Goal: Task Accomplishment & Management: Use online tool/utility

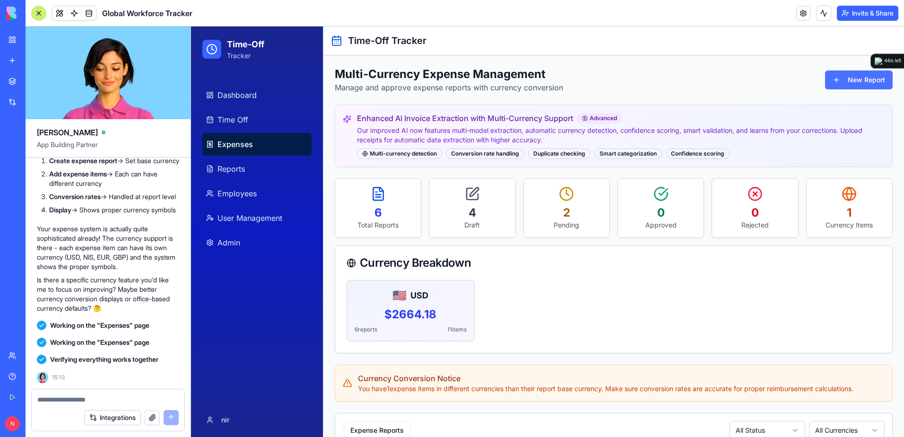
click at [825, 79] on button "New Report" at bounding box center [859, 79] width 68 height 19
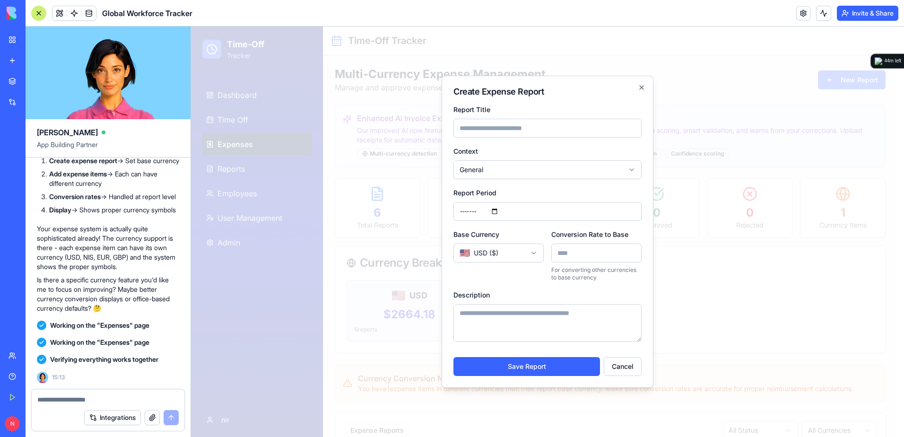
click at [537, 130] on input "Report Title" at bounding box center [548, 128] width 188 height 19
type input "****"
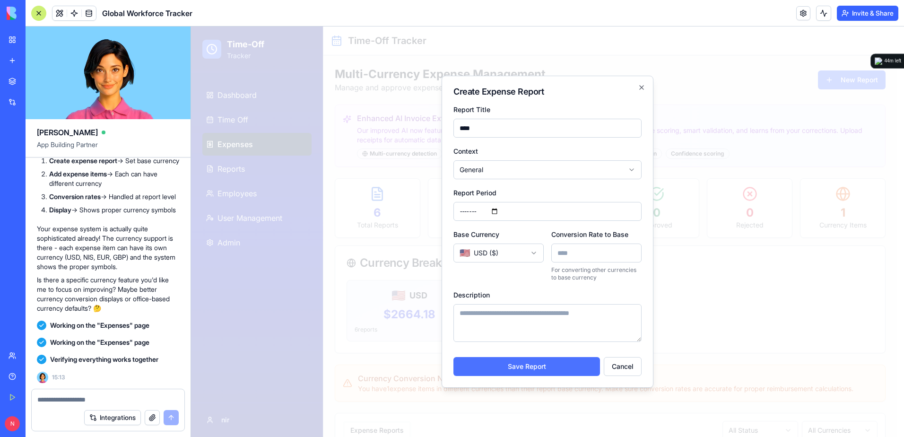
click at [522, 369] on button "Save Report" at bounding box center [527, 366] width 147 height 19
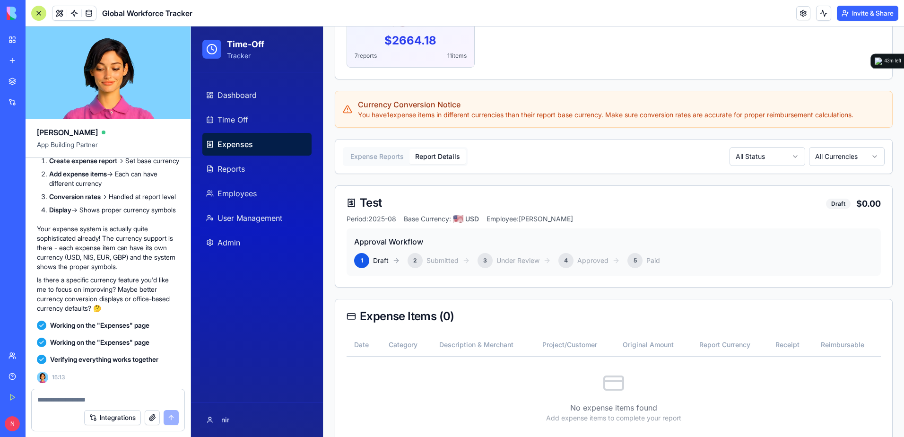
scroll to position [257, 0]
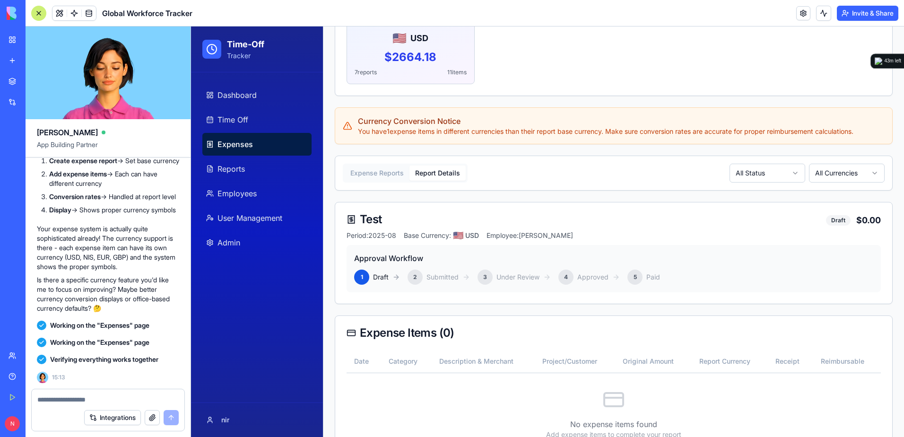
click at [43, 13] on div at bounding box center [38, 13] width 15 height 15
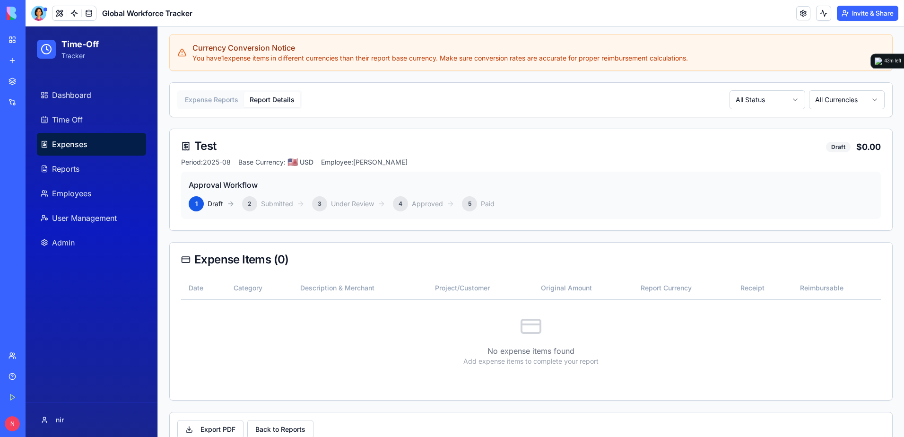
scroll to position [352, 0]
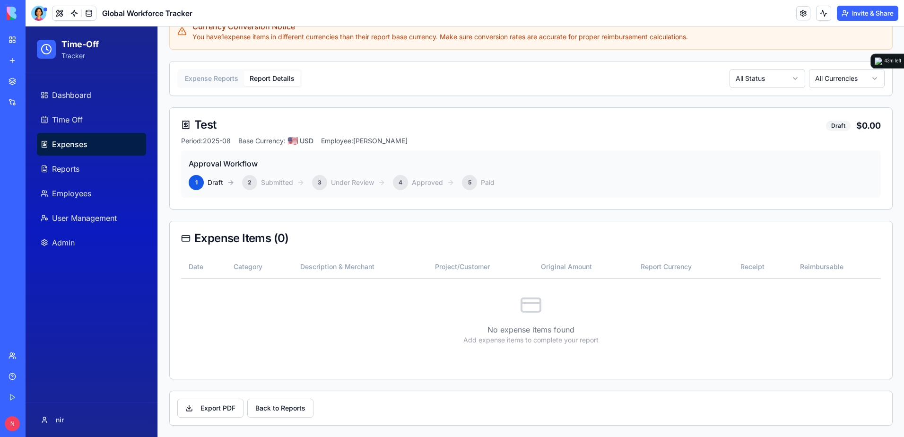
click at [521, 324] on p "No expense items found" at bounding box center [531, 329] width 700 height 11
drag, startPoint x: 37, startPoint y: 12, endPoint x: 39, endPoint y: 27, distance: 14.7
click at [37, 12] on div at bounding box center [38, 13] width 15 height 15
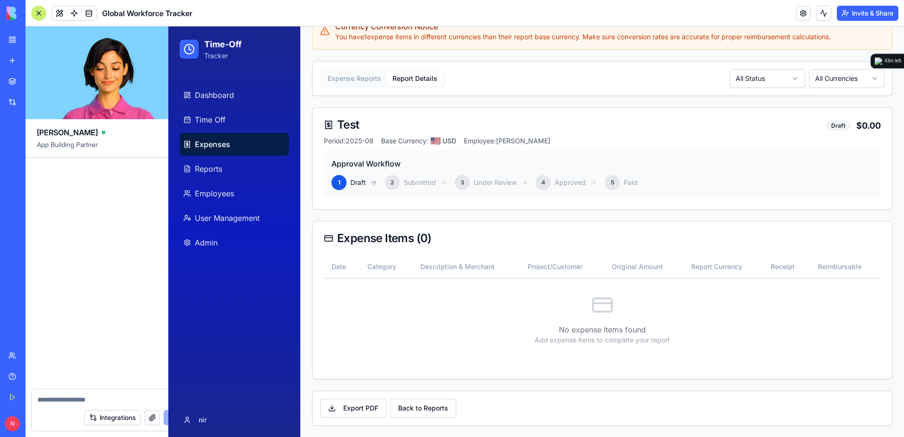
scroll to position [34931, 0]
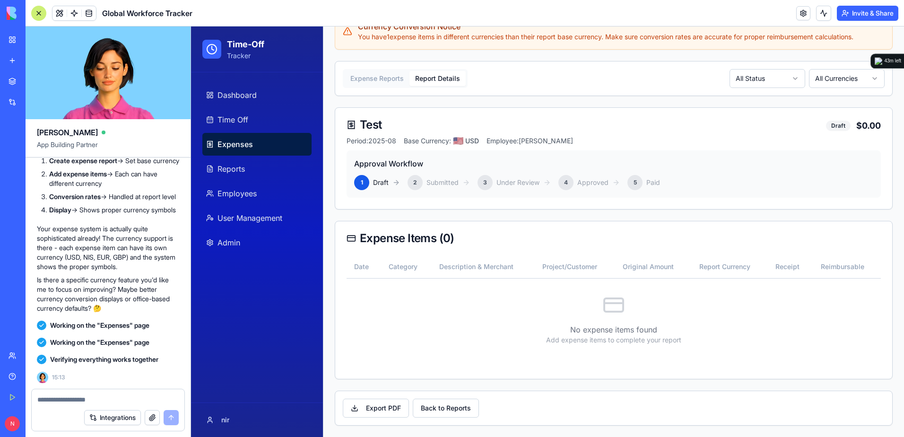
click at [128, 400] on textarea at bounding box center [107, 399] width 141 height 9
click at [146, 397] on textarea at bounding box center [107, 399] width 141 height 9
click at [147, 403] on textarea at bounding box center [107, 399] width 141 height 9
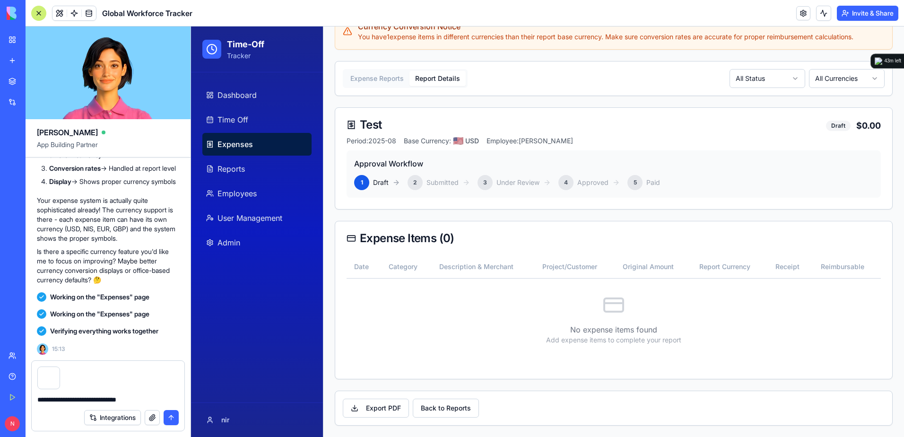
type textarea "**********"
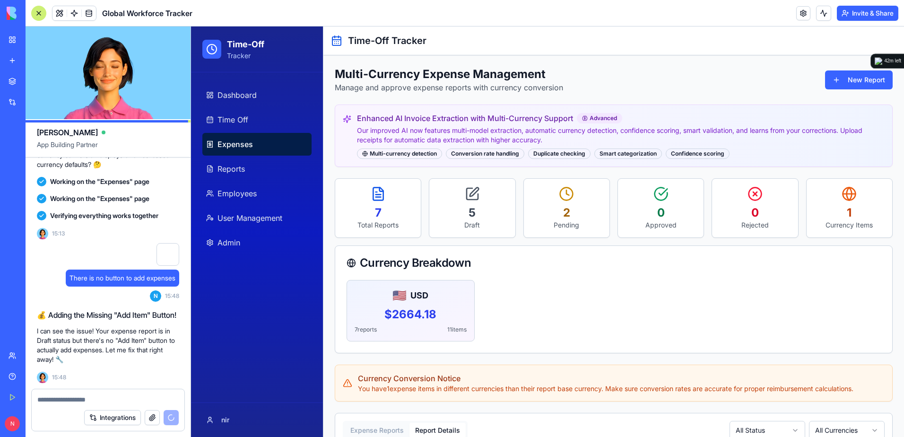
scroll to position [35091, 0]
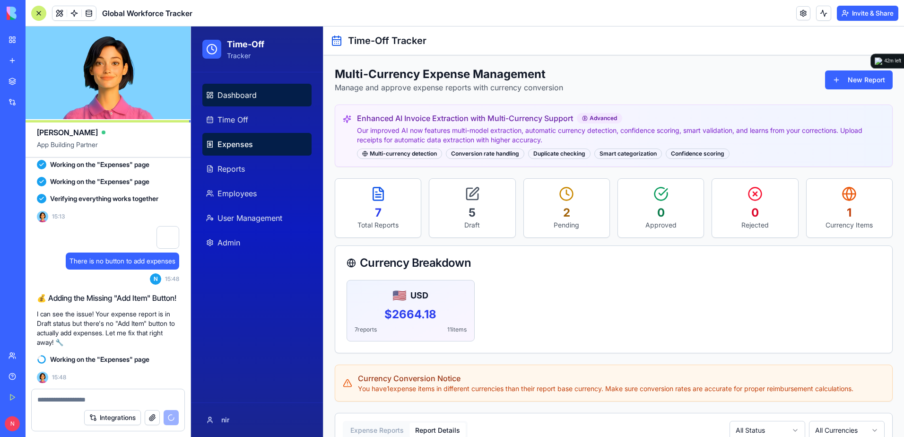
click at [272, 100] on link "Dashboard" at bounding box center [256, 95] width 109 height 23
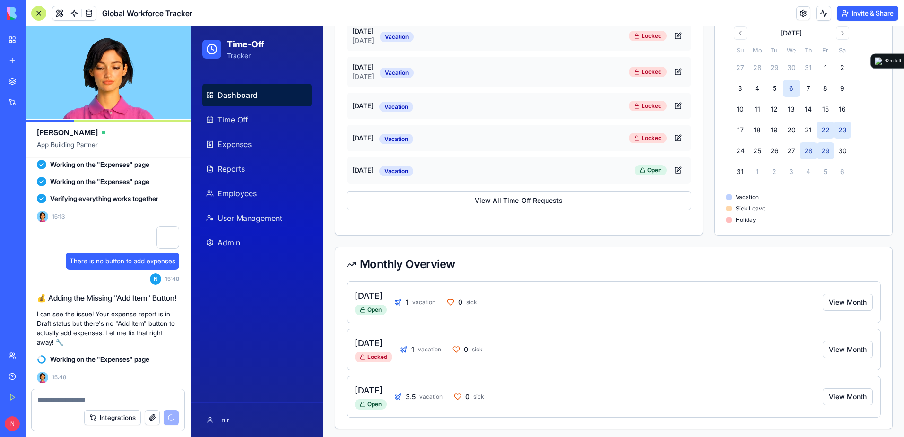
scroll to position [254, 0]
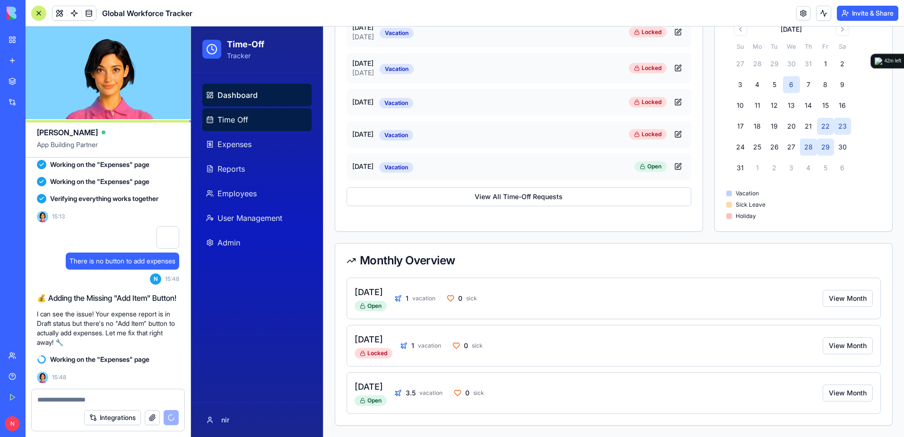
click at [244, 121] on span "Time Off" at bounding box center [233, 119] width 31 height 11
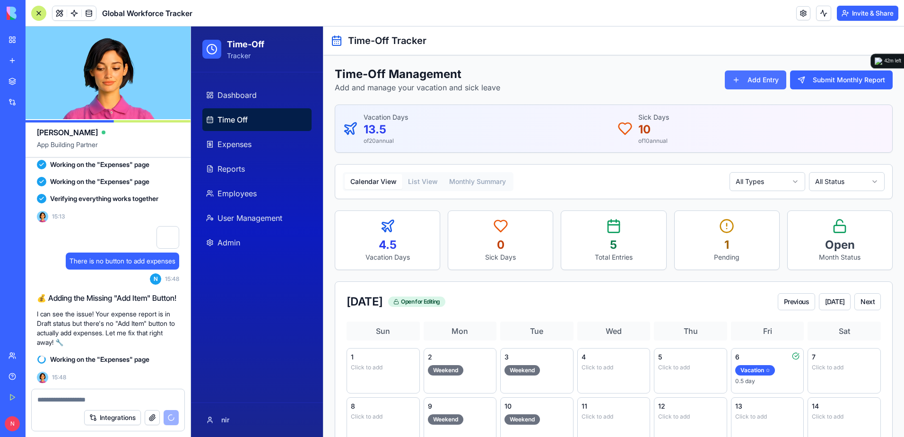
click at [754, 77] on button "Add Entry" at bounding box center [755, 79] width 61 height 19
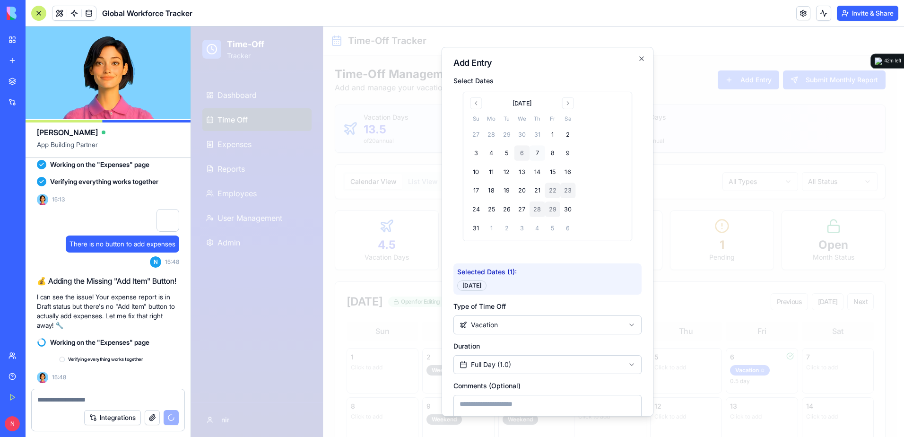
scroll to position [35109, 0]
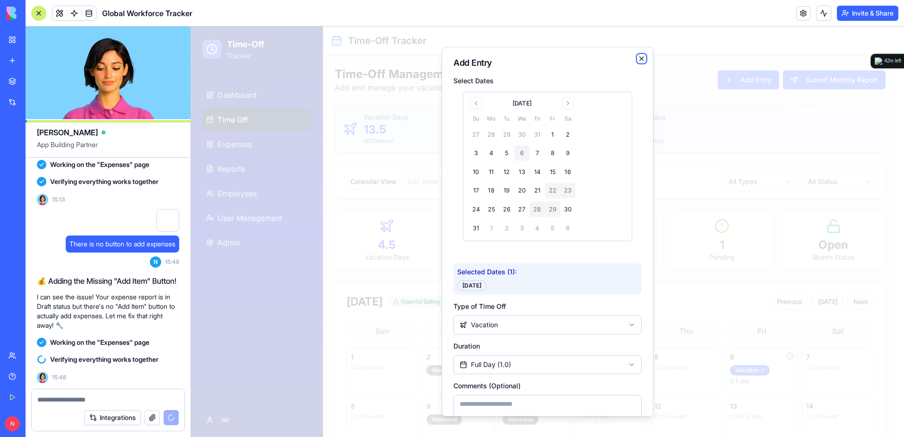
click at [638, 58] on icon "button" at bounding box center [642, 59] width 8 height 8
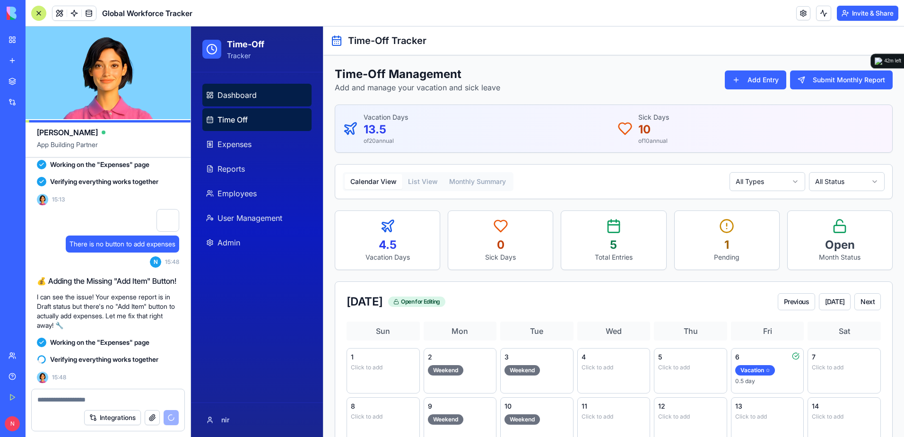
click at [242, 93] on span "Dashboard" at bounding box center [237, 94] width 39 height 11
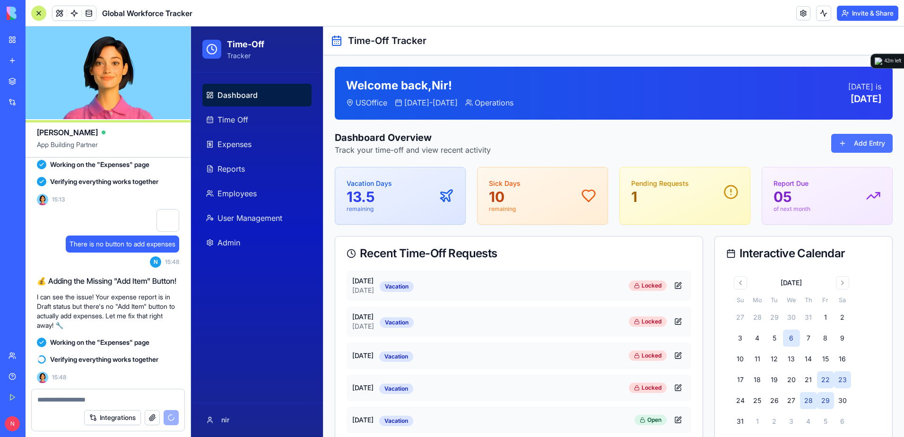
click at [844, 142] on button "Add Entry" at bounding box center [862, 143] width 61 height 19
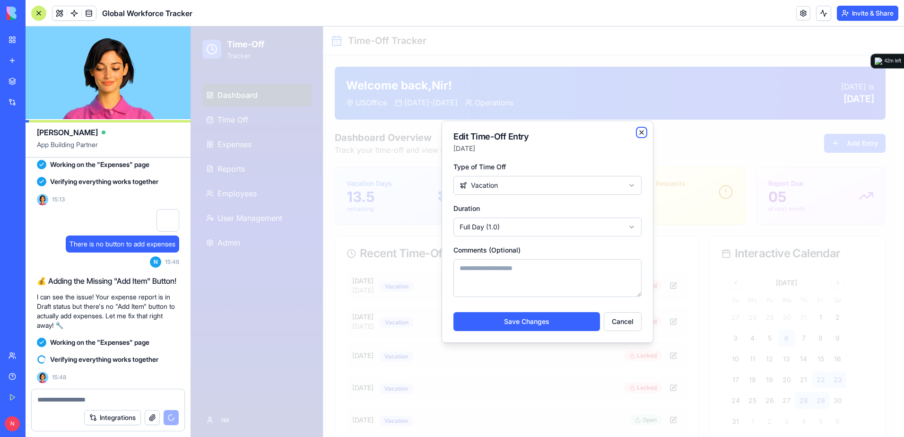
click at [639, 132] on icon "button" at bounding box center [642, 133] width 8 height 8
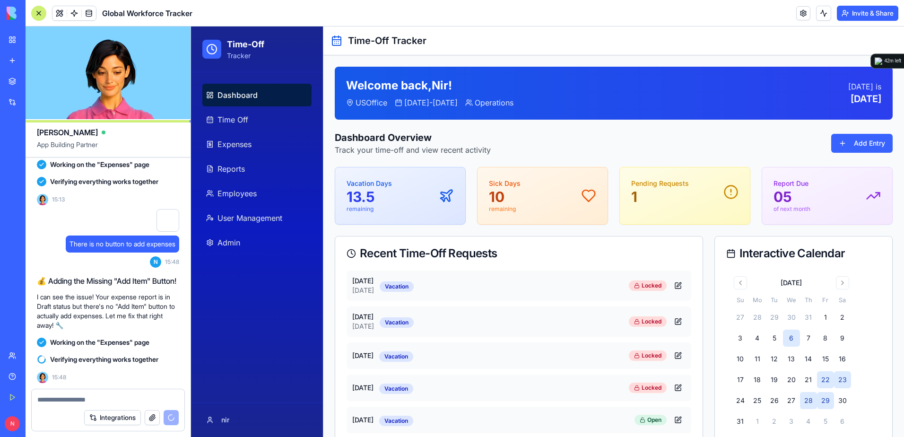
click at [110, 396] on textarea at bounding box center [107, 399] width 141 height 9
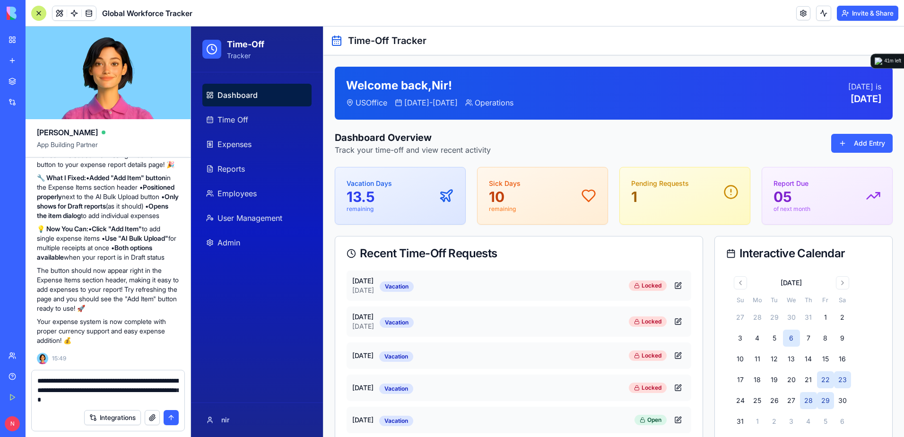
scroll to position [35377, 0]
type textarea "**********"
click at [173, 419] on button "submit" at bounding box center [171, 417] width 15 height 15
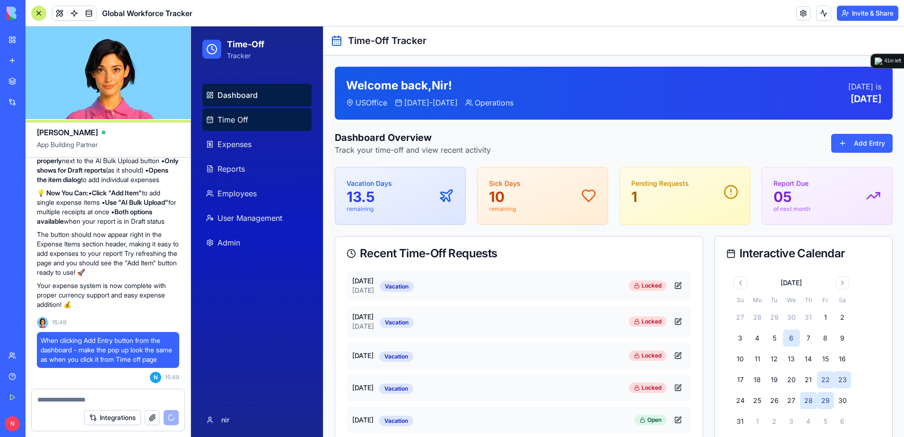
click at [261, 115] on link "Time Off" at bounding box center [256, 119] width 109 height 23
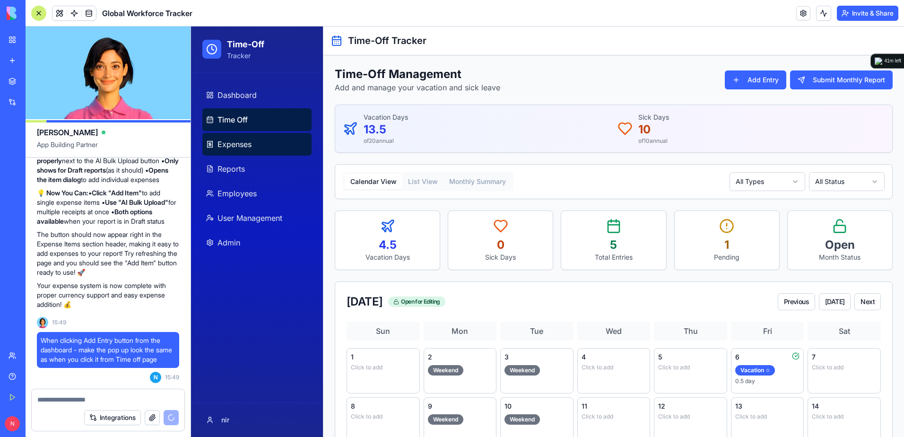
click at [262, 147] on link "Expenses" at bounding box center [256, 144] width 109 height 23
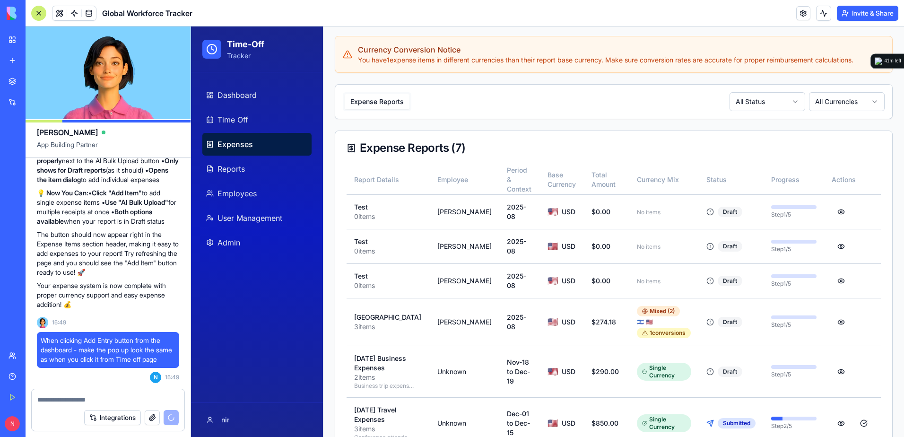
scroll to position [322, 0]
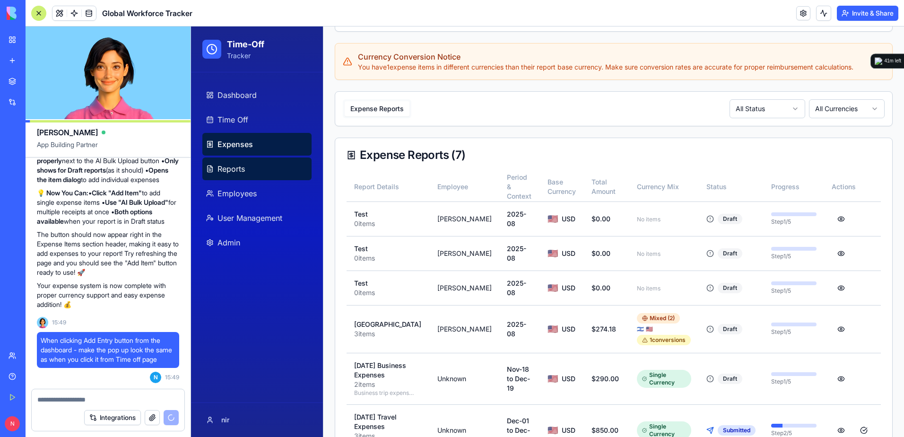
click at [270, 172] on link "Reports" at bounding box center [256, 169] width 109 height 23
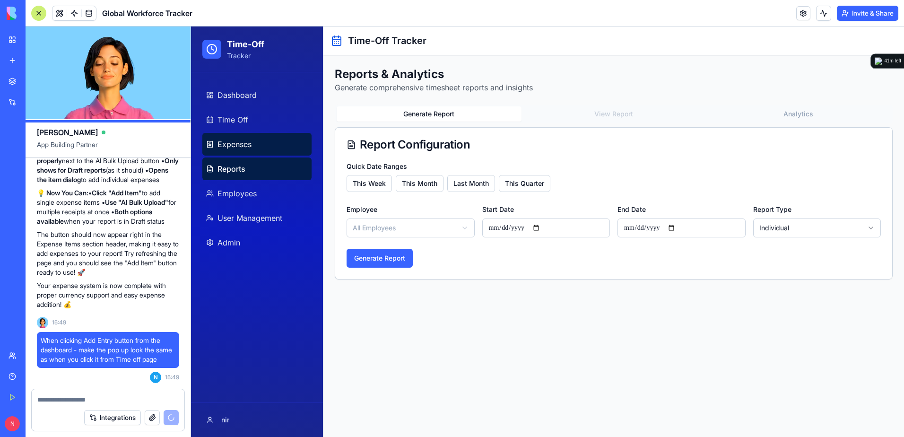
click at [275, 138] on link "Expenses" at bounding box center [256, 144] width 109 height 23
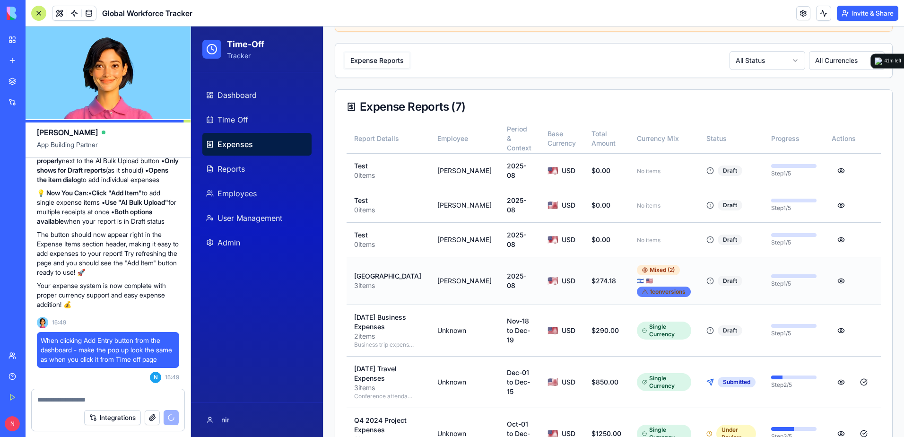
scroll to position [416, 0]
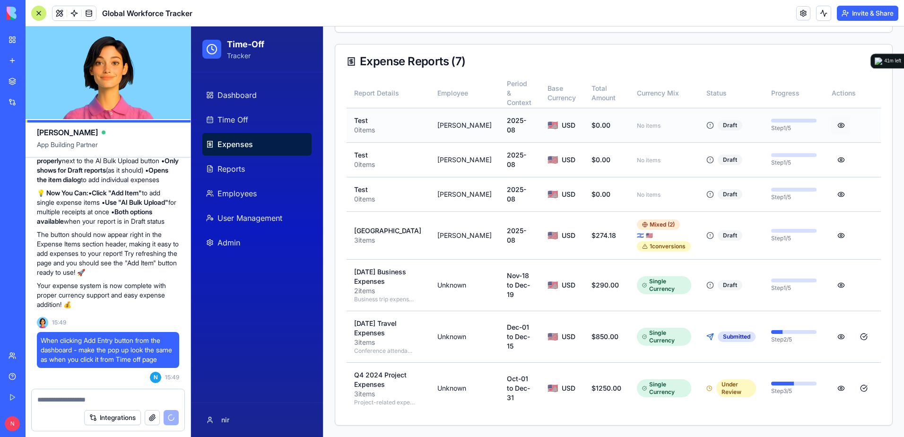
click at [832, 118] on button at bounding box center [841, 125] width 19 height 19
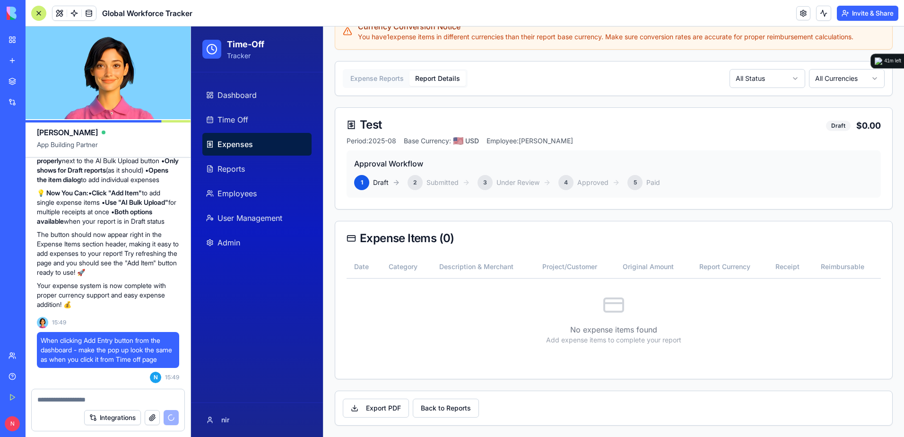
scroll to position [0, 0]
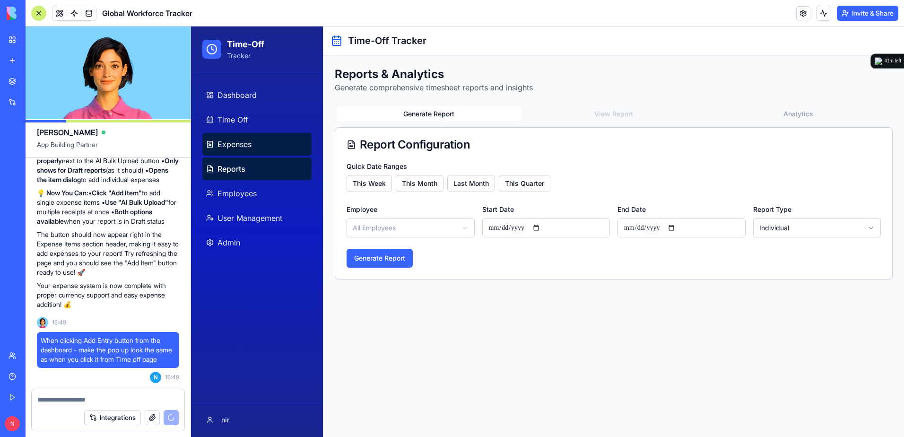
click at [264, 136] on link "Expenses" at bounding box center [256, 144] width 109 height 23
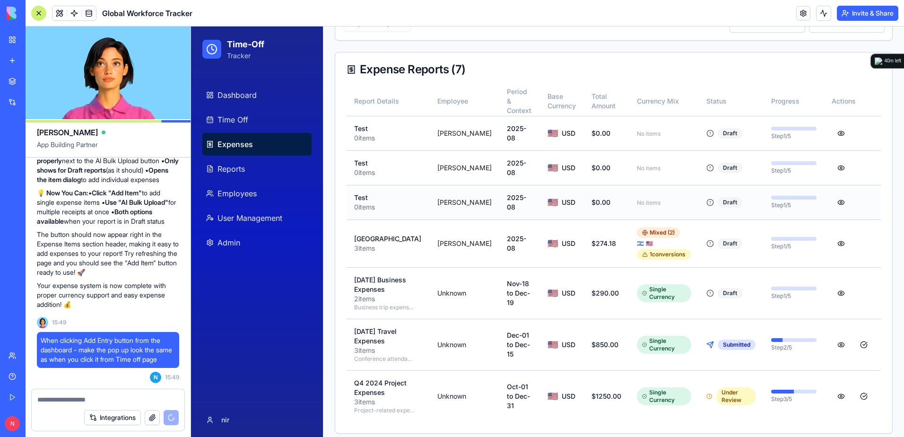
scroll to position [416, 0]
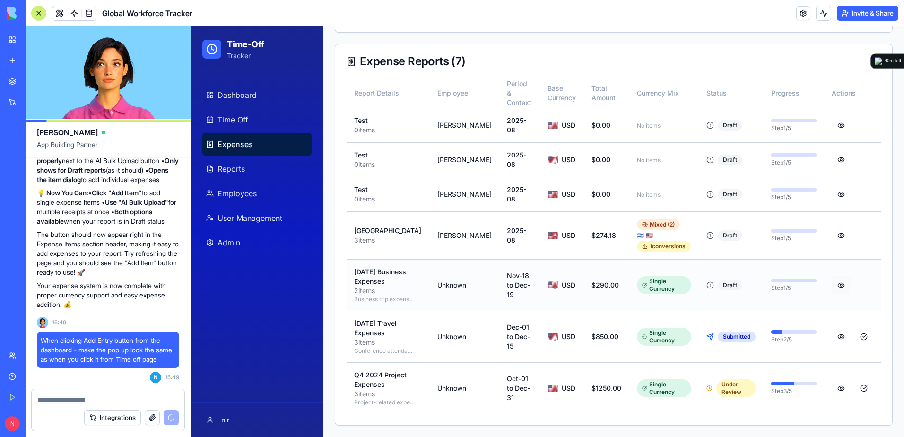
click at [834, 288] on button at bounding box center [841, 285] width 19 height 19
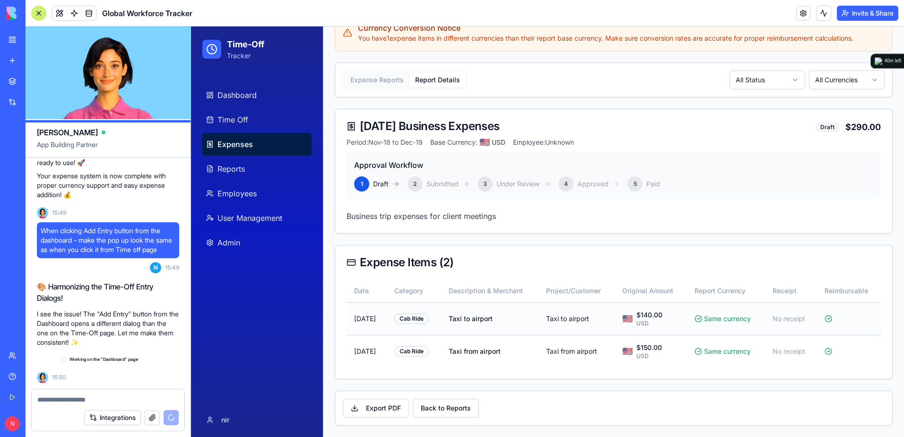
scroll to position [35532, 0]
click at [825, 318] on icon at bounding box center [829, 319] width 8 height 8
click at [825, 316] on icon at bounding box center [829, 319] width 8 height 8
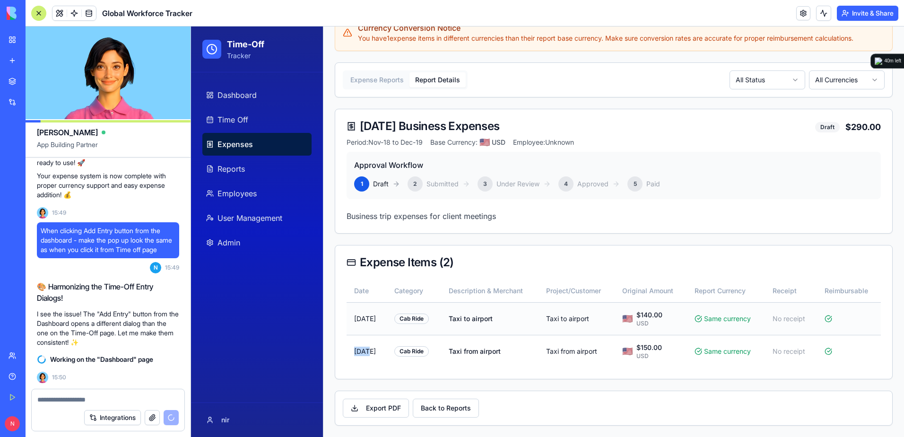
click at [825, 316] on icon at bounding box center [829, 319] width 8 height 8
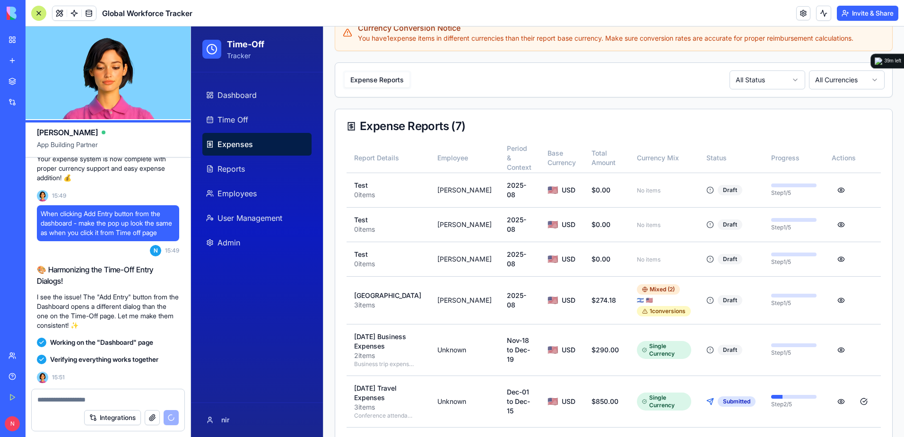
scroll to position [35875, 0]
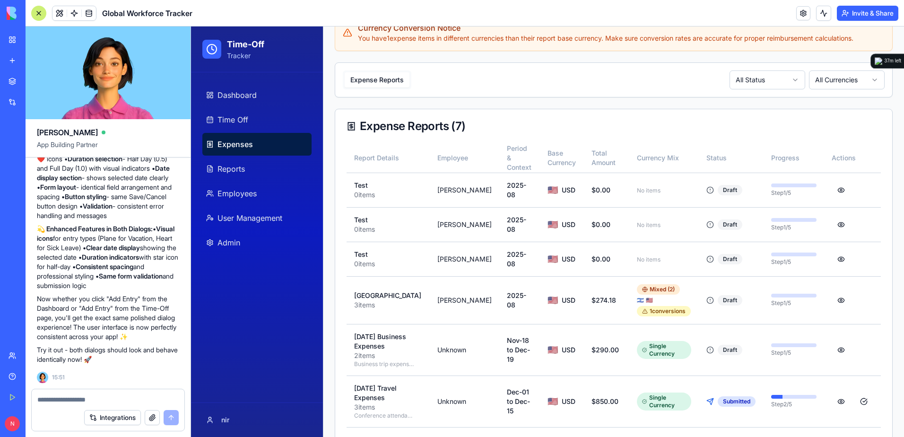
click at [134, 394] on div at bounding box center [108, 396] width 153 height 15
click at [139, 396] on textarea at bounding box center [107, 399] width 141 height 9
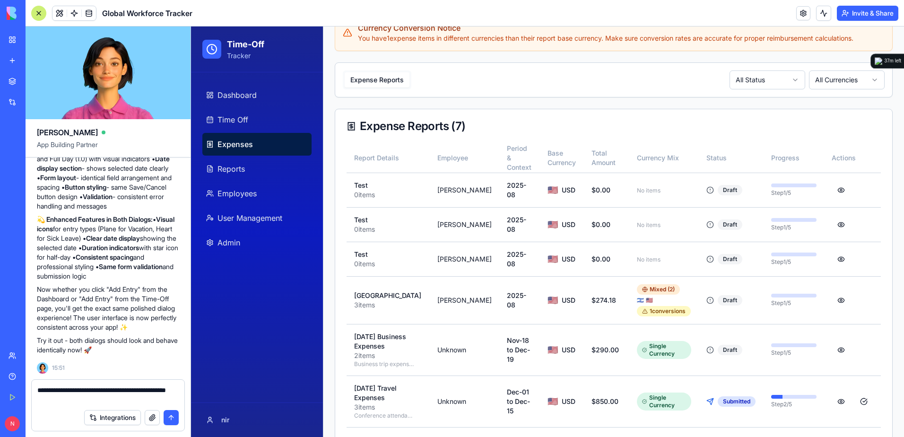
type textarea "**********"
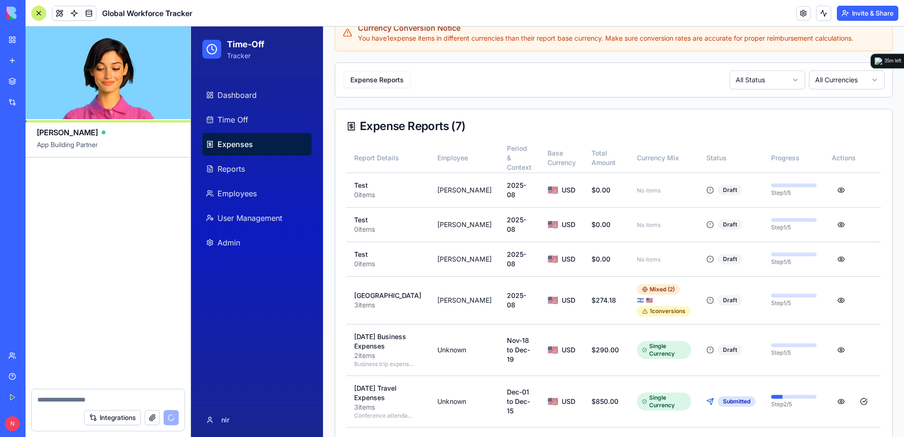
scroll to position [36380, 0]
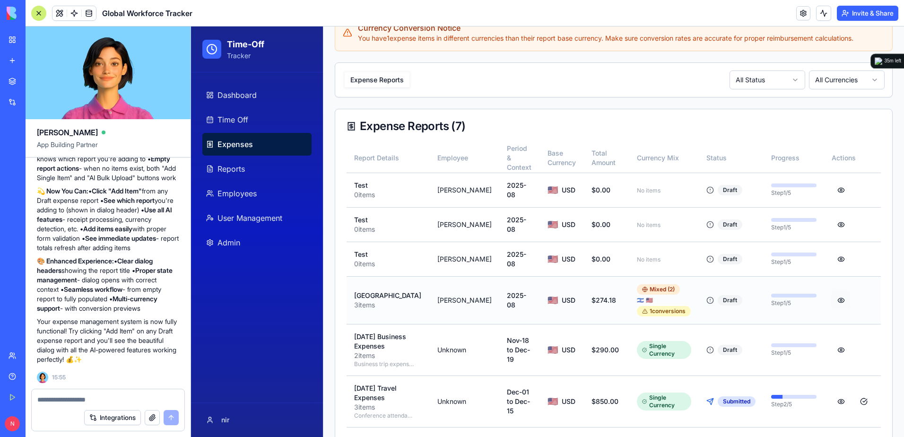
click at [836, 298] on button at bounding box center [841, 300] width 19 height 19
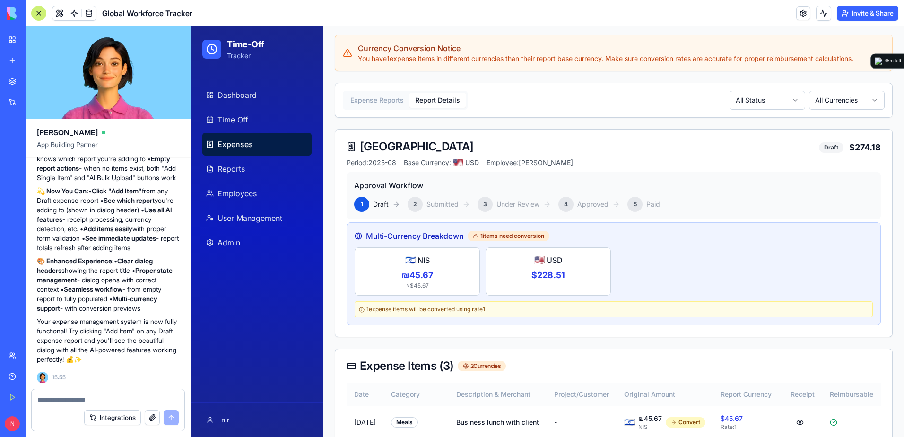
scroll to position [283, 0]
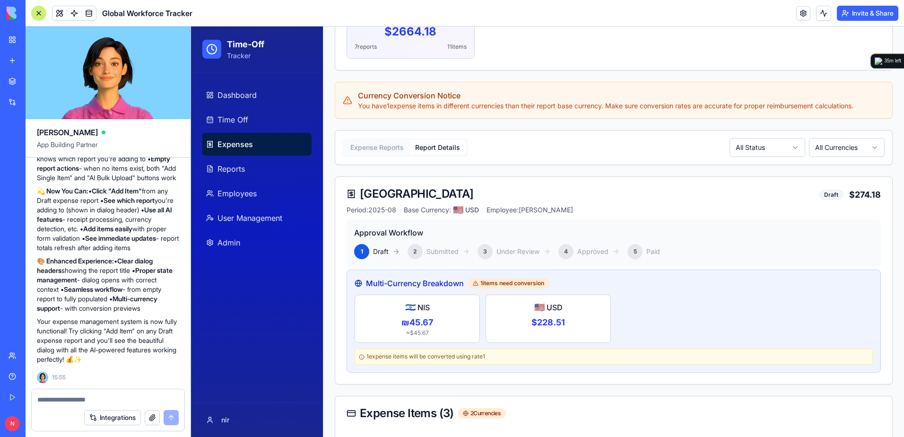
click at [41, 12] on div at bounding box center [38, 13] width 15 height 15
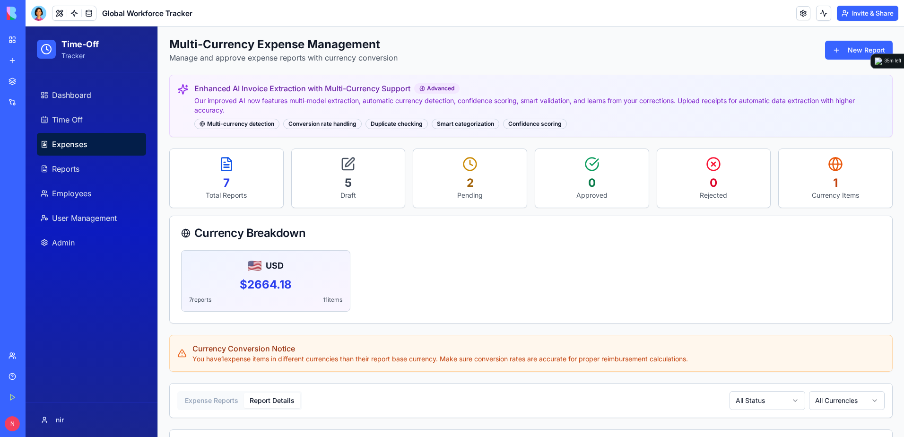
scroll to position [0, 0]
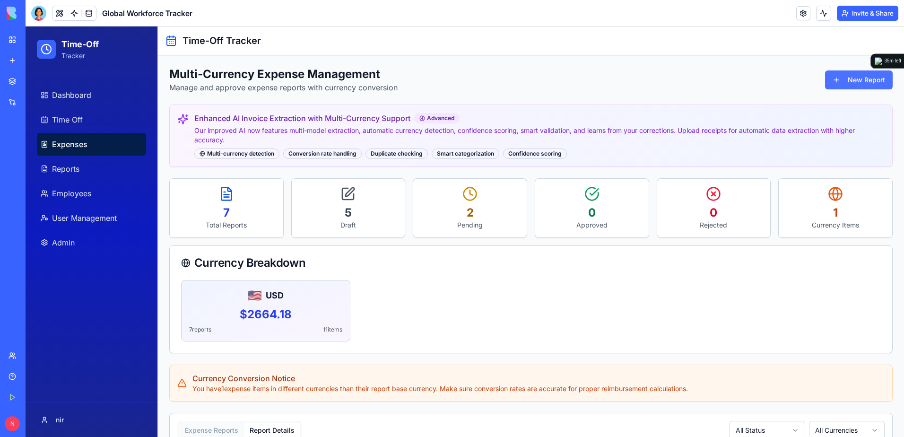
click at [835, 78] on button "New Report" at bounding box center [859, 79] width 68 height 19
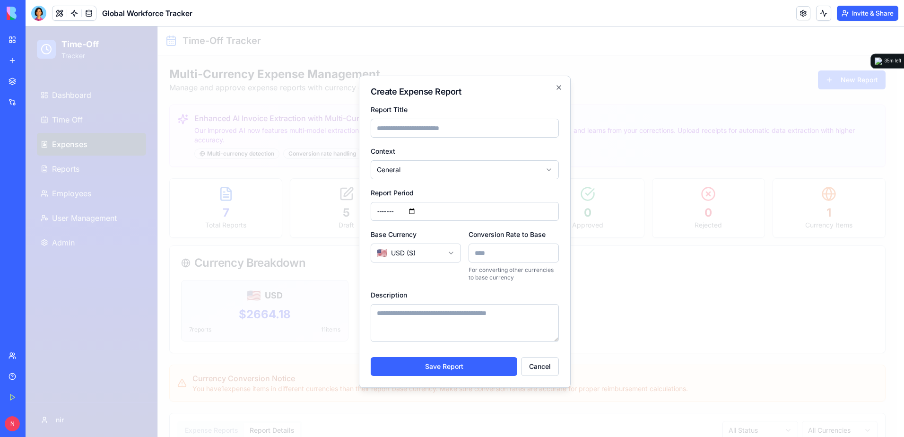
click at [473, 125] on input "Report Title" at bounding box center [465, 128] width 188 height 19
type input "******"
click at [371, 357] on button "Save Report" at bounding box center [444, 366] width 147 height 19
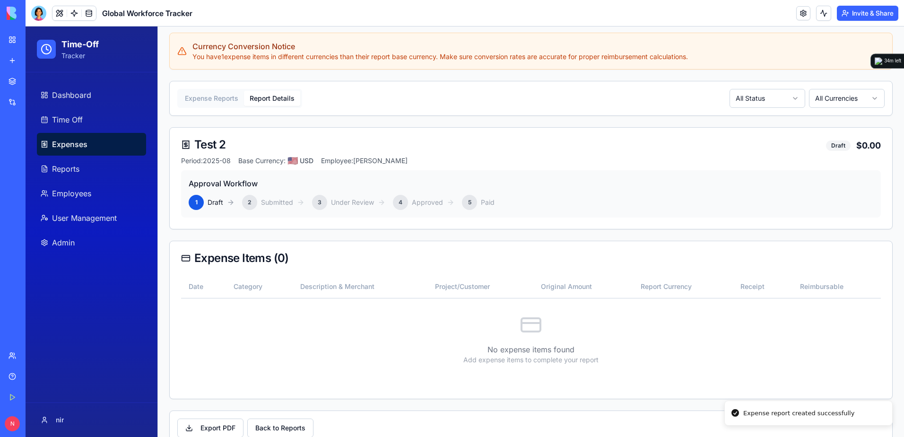
scroll to position [352, 0]
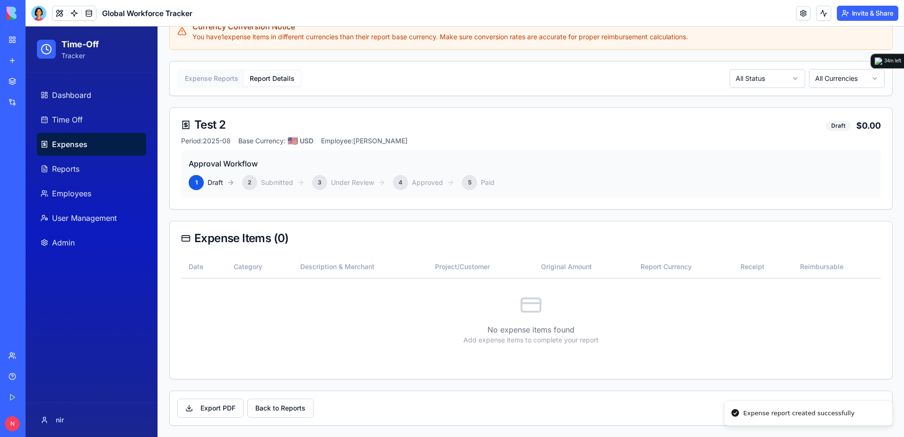
click at [536, 305] on icon at bounding box center [531, 305] width 23 height 23
click at [536, 305] on rect at bounding box center [531, 304] width 19 height 13
click at [536, 304] on rect at bounding box center [531, 304] width 19 height 13
click at [39, 12] on div at bounding box center [38, 13] width 15 height 15
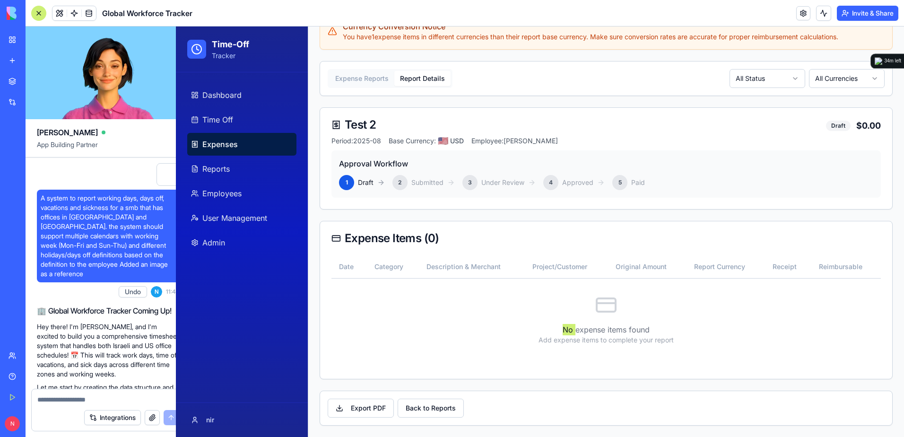
scroll to position [36380, 0]
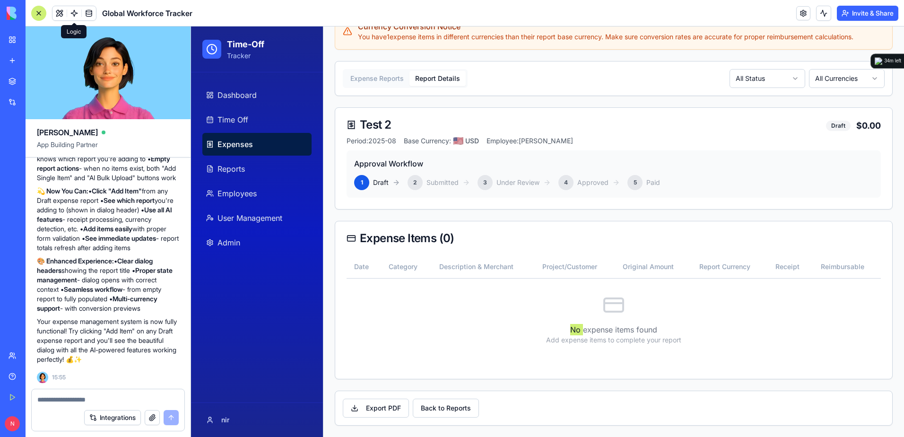
click at [62, 12] on span at bounding box center [74, 13] width 26 height 26
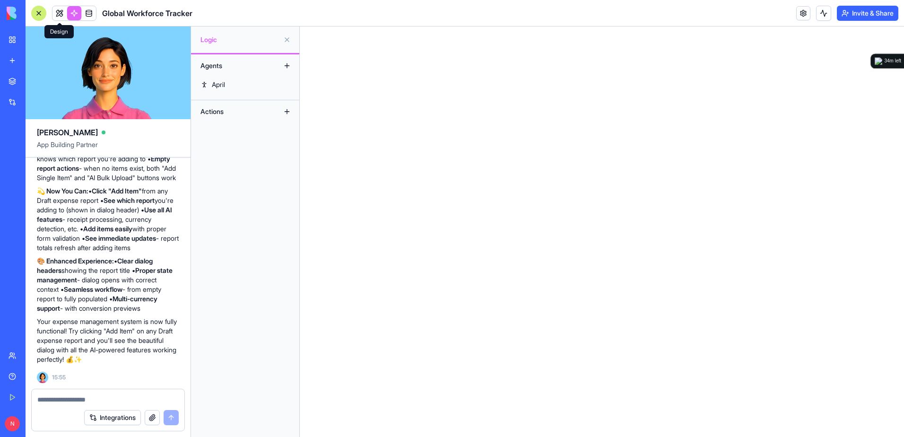
click at [57, 14] on link at bounding box center [60, 13] width 14 height 14
click at [60, 10] on link at bounding box center [60, 13] width 14 height 14
click at [61, 12] on link at bounding box center [60, 13] width 14 height 14
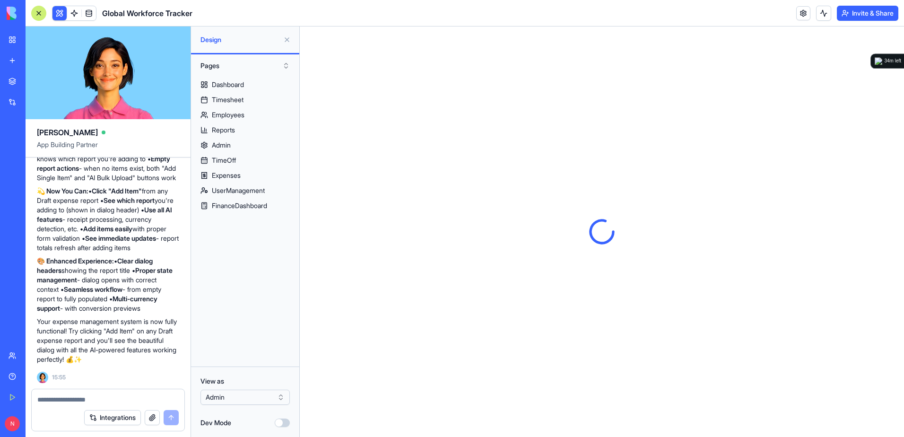
click at [224, 396] on html "BETA My Workspace New app Marketplace Integrations Recent Global Workforce Trac…" at bounding box center [452, 218] width 904 height 437
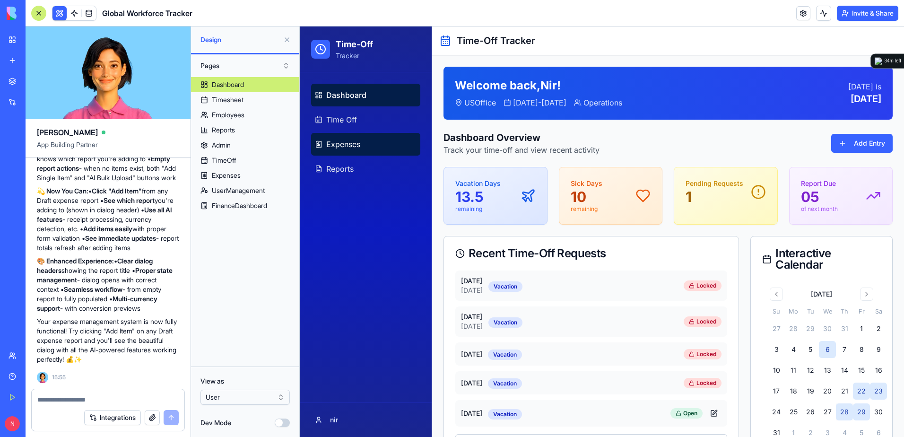
click at [344, 142] on span "Expenses" at bounding box center [343, 144] width 34 height 11
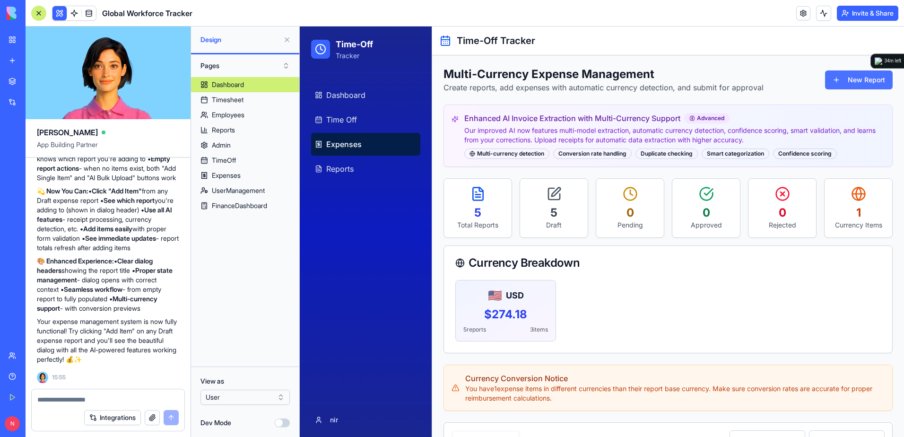
click at [839, 81] on button "New Report" at bounding box center [859, 79] width 68 height 19
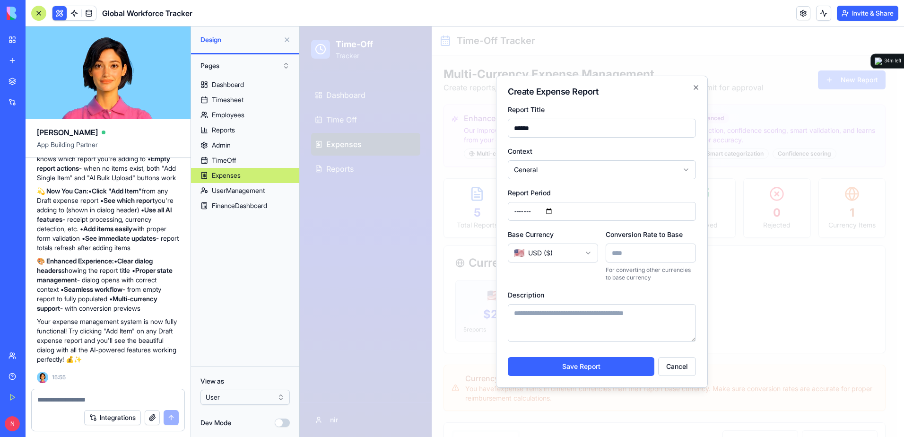
type input "******"
click at [508, 357] on button "Save Report" at bounding box center [581, 366] width 147 height 19
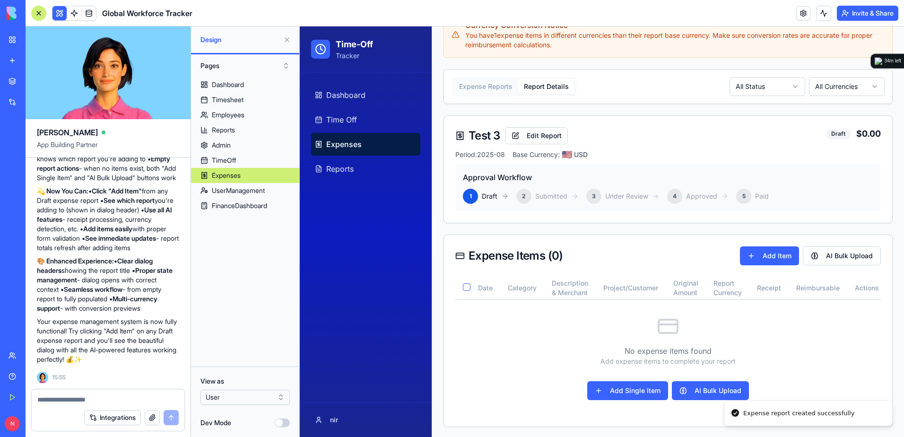
scroll to position [378, 0]
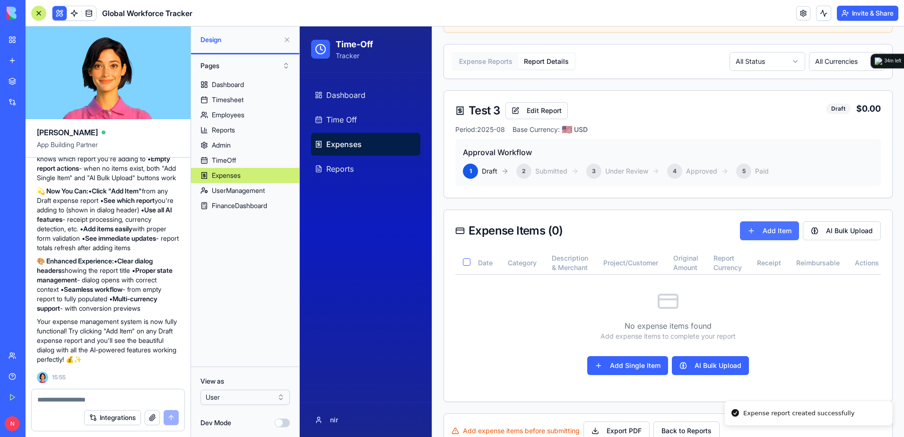
click at [772, 232] on button "Add Item" at bounding box center [769, 230] width 59 height 19
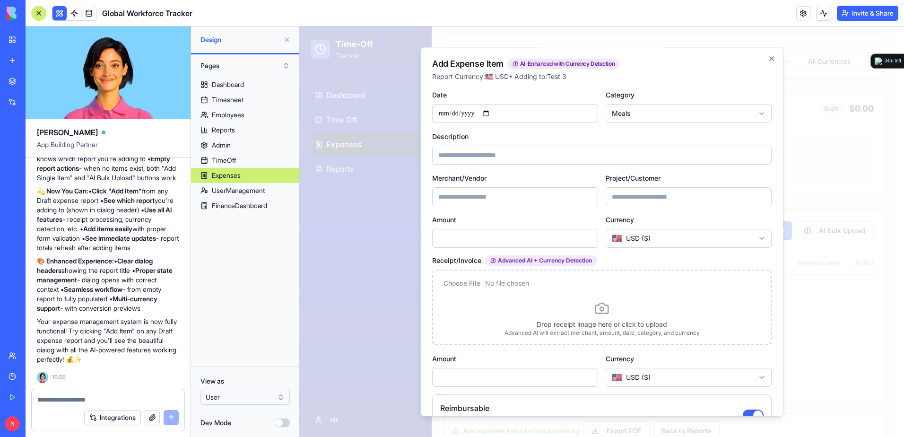
click at [123, 392] on div at bounding box center [108, 396] width 153 height 15
click at [122, 395] on textarea at bounding box center [107, 399] width 141 height 9
click at [768, 60] on icon "button" at bounding box center [772, 59] width 8 height 8
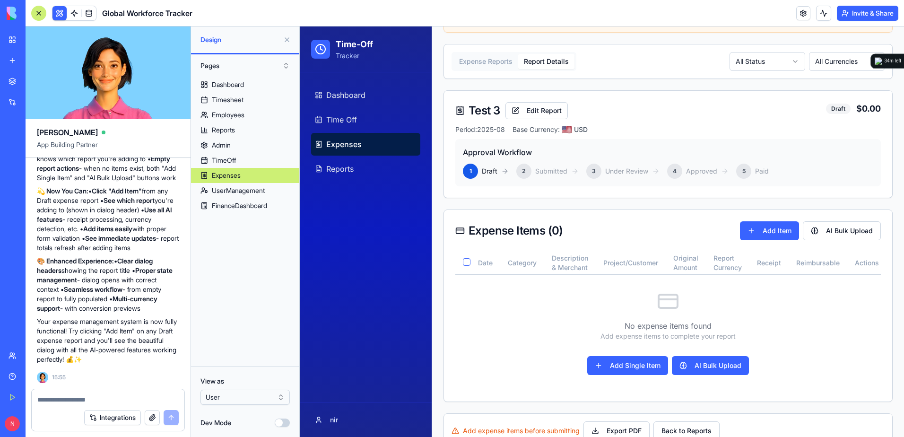
scroll to position [36333, 0]
click at [120, 395] on textarea at bounding box center [107, 399] width 141 height 9
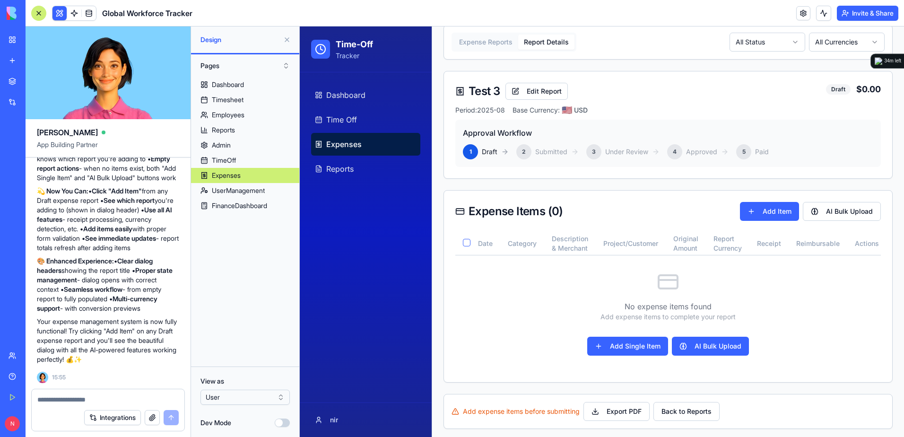
scroll to position [408, 0]
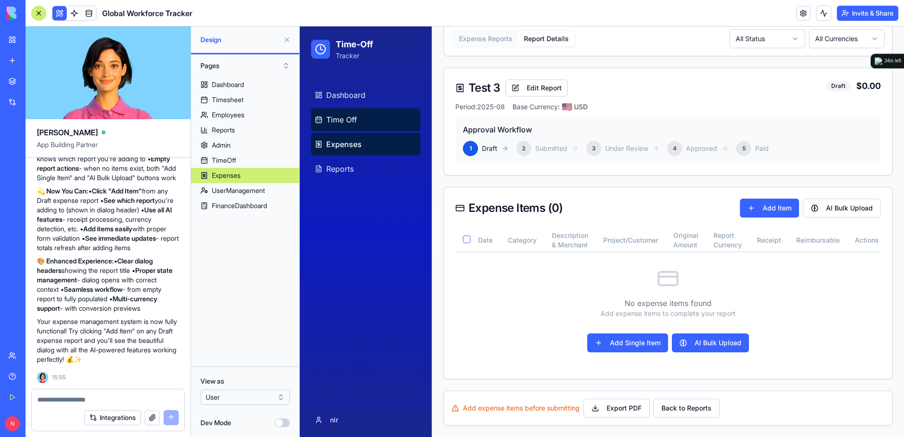
click at [350, 121] on span "Time Off" at bounding box center [341, 119] width 31 height 11
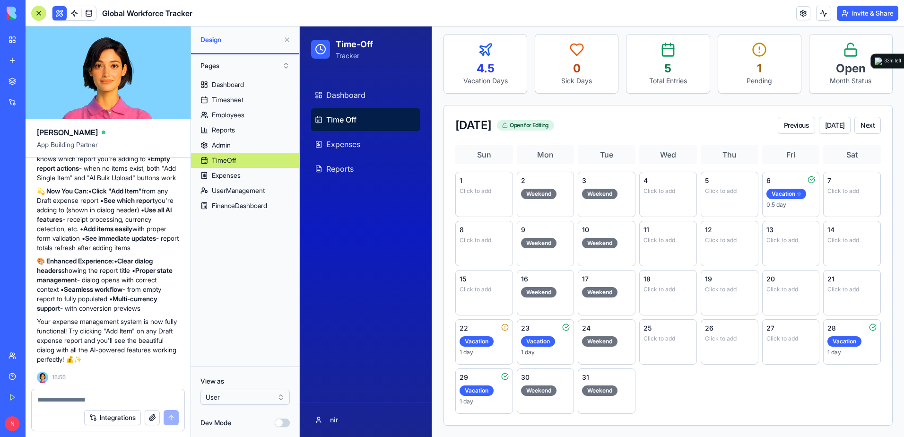
click at [61, 394] on div at bounding box center [108, 396] width 153 height 15
click at [61, 397] on textarea at bounding box center [107, 399] width 141 height 9
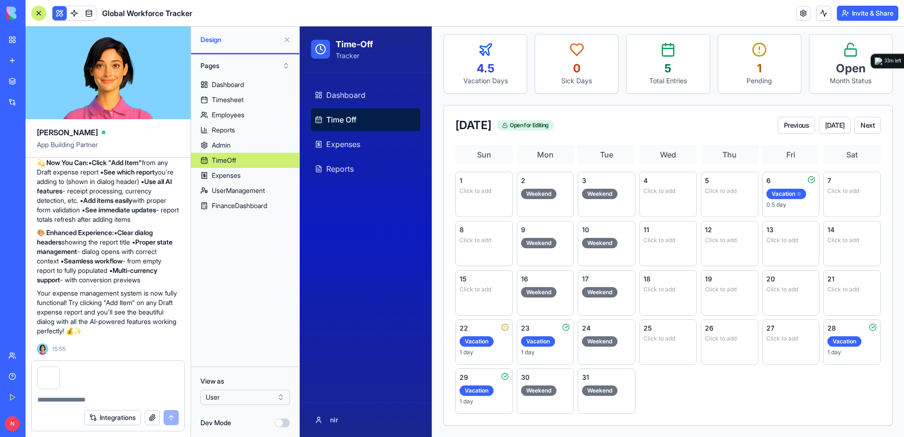
click at [169, 414] on div "Integrations" at bounding box center [131, 417] width 95 height 15
click at [83, 397] on textarea at bounding box center [107, 399] width 141 height 9
type textarea "*"
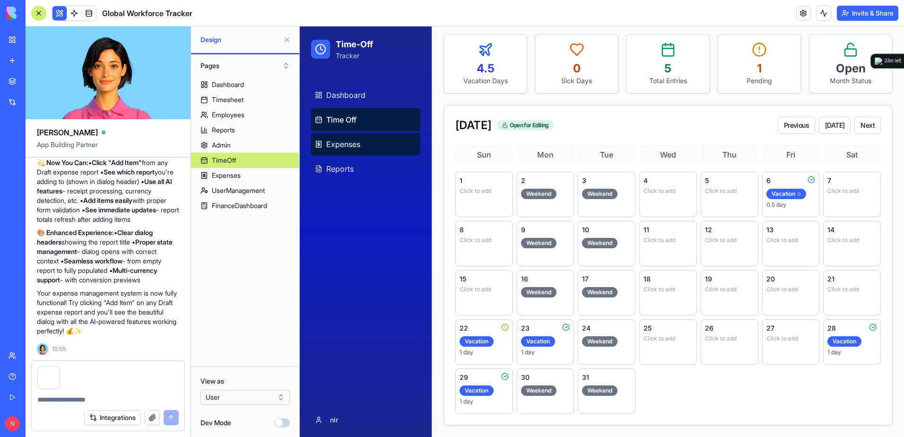
click at [359, 146] on span "Expenses" at bounding box center [343, 144] width 34 height 11
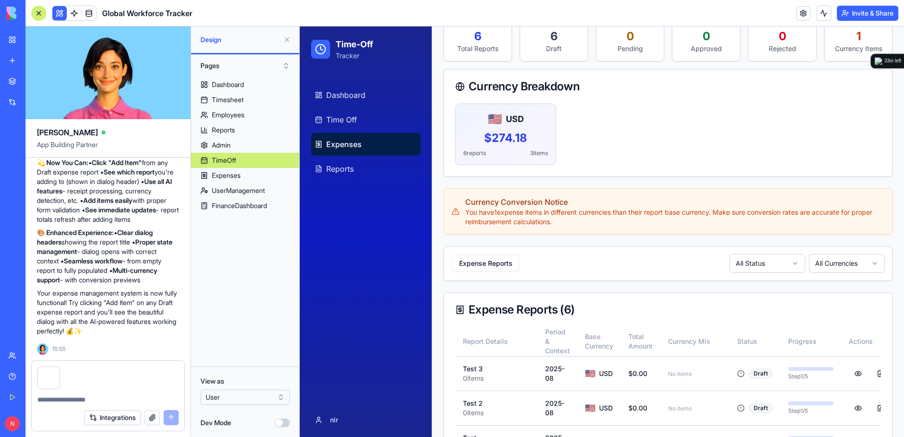
click at [222, 396] on html "BETA My Workspace New app Marketplace Integrations Recent Global Workforce Trac…" at bounding box center [452, 218] width 904 height 437
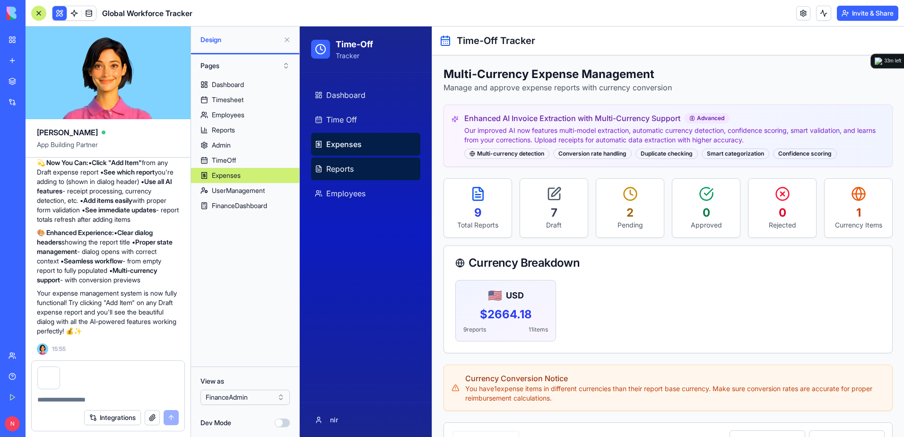
click at [337, 166] on span "Reports" at bounding box center [339, 168] width 27 height 11
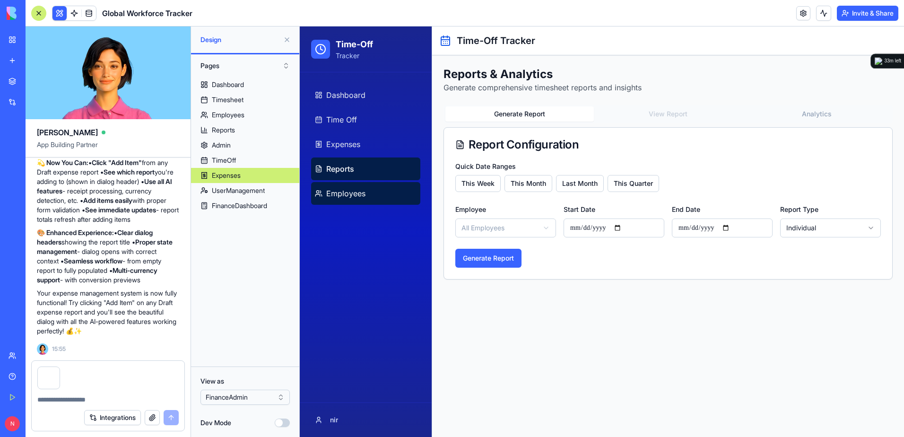
click at [333, 184] on link "Employees" at bounding box center [365, 193] width 109 height 23
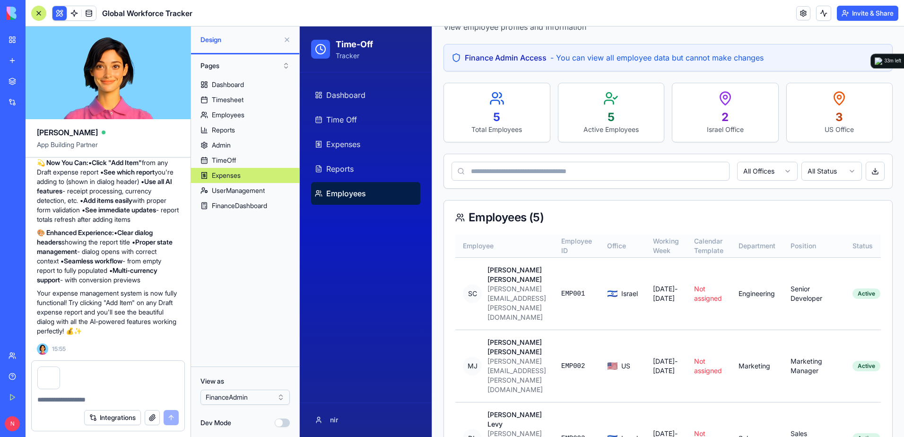
scroll to position [84, 0]
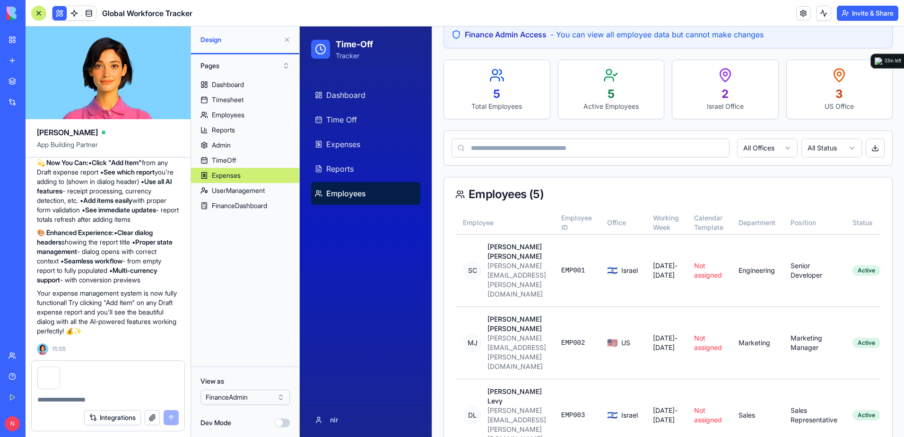
click at [139, 393] on form "Integrations" at bounding box center [108, 395] width 154 height 71
drag, startPoint x: 139, startPoint y: 393, endPoint x: 67, endPoint y: 376, distance: 74.2
click at [71, 374] on div at bounding box center [108, 375] width 153 height 28
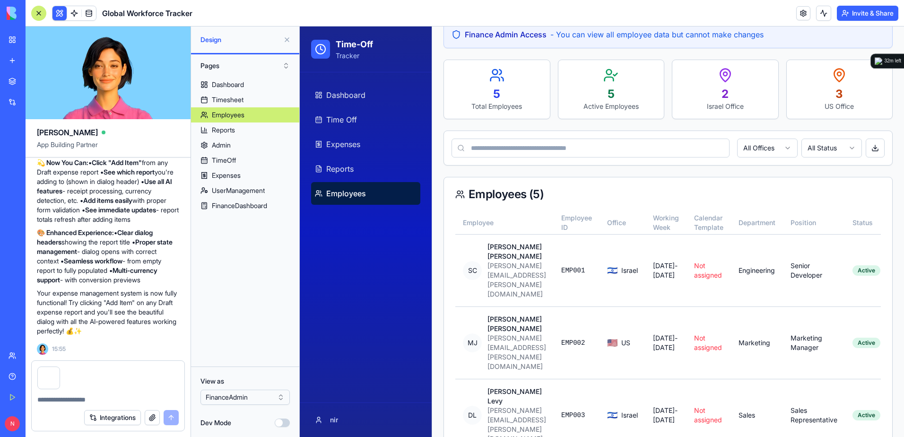
click at [59, 368] on button "button" at bounding box center [59, 368] width 0 height 0
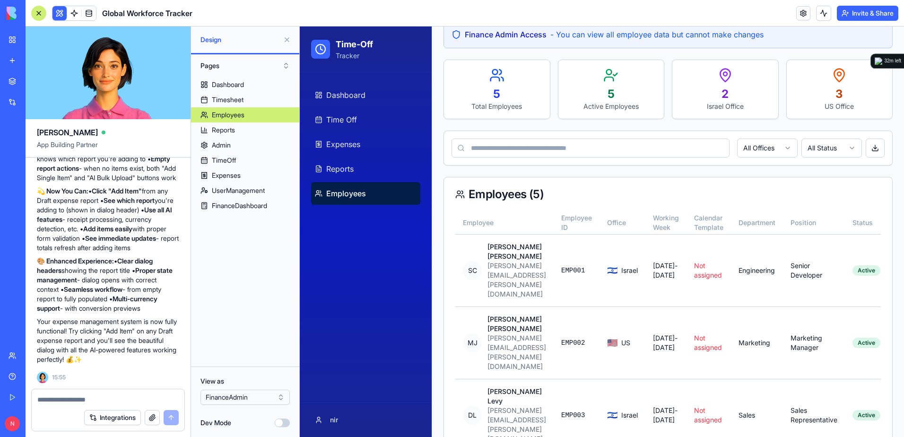
click at [54, 399] on textarea at bounding box center [107, 399] width 141 height 9
type textarea "*"
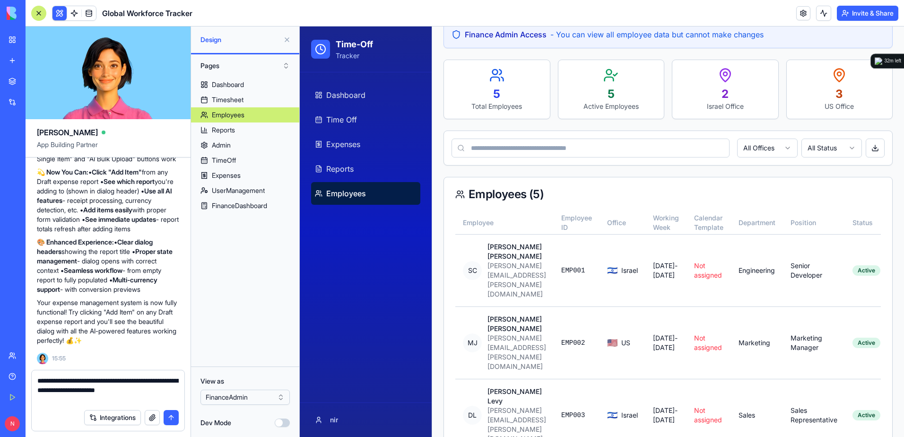
type textarea "**********"
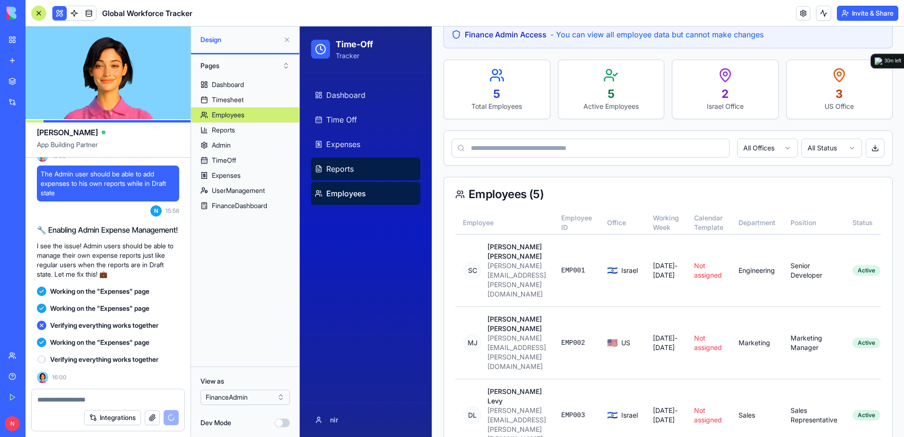
scroll to position [36618, 0]
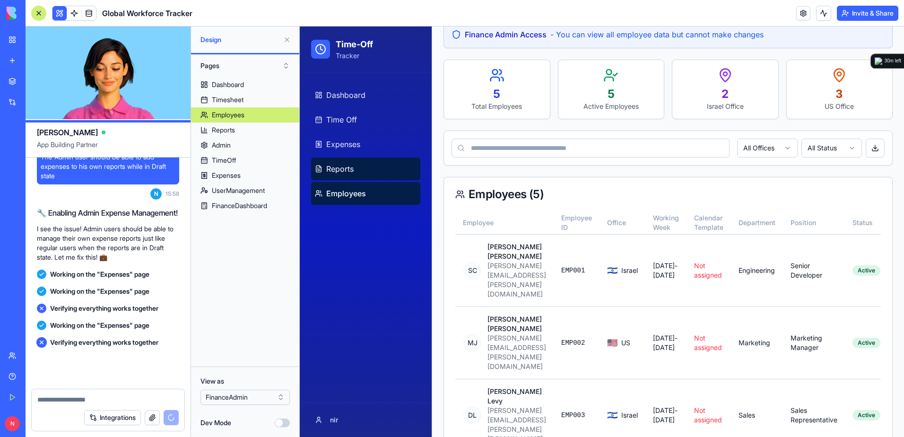
click at [351, 170] on span "Reports" at bounding box center [339, 168] width 27 height 11
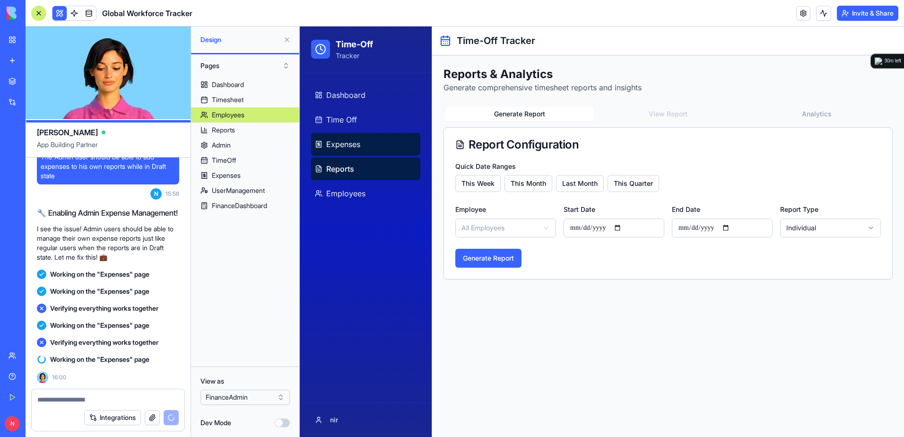
click at [352, 144] on span "Expenses" at bounding box center [343, 144] width 34 height 11
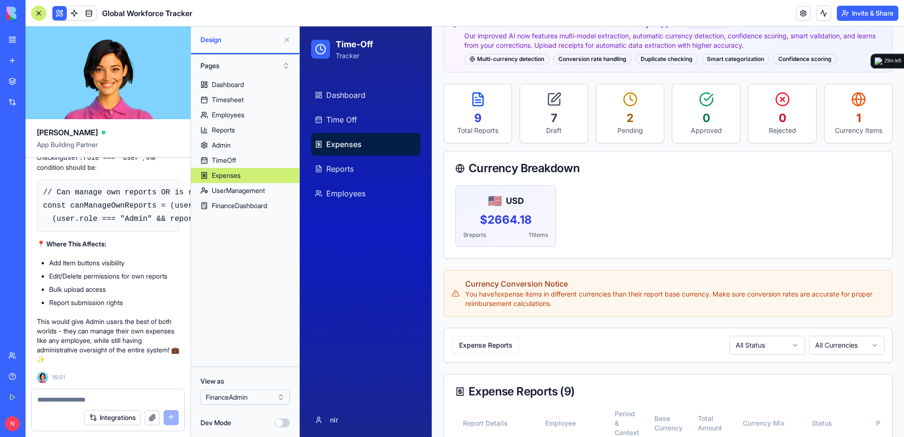
scroll to position [37148, 0]
click at [221, 401] on html "BETA My Workspace New app Marketplace Integrations Recent Global Workforce Trac…" at bounding box center [452, 218] width 904 height 437
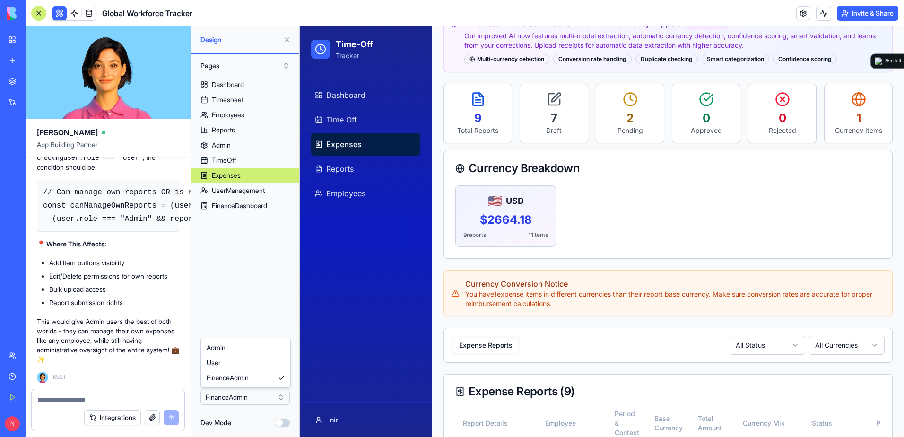
click at [137, 404] on html "BETA My Workspace New app Marketplace Integrations Recent Global Workforce Trac…" at bounding box center [452, 218] width 904 height 437
click at [136, 399] on textarea at bounding box center [107, 399] width 141 height 9
click at [136, 398] on textarea at bounding box center [107, 399] width 141 height 9
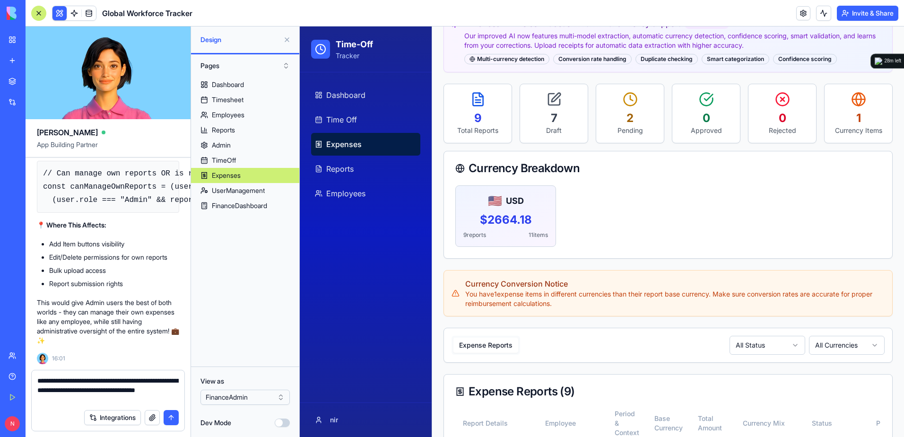
type textarea "**********"
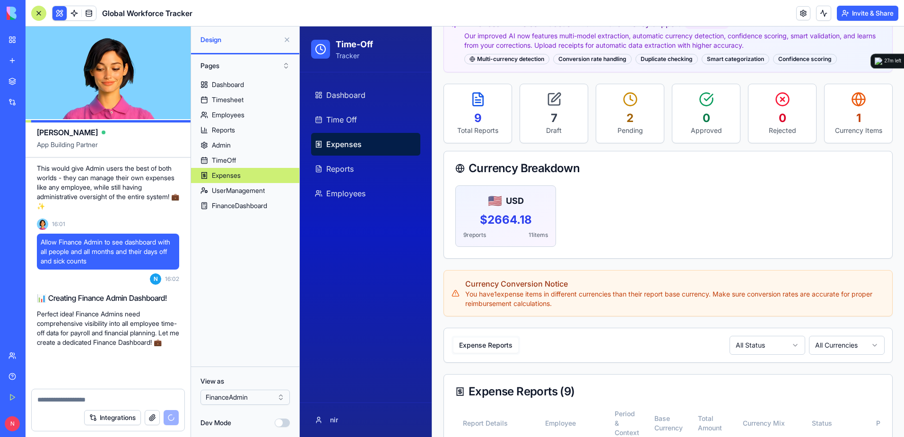
scroll to position [37320, 0]
click at [286, 41] on button at bounding box center [287, 39] width 15 height 15
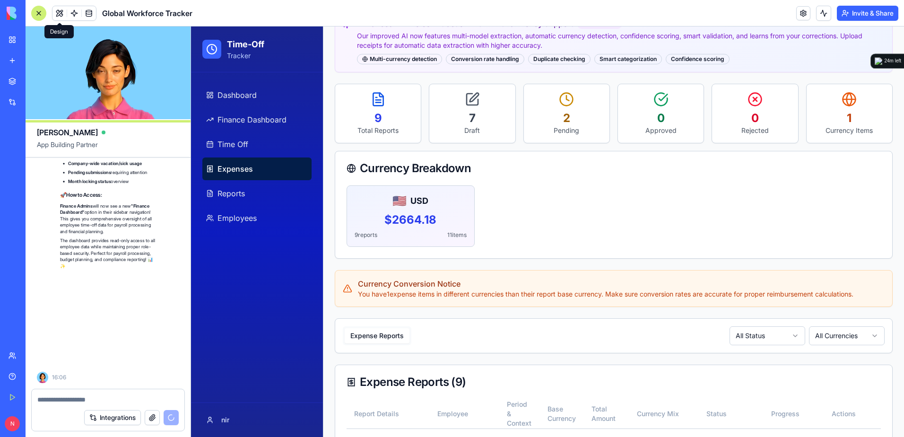
scroll to position [37961, 0]
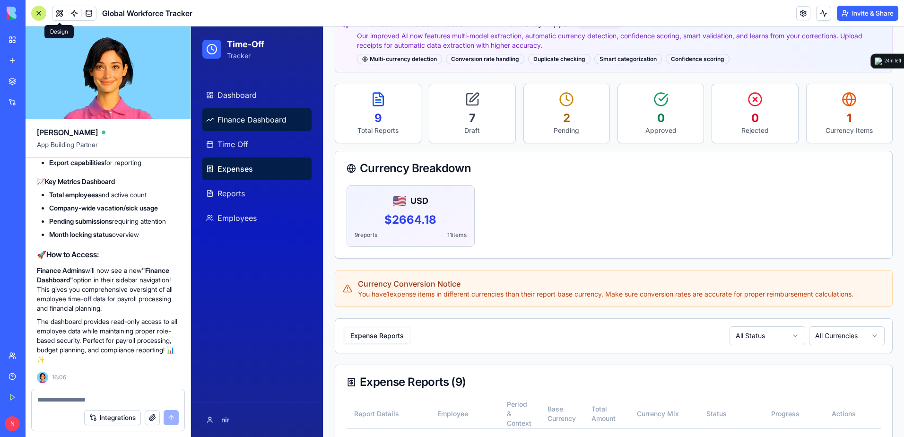
click at [248, 116] on span "Finance Dashboard" at bounding box center [252, 119] width 69 height 11
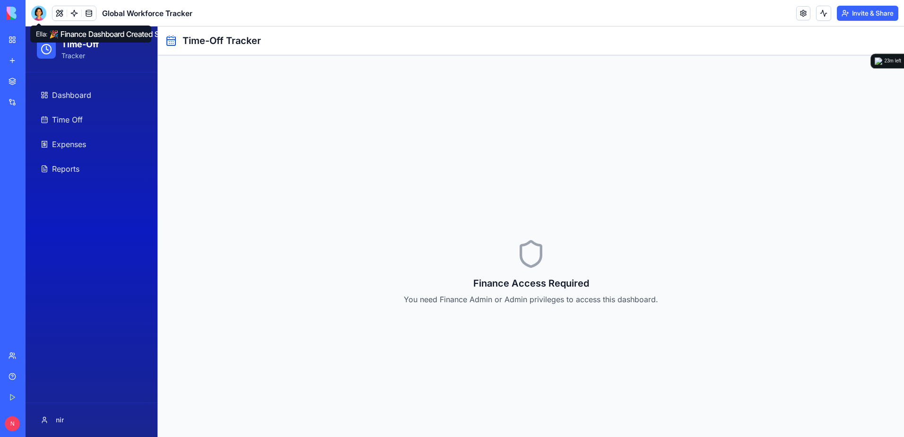
click at [35, 13] on div at bounding box center [38, 13] width 15 height 15
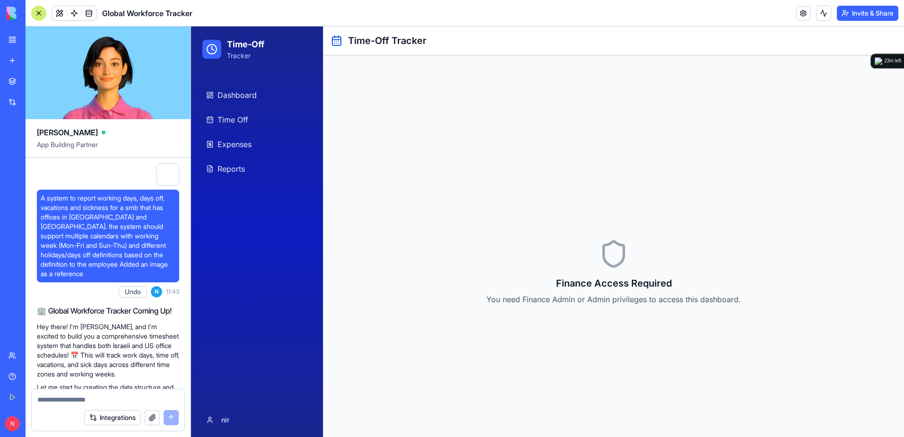
scroll to position [37944, 0]
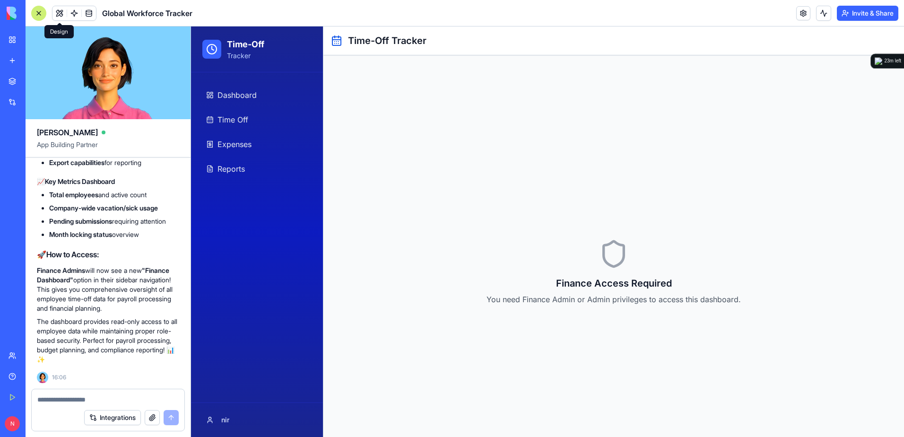
click at [61, 13] on button at bounding box center [60, 13] width 14 height 14
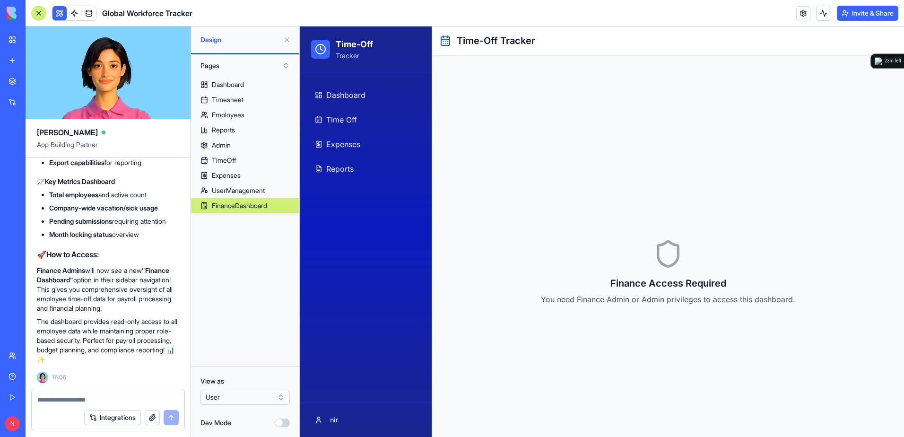
click at [222, 398] on html "BETA My Workspace New app Marketplace Integrations Recent Global Workforce Trac…" at bounding box center [452, 218] width 904 height 437
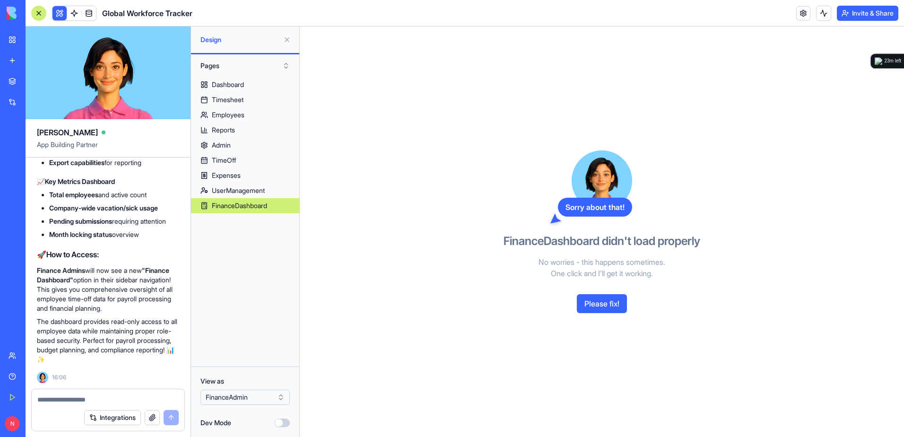
click at [591, 296] on button "Please fix!" at bounding box center [602, 303] width 50 height 19
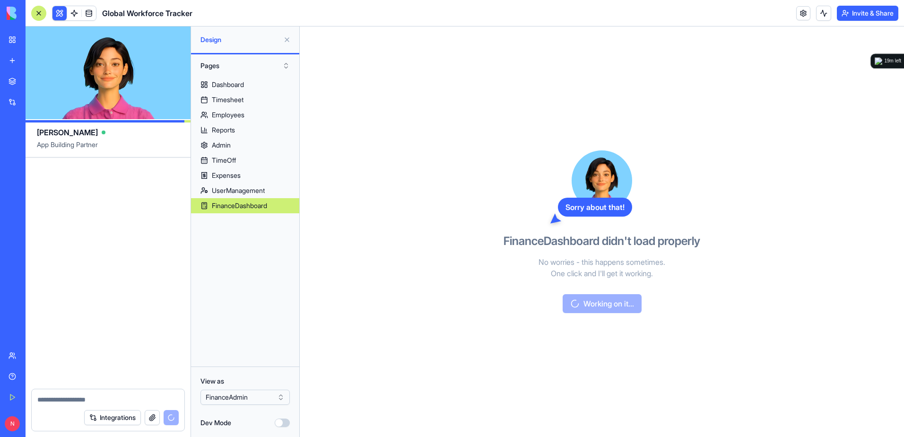
scroll to position [38791, 0]
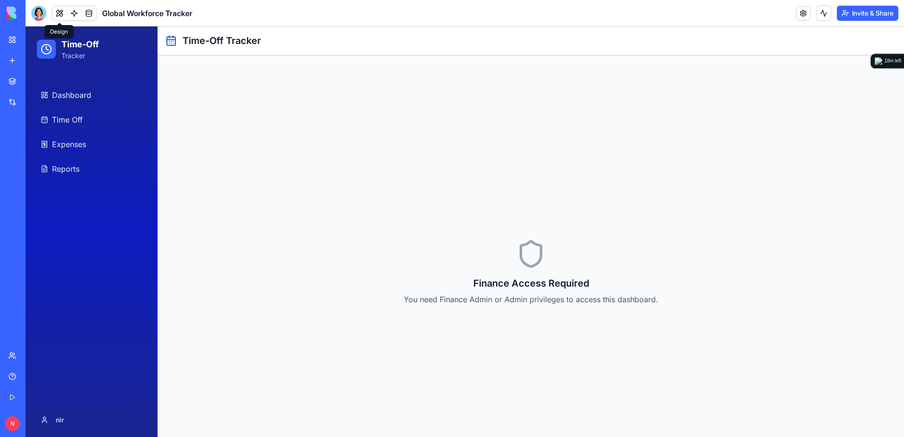
click at [57, 17] on button at bounding box center [60, 13] width 14 height 14
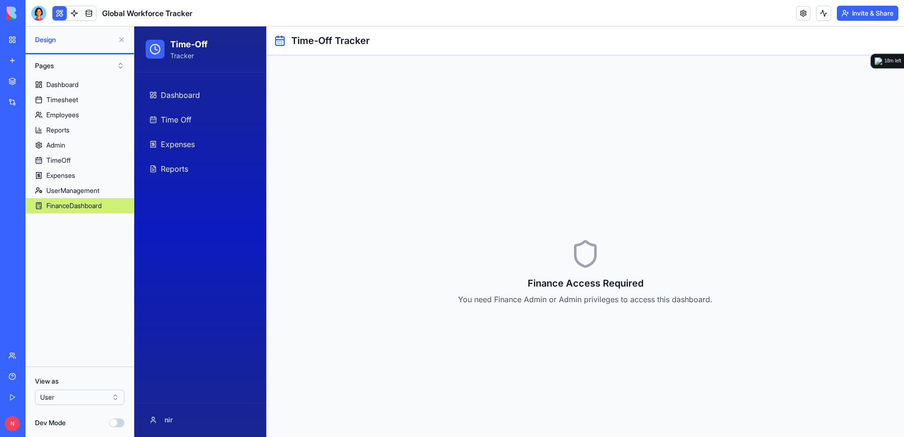
click at [107, 399] on html "BETA My Workspace New app Marketplace Integrations Recent Global Workforce Trac…" at bounding box center [452, 218] width 904 height 437
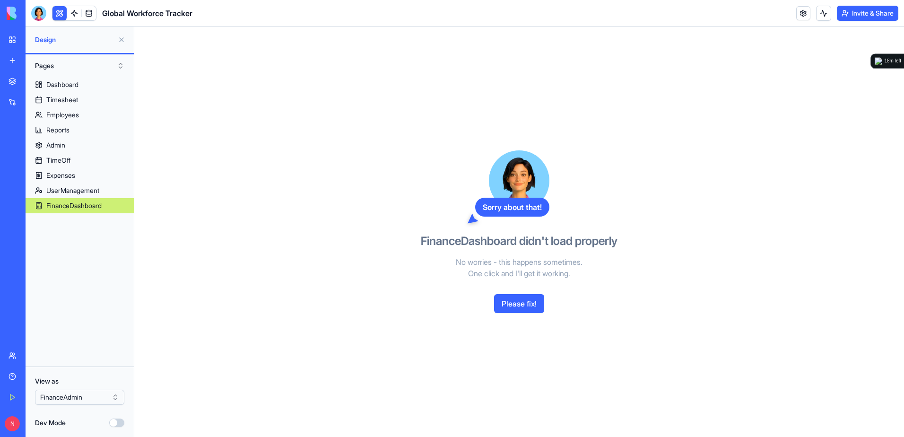
click at [517, 304] on button "Please fix!" at bounding box center [519, 303] width 50 height 19
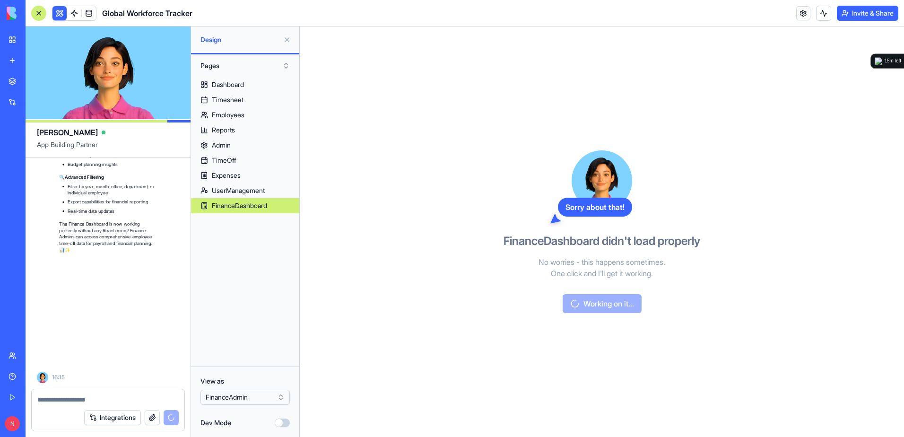
scroll to position [39692, 0]
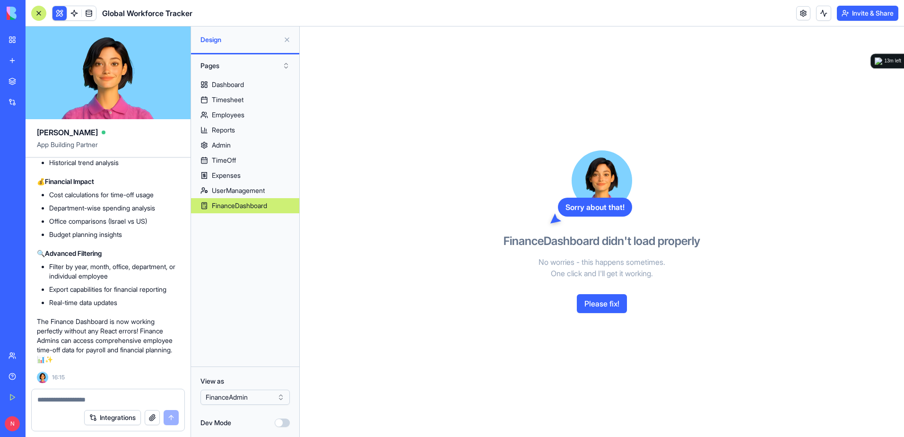
click at [601, 305] on button "Please fix!" at bounding box center [602, 303] width 50 height 19
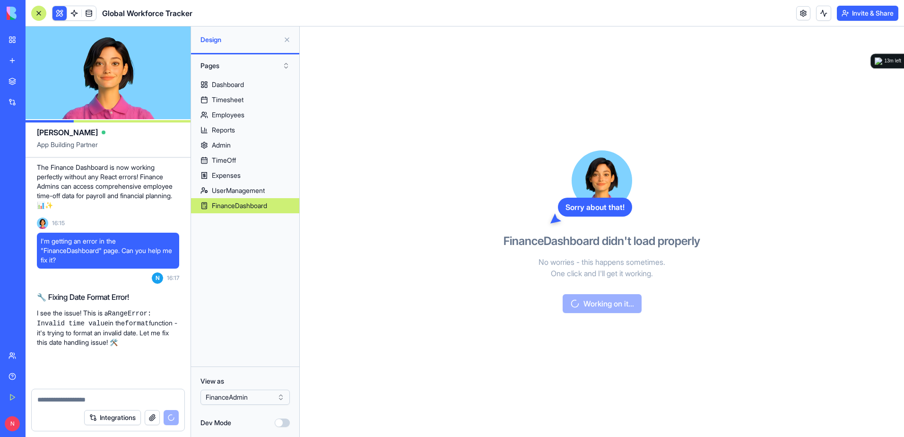
scroll to position [39856, 0]
click at [17, 59] on link "New app" at bounding box center [22, 60] width 38 height 19
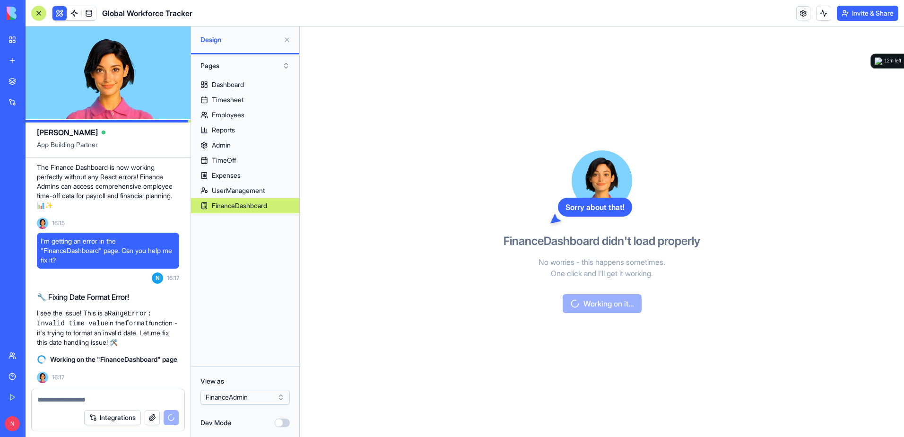
click at [17, 59] on link "New app" at bounding box center [22, 60] width 38 height 19
click at [18, 60] on link "New app" at bounding box center [22, 60] width 38 height 19
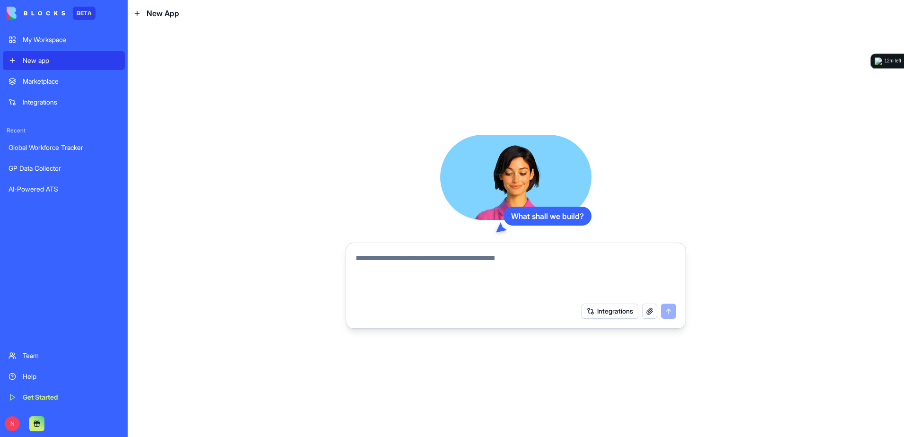
click at [418, 255] on textarea at bounding box center [516, 275] width 321 height 45
paste textarea "**********"
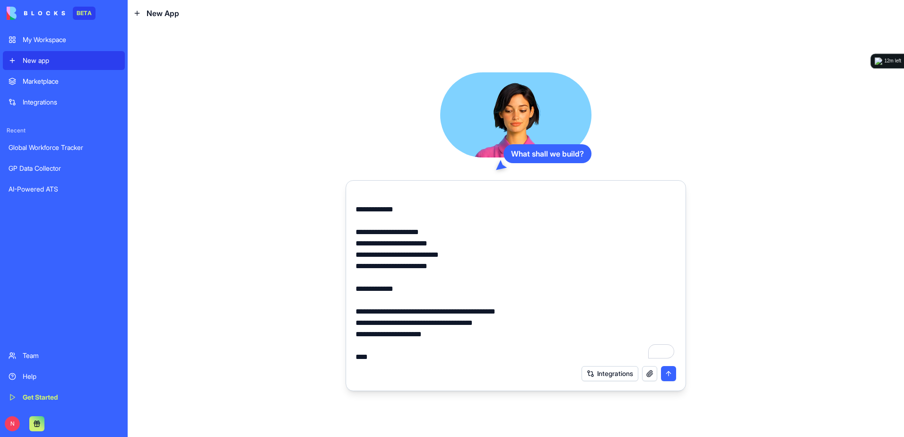
scroll to position [2191, 0]
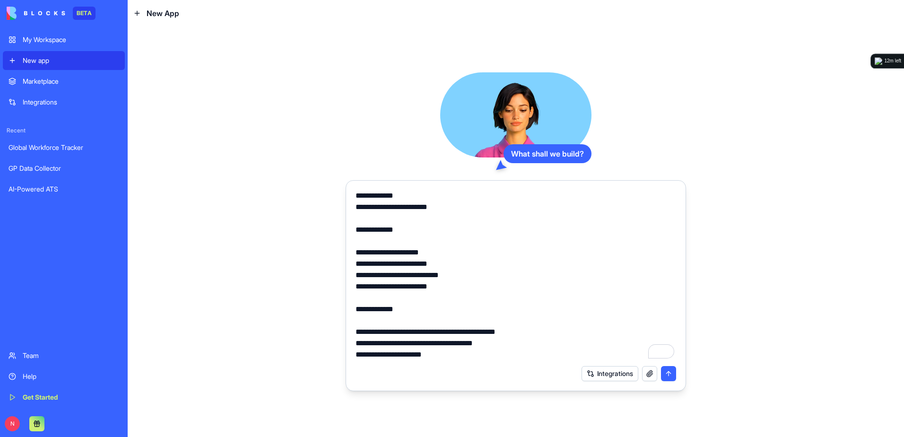
drag, startPoint x: 429, startPoint y: 315, endPoint x: 351, endPoint y: 207, distance: 132.9
click at [351, 207] on div at bounding box center [516, 272] width 332 height 176
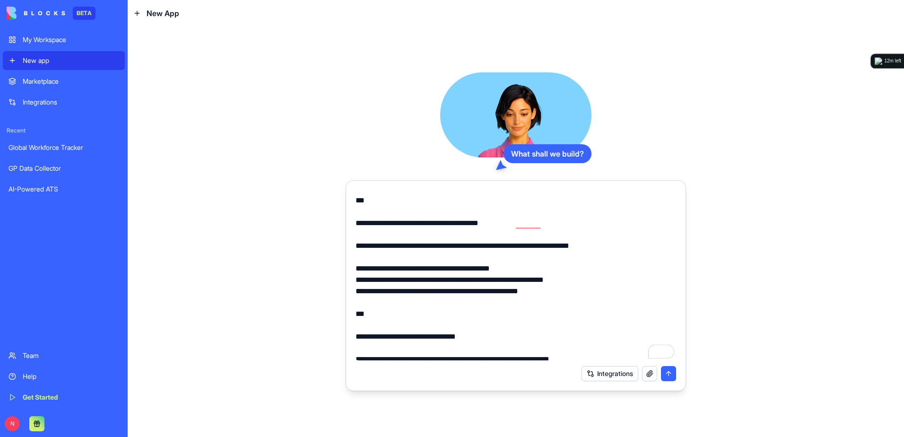
scroll to position [0, 0]
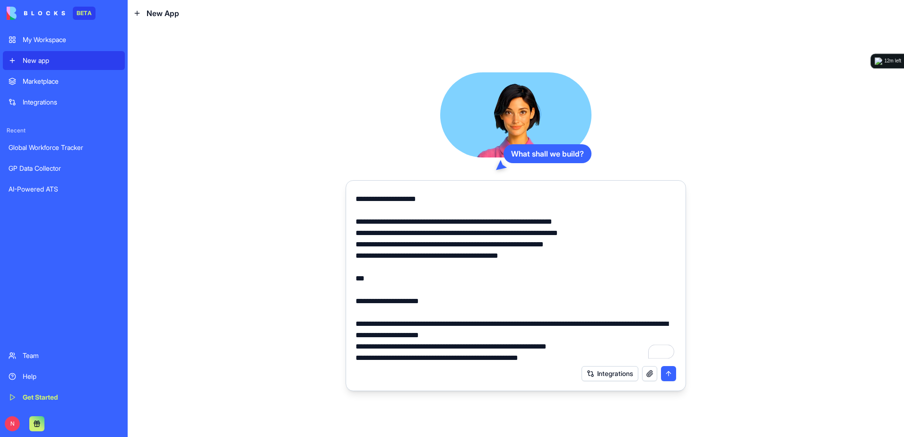
type textarea "**********"
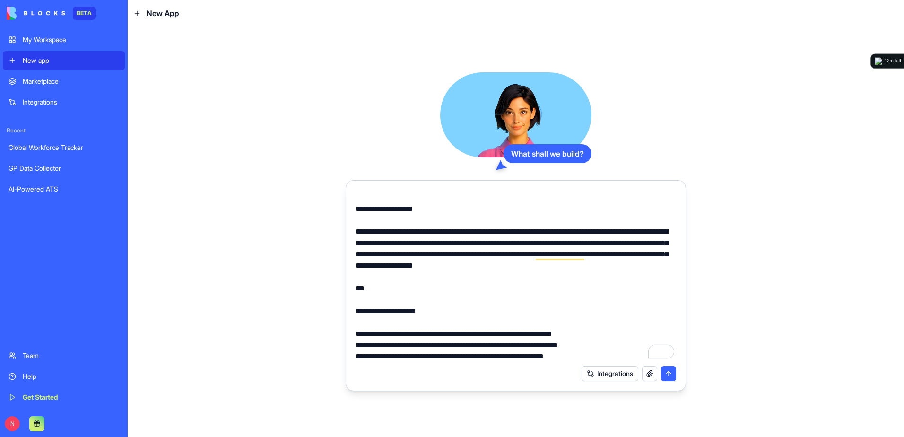
click at [671, 373] on button "submit" at bounding box center [668, 373] width 15 height 15
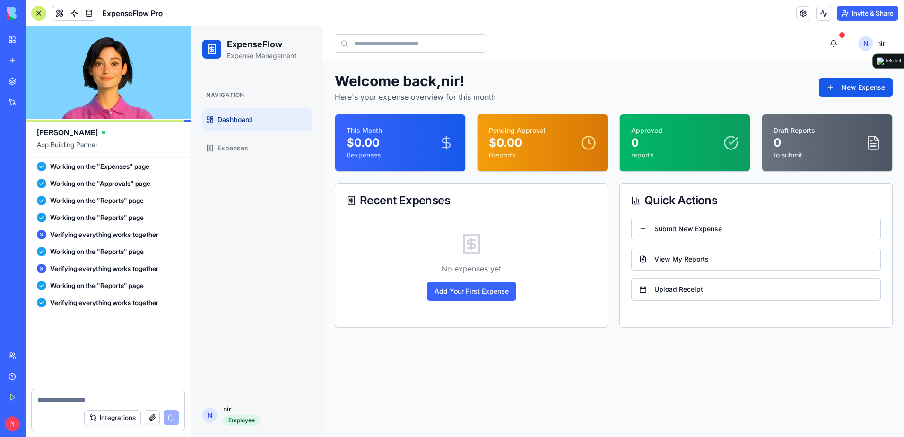
scroll to position [1869, 0]
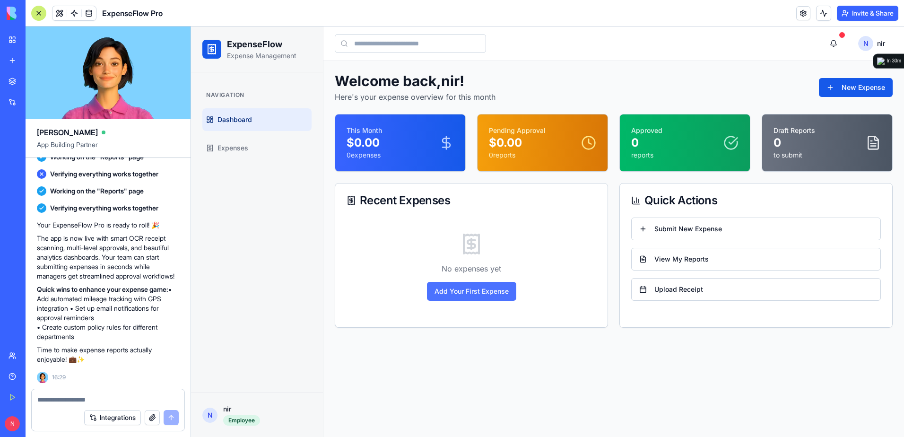
click at [485, 292] on button "Add Your First Expense" at bounding box center [471, 291] width 89 height 19
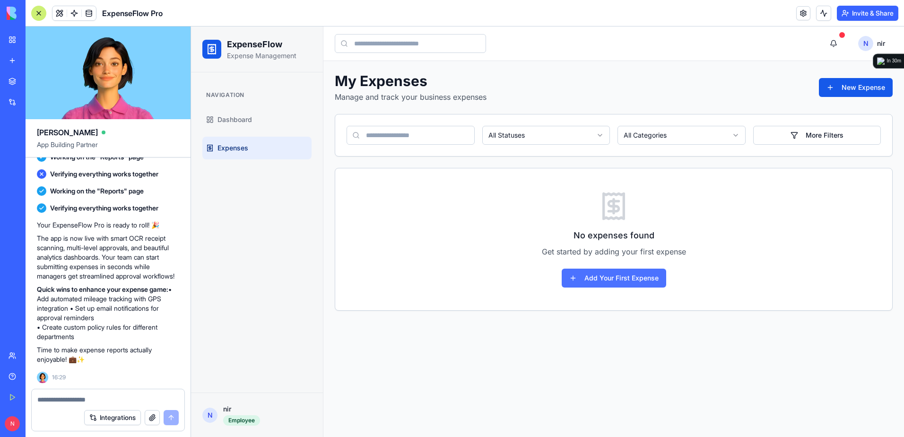
click at [630, 280] on button "Add Your First Expense" at bounding box center [614, 278] width 105 height 19
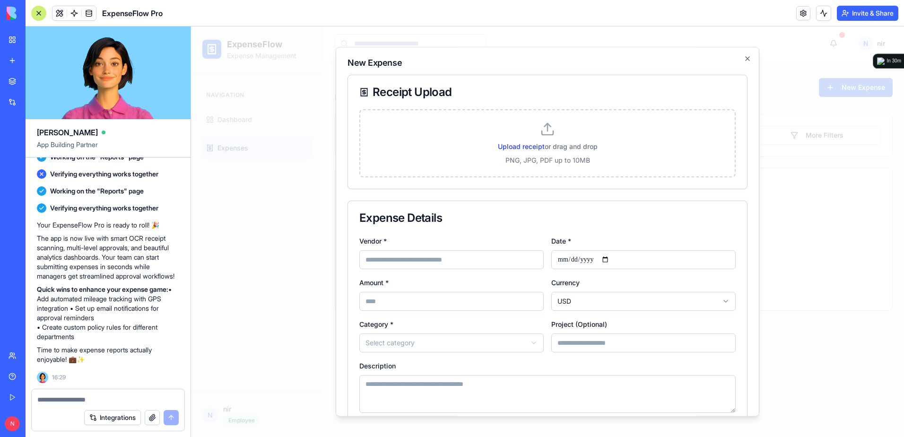
click at [523, 146] on span "Upload receipt" at bounding box center [521, 146] width 47 height 8
click at [191, 26] on input "Upload receipt or drag and drop" at bounding box center [191, 26] width 0 height 0
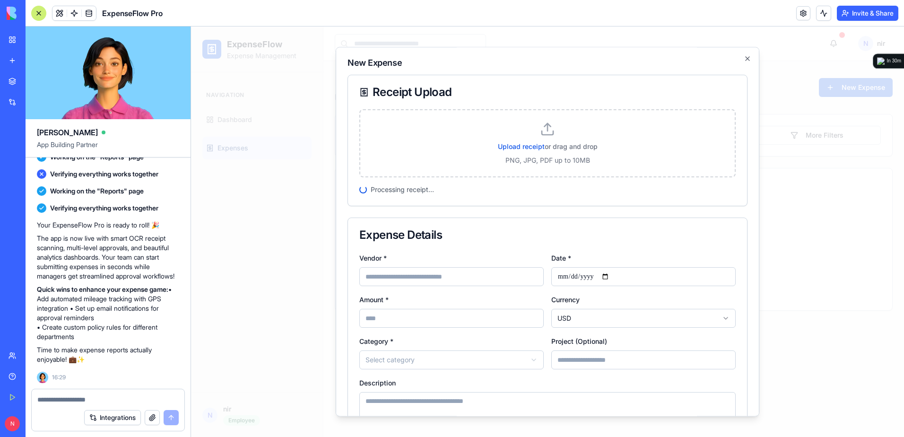
select select
type input "**********"
type input "*****"
select select
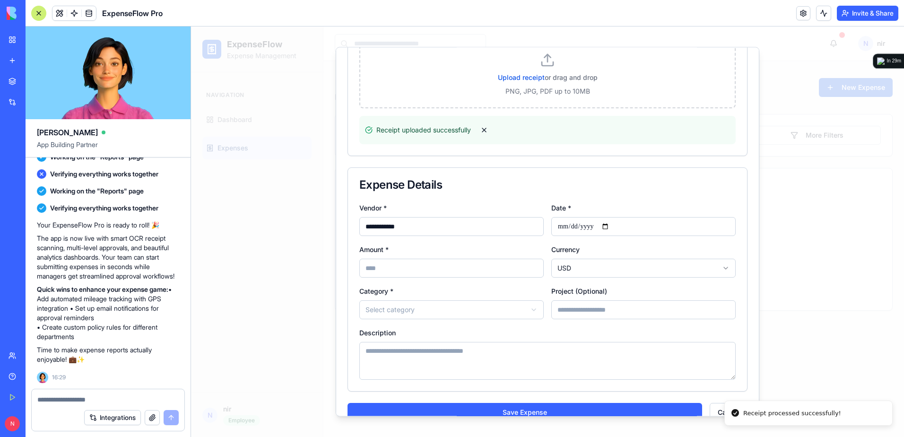
scroll to position [87, 0]
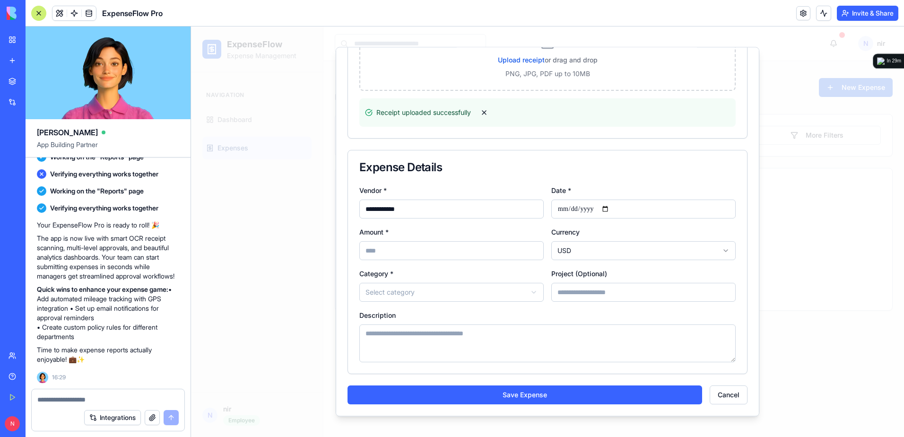
click at [120, 393] on div at bounding box center [108, 396] width 153 height 15
click at [114, 396] on textarea at bounding box center [107, 399] width 141 height 9
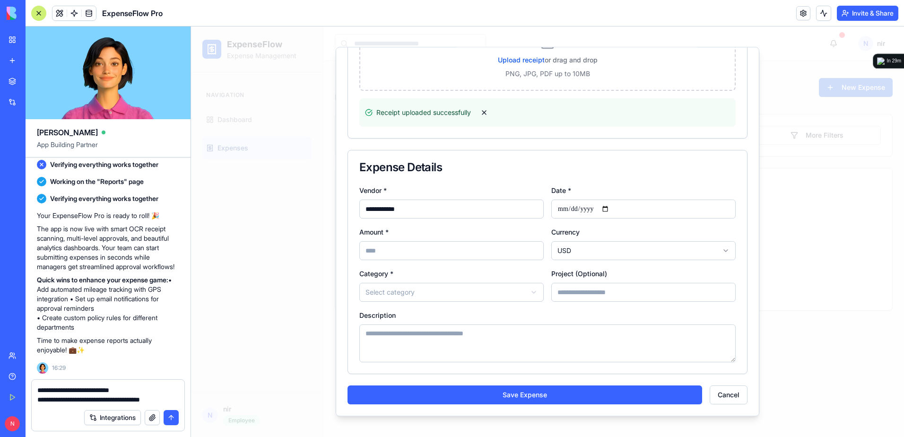
type textarea "**********"
click at [175, 418] on button "submit" at bounding box center [171, 417] width 15 height 15
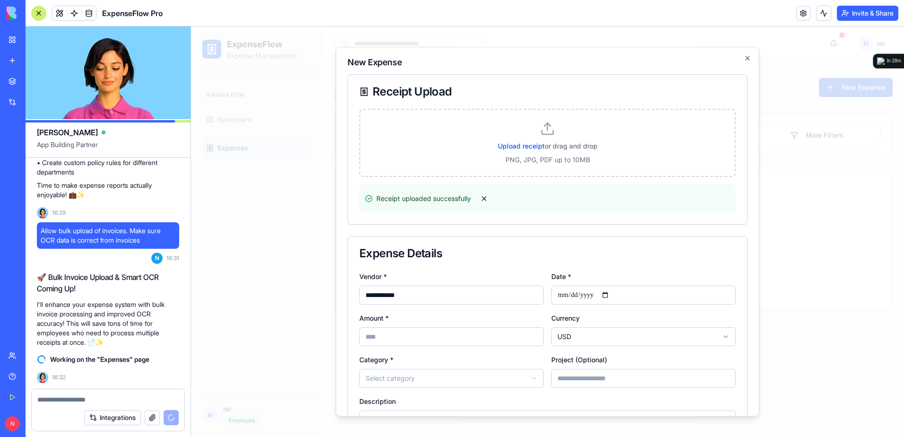
scroll to position [0, 0]
click at [522, 145] on span "Upload receipt" at bounding box center [521, 146] width 47 height 8
click at [191, 26] on input "Upload receipt or drag and drop" at bounding box center [191, 26] width 0 height 0
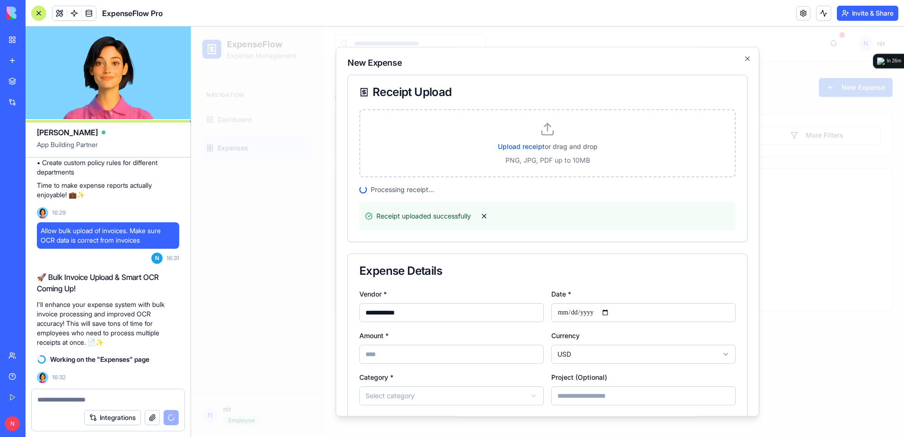
select select "**********"
type input "*********"
type input "*****"
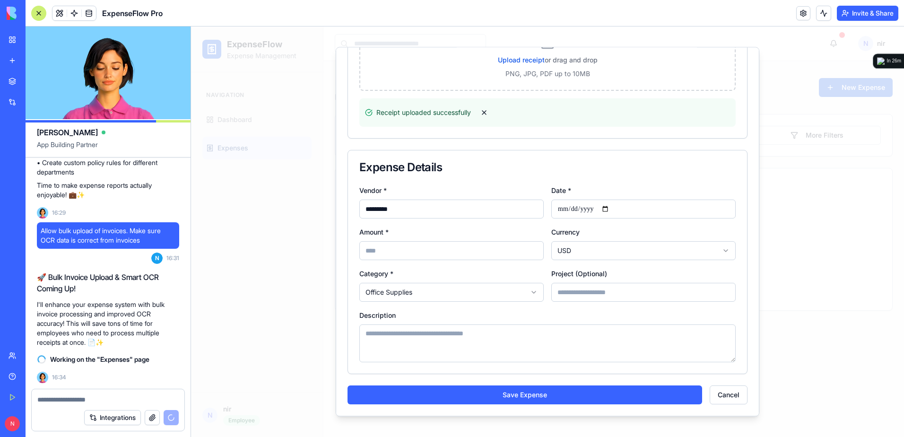
scroll to position [2051, 0]
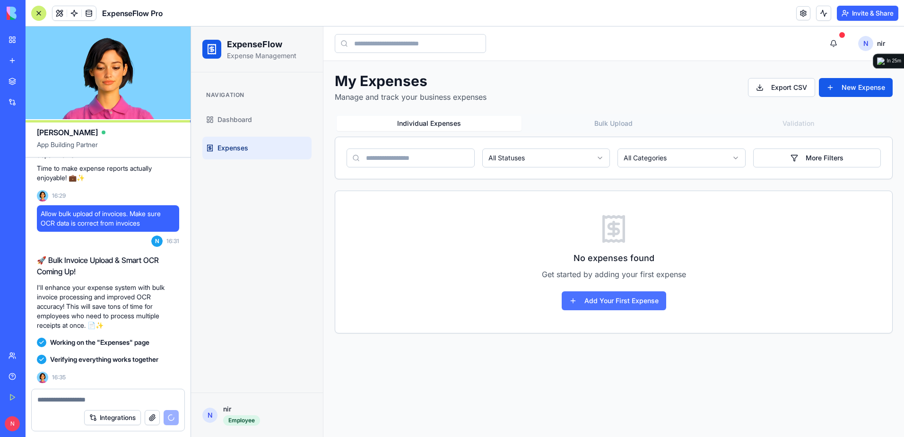
click at [609, 299] on button "Add Your First Expense" at bounding box center [614, 300] width 105 height 19
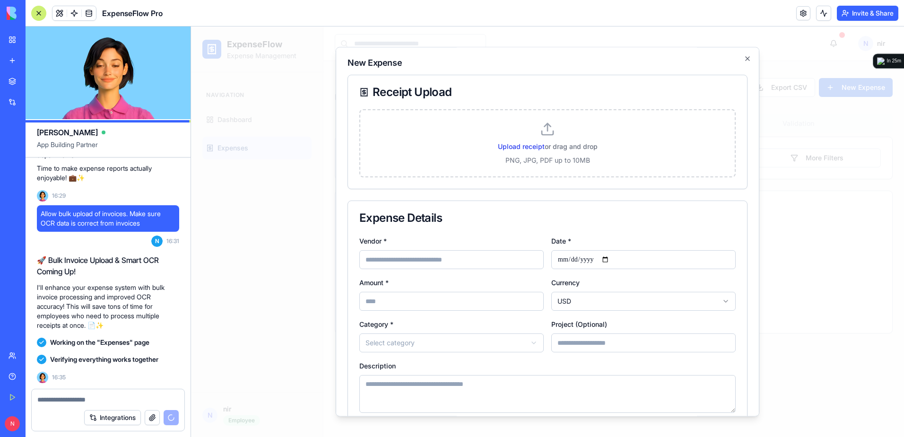
click at [514, 146] on span "Upload receipt" at bounding box center [521, 146] width 47 height 8
click at [191, 26] on input "Upload receipt or drag and drop" at bounding box center [191, 26] width 0 height 0
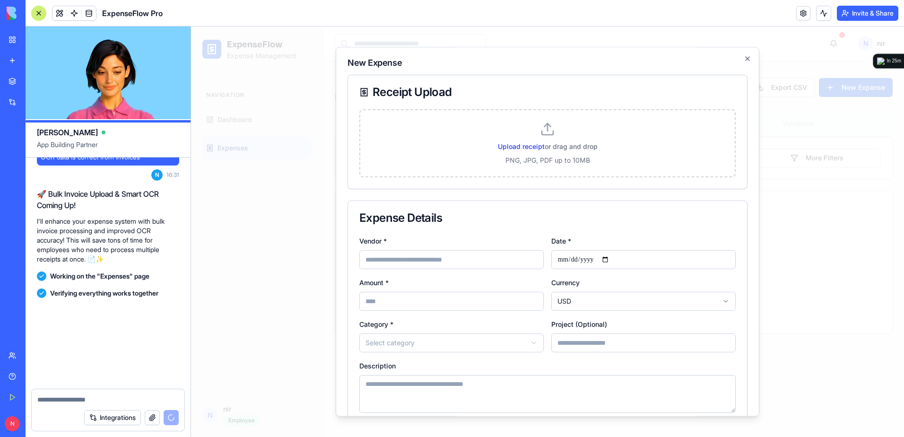
scroll to position [2208, 0]
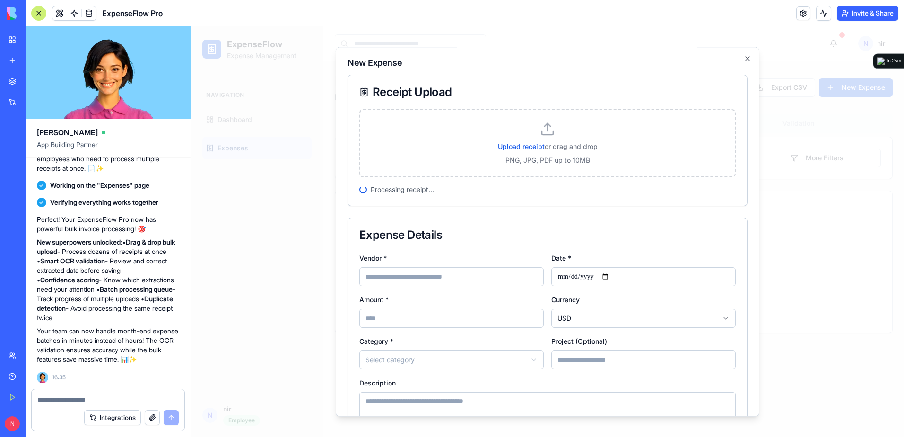
select select
select select "*****"
type input "*********"
select select
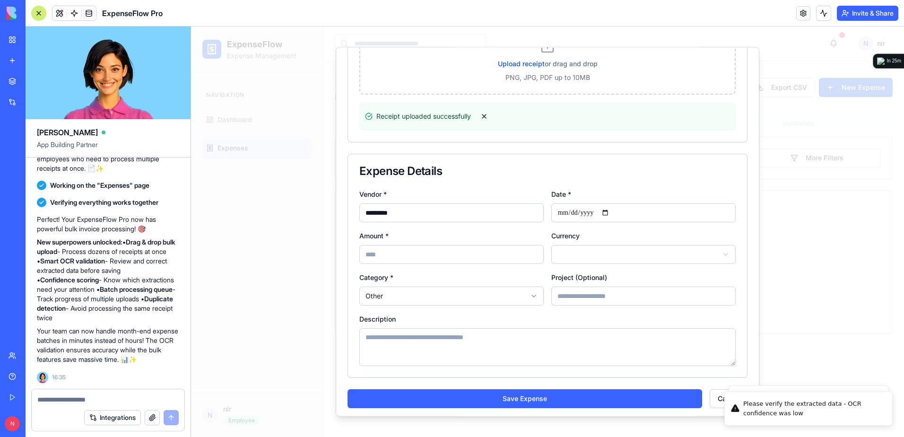
scroll to position [87, 0]
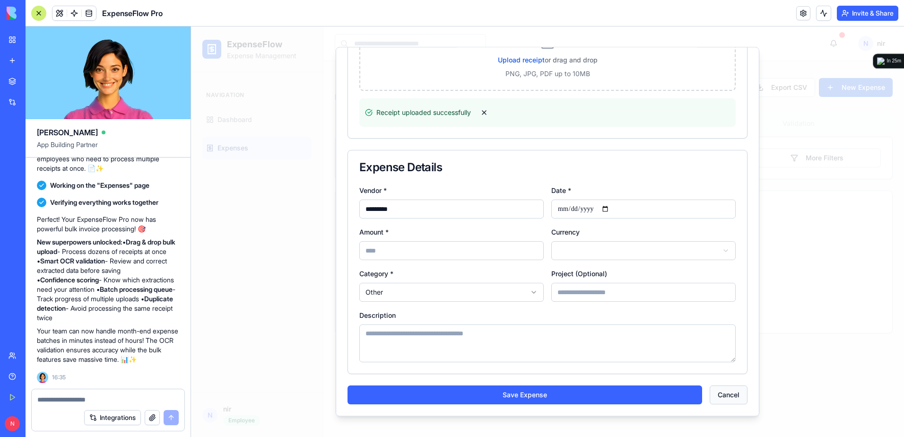
click at [713, 397] on button "Cancel" at bounding box center [729, 395] width 38 height 19
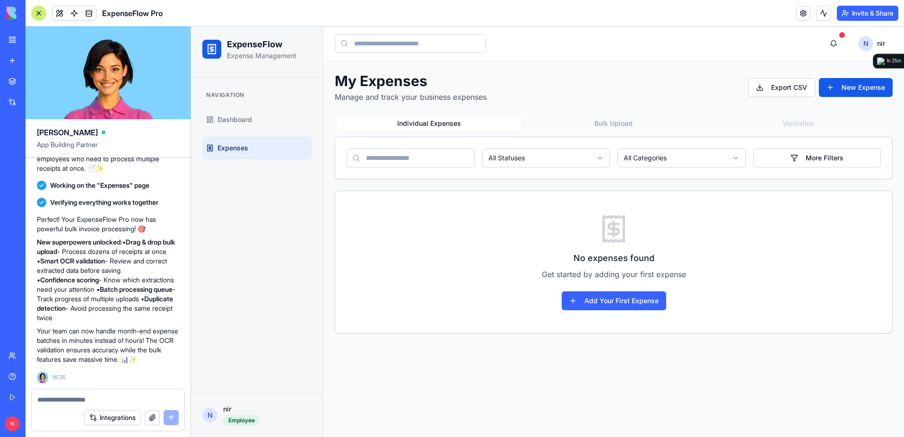
click at [120, 398] on textarea at bounding box center [107, 399] width 141 height 9
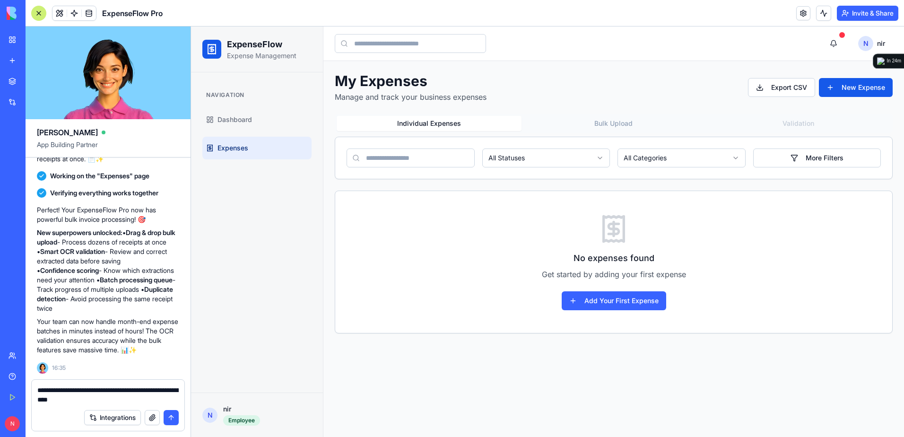
type textarea "**********"
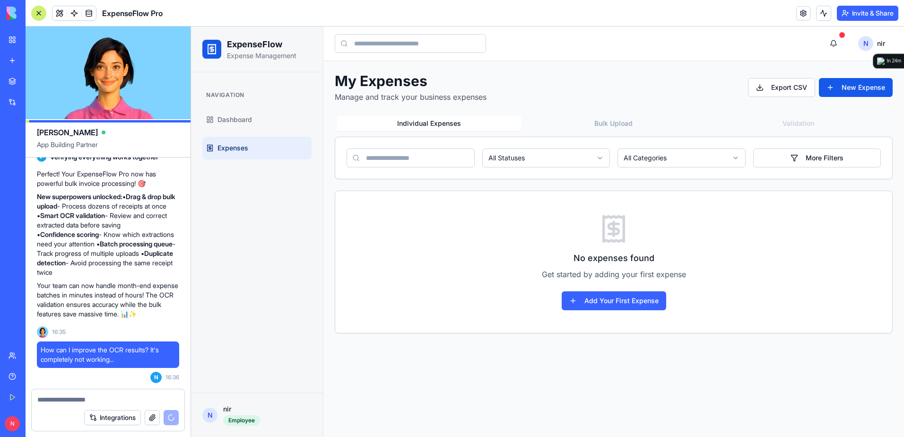
click at [450, 123] on button "Individual Expenses" at bounding box center [429, 123] width 185 height 15
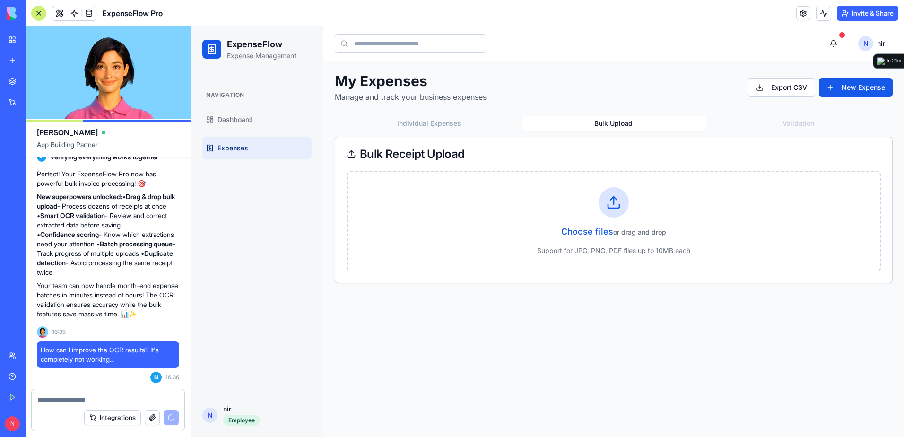
click at [606, 123] on button "Bulk Upload" at bounding box center [614, 123] width 185 height 15
click at [783, 127] on div "Individual Expenses Bulk Upload Validation" at bounding box center [614, 123] width 558 height 19
click at [783, 123] on div "Individual Expenses Bulk Upload Validation" at bounding box center [614, 123] width 558 height 19
click at [452, 125] on button "Individual Expenses" at bounding box center [429, 123] width 185 height 15
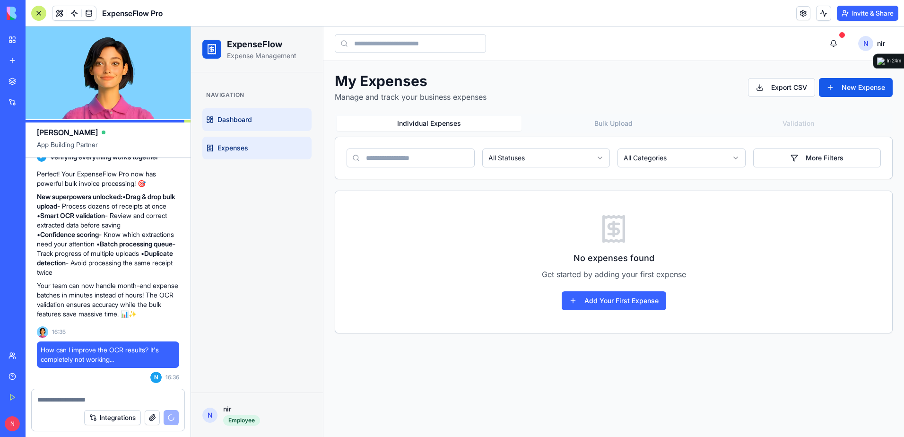
click at [250, 118] on span "Dashboard" at bounding box center [235, 119] width 35 height 9
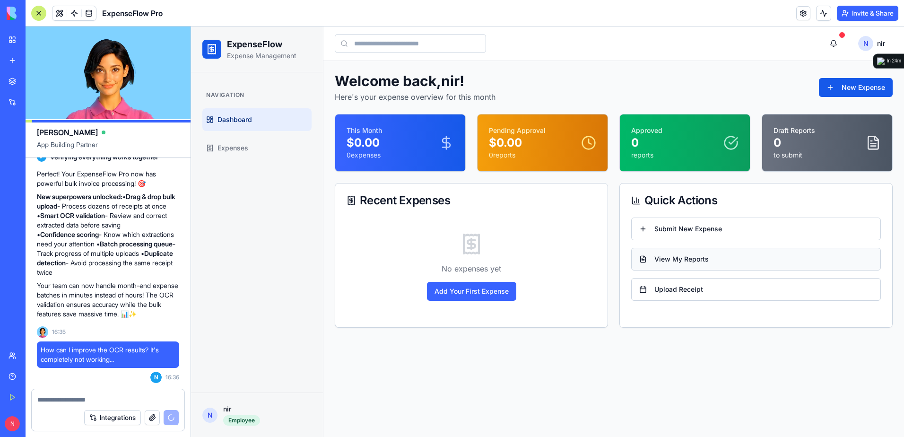
click at [690, 256] on button "View My Reports" at bounding box center [756, 259] width 250 height 23
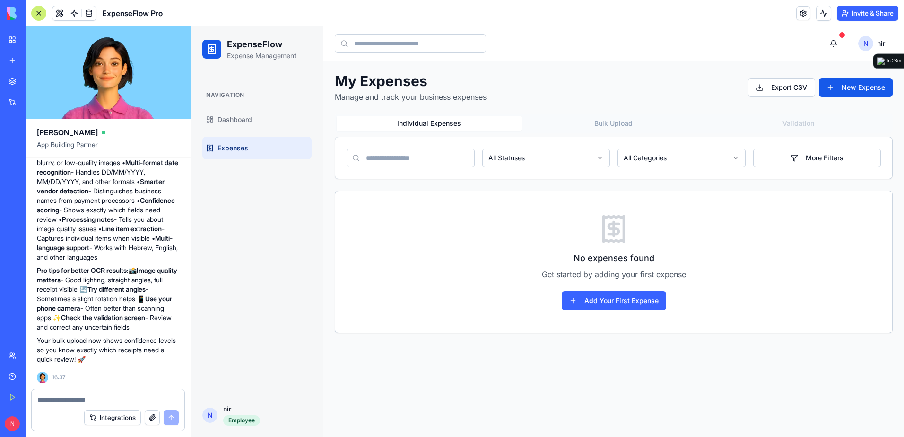
scroll to position [2626, 0]
click at [634, 299] on button "Add Your First Expense" at bounding box center [614, 300] width 105 height 19
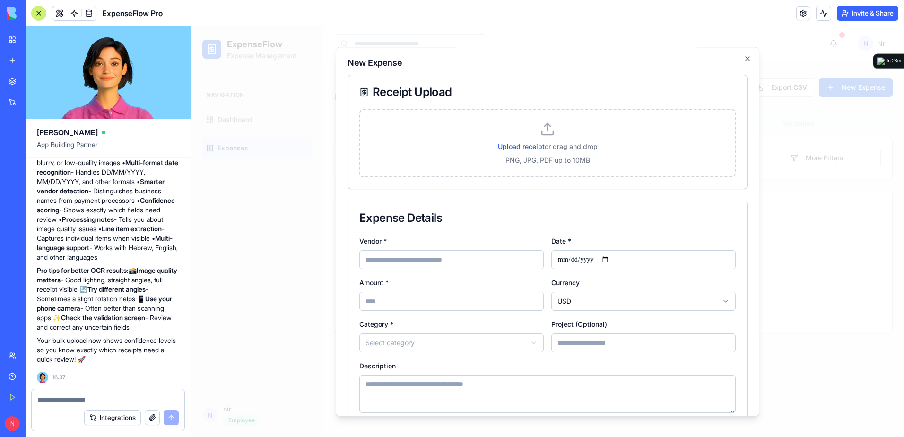
click at [114, 393] on div at bounding box center [108, 396] width 153 height 15
click at [113, 401] on textarea at bounding box center [107, 399] width 141 height 9
type textarea "***"
click at [515, 146] on span "Upload receipt" at bounding box center [521, 146] width 47 height 8
click at [191, 26] on input "Upload receipt or drag and drop" at bounding box center [191, 26] width 0 height 0
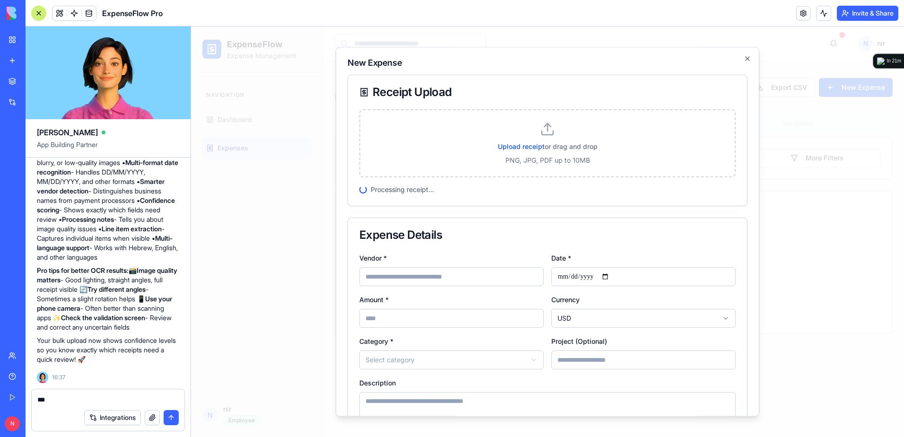
drag, startPoint x: 59, startPoint y: 401, endPoint x: -2, endPoint y: 386, distance: 62.8
click at [0, 386] on html "BETA My Workspace New app Marketplace Integrations Recent GP Data Collector AI-…" at bounding box center [452, 218] width 904 height 437
type input "**********"
type input "*****"
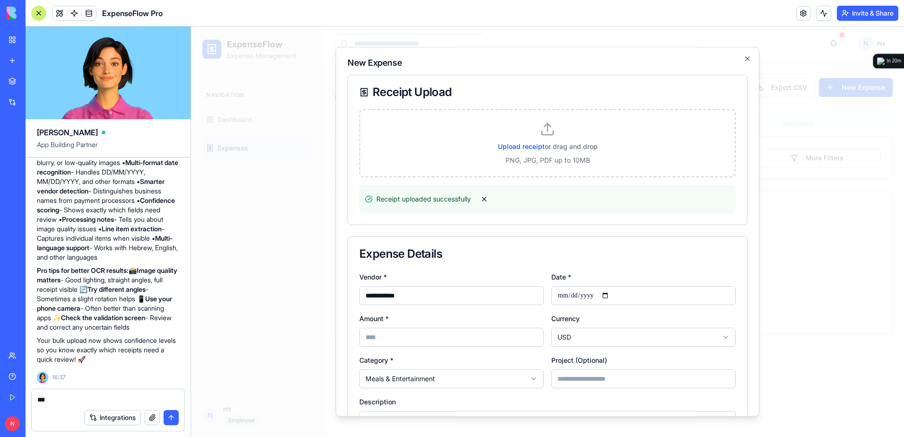
click at [51, 397] on textarea "***" at bounding box center [107, 399] width 141 height 9
drag, startPoint x: 51, startPoint y: 397, endPoint x: 26, endPoint y: 395, distance: 24.7
click at [26, 395] on div "*** Integrations" at bounding box center [108, 413] width 165 height 48
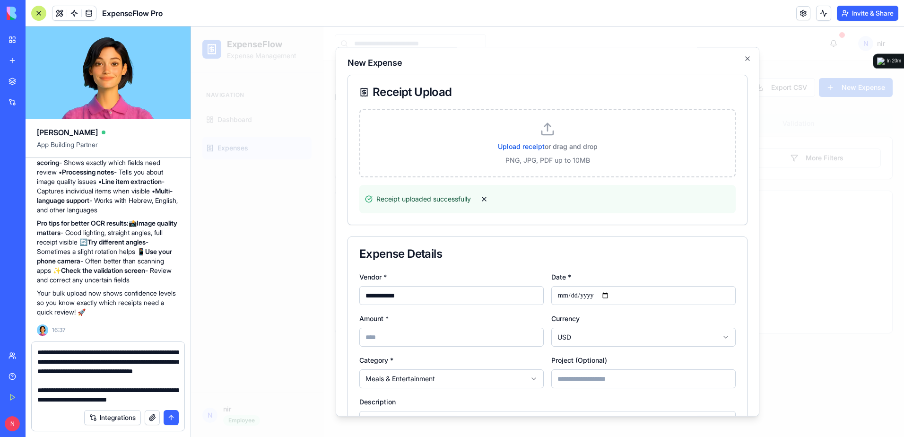
scroll to position [283, 0]
type textarea "**********"
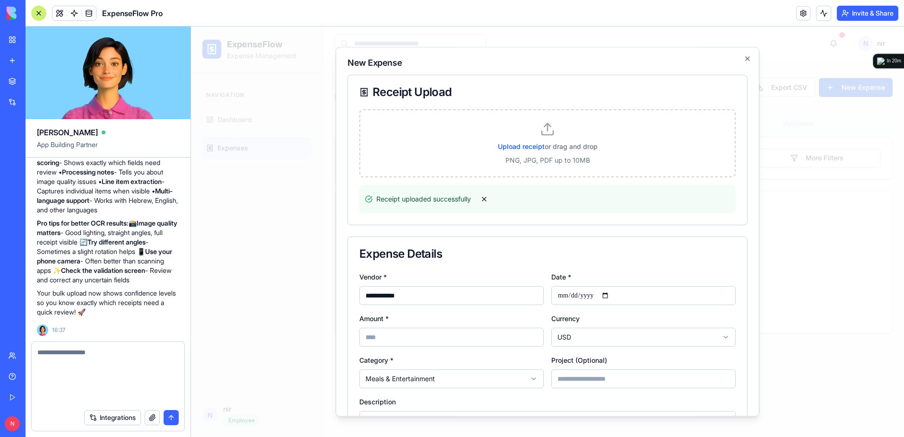
scroll to position [0, 0]
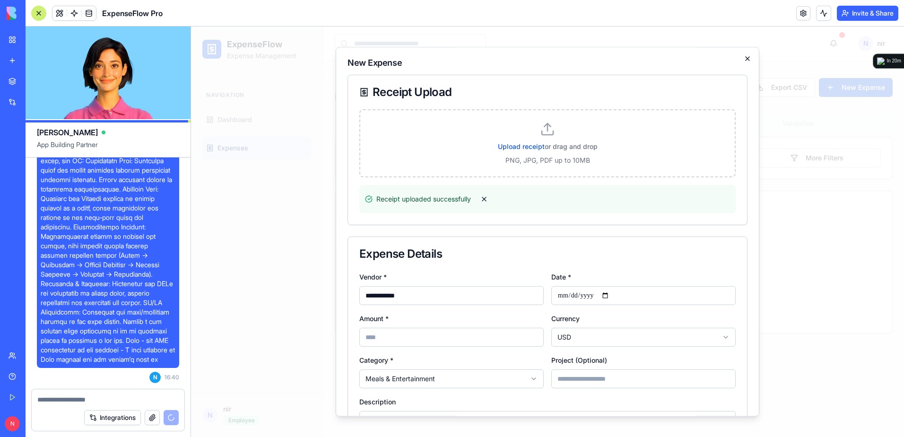
click at [744, 60] on icon "button" at bounding box center [748, 59] width 8 height 8
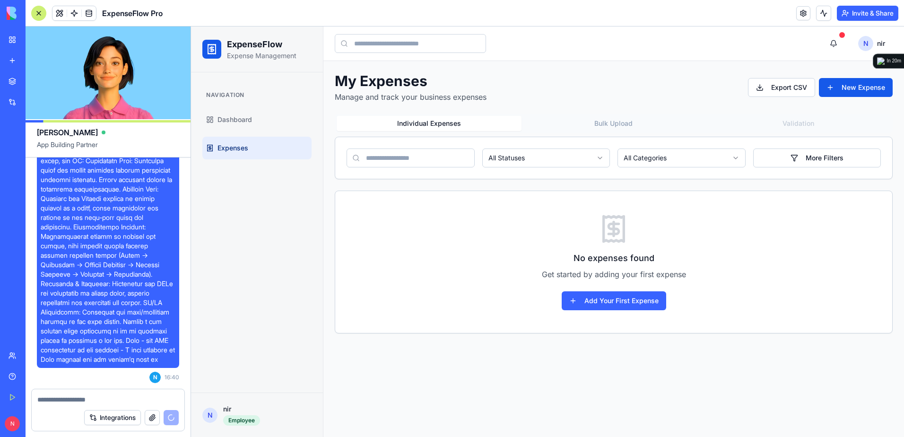
click at [116, 421] on button "Integrations" at bounding box center [112, 417] width 57 height 15
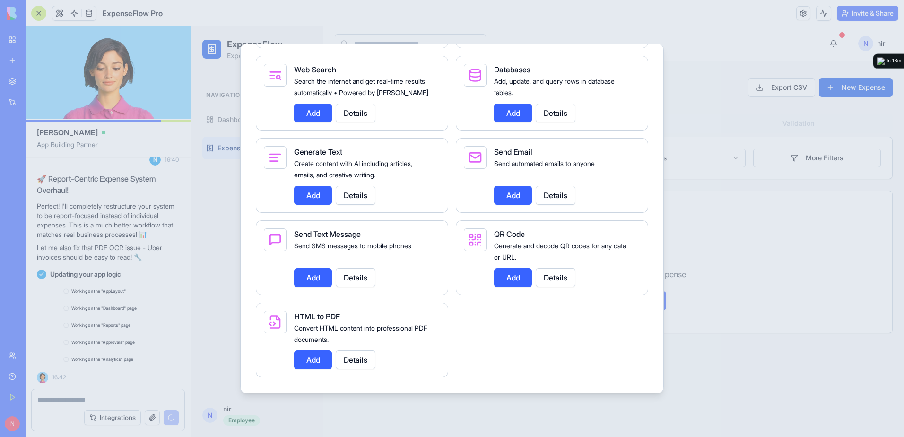
scroll to position [3154, 0]
click at [703, 107] on div at bounding box center [452, 218] width 904 height 437
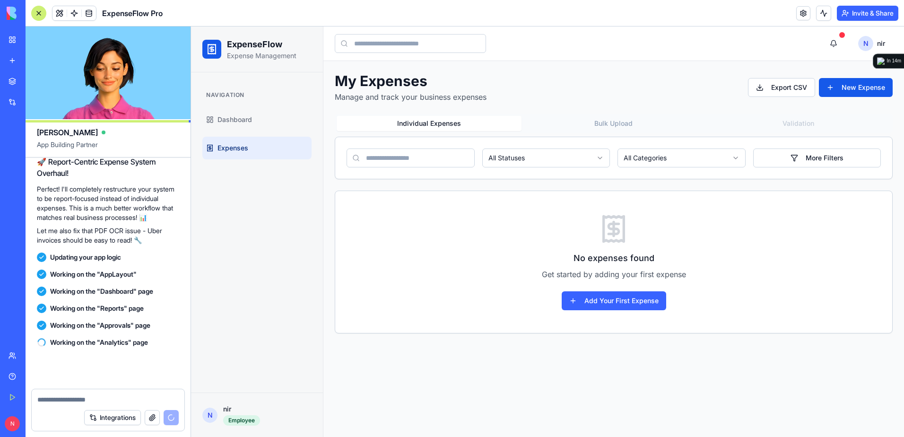
scroll to position [3171, 0]
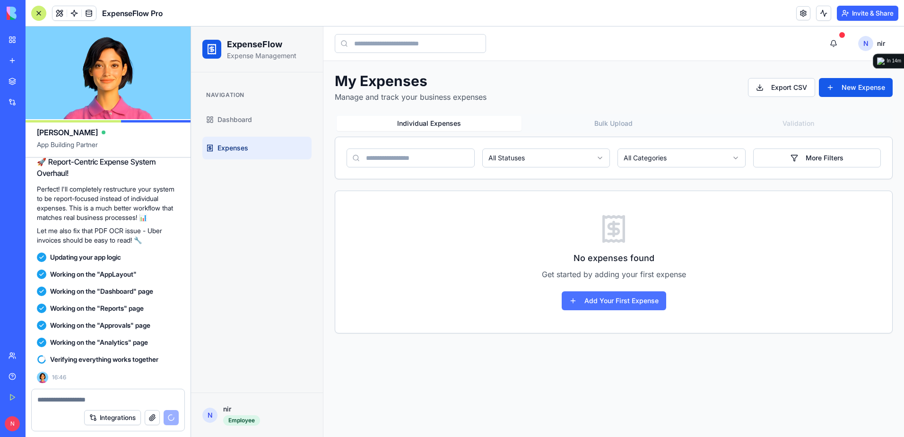
click at [615, 304] on button "Add Your First Expense" at bounding box center [614, 300] width 105 height 19
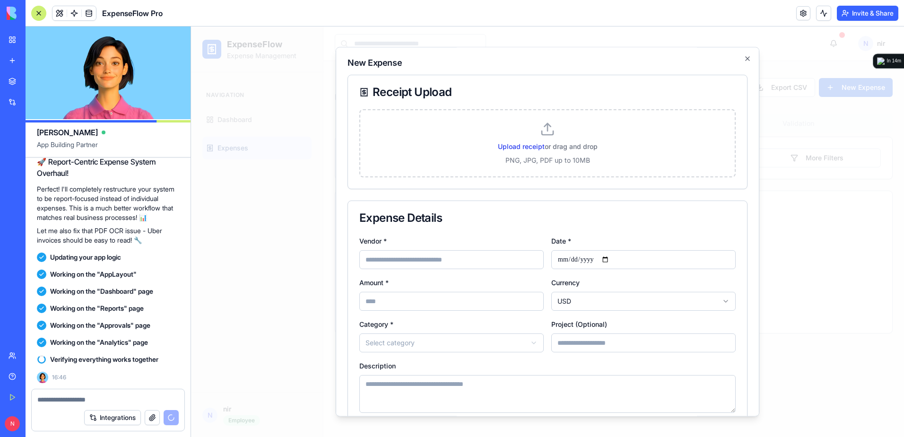
click at [521, 147] on span "Upload receipt" at bounding box center [521, 146] width 47 height 8
click at [191, 26] on input "Upload receipt or drag and drop" at bounding box center [191, 26] width 0 height 0
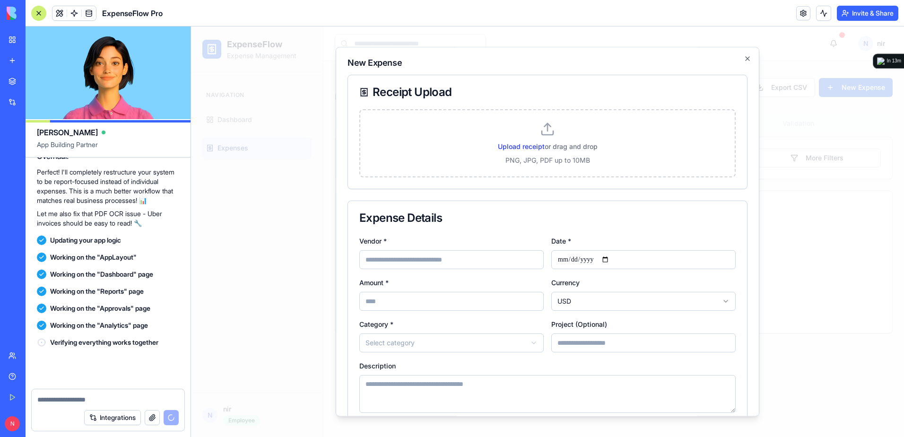
scroll to position [3188, 0]
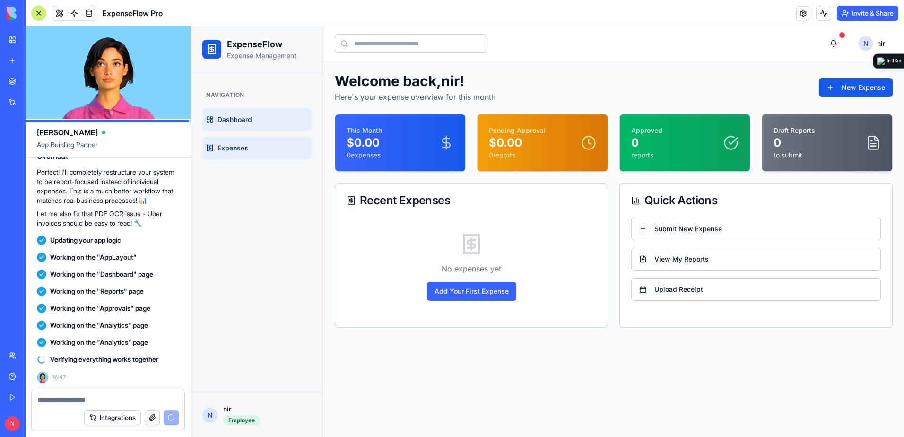
click at [249, 148] on link "Expenses" at bounding box center [256, 148] width 109 height 23
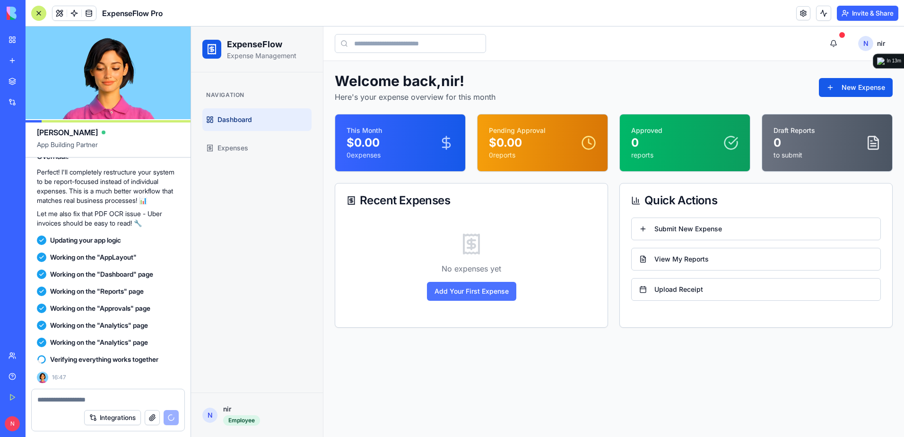
click at [474, 290] on button "Add Your First Expense" at bounding box center [471, 291] width 89 height 19
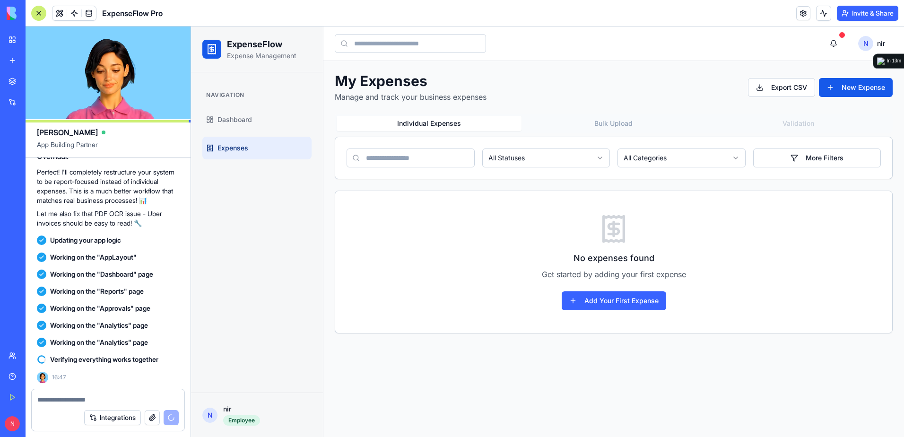
click at [574, 314] on div "No expenses found Get started by adding your first expense Add Your First Expen…" at bounding box center [613, 262] width 557 height 142
click at [579, 304] on button "Add Your First Expense" at bounding box center [614, 300] width 105 height 19
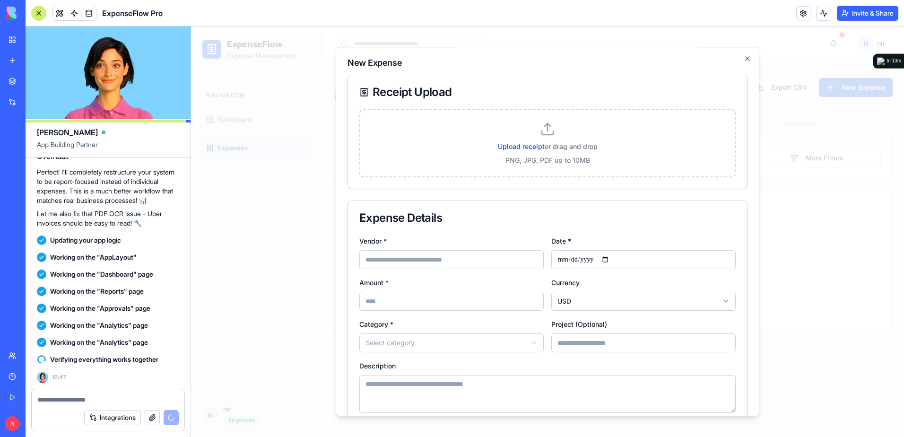
drag, startPoint x: 485, startPoint y: 154, endPoint x: 444, endPoint y: 141, distance: 43.1
click at [444, 141] on div "Upload receipt or drag and drop" at bounding box center [548, 145] width 352 height 11
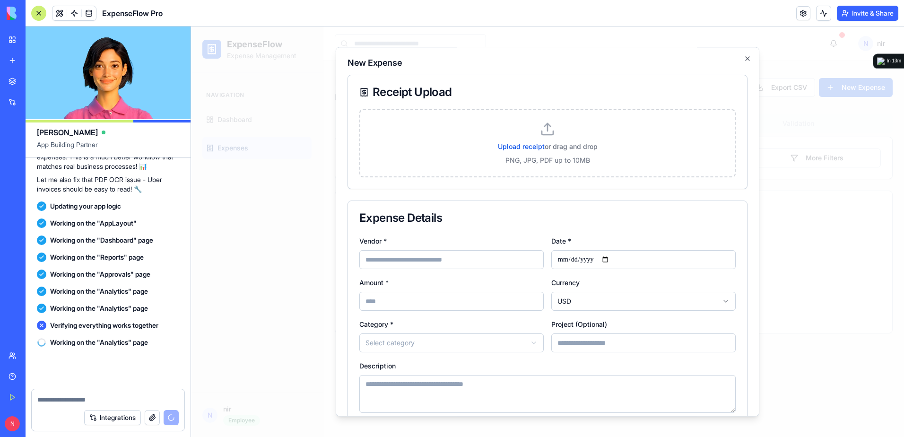
scroll to position [3222, 0]
click at [523, 145] on span "Upload receipt" at bounding box center [521, 146] width 47 height 8
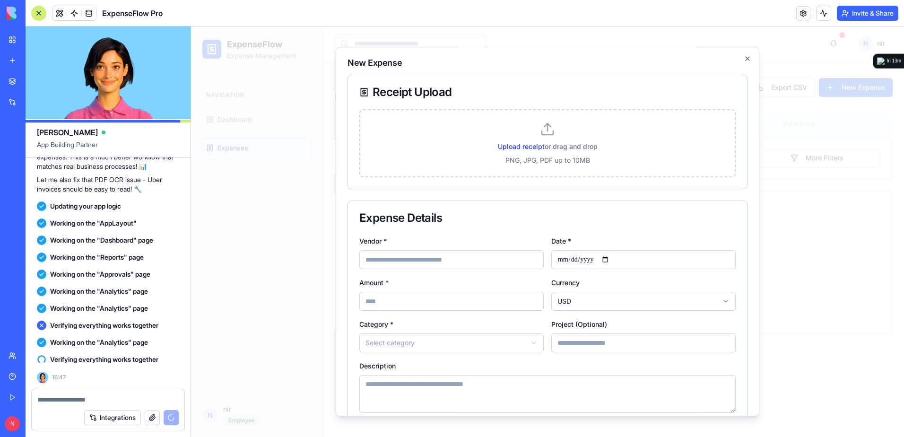
click at [191, 26] on input "Upload receipt or drag and drop" at bounding box center [191, 26] width 0 height 0
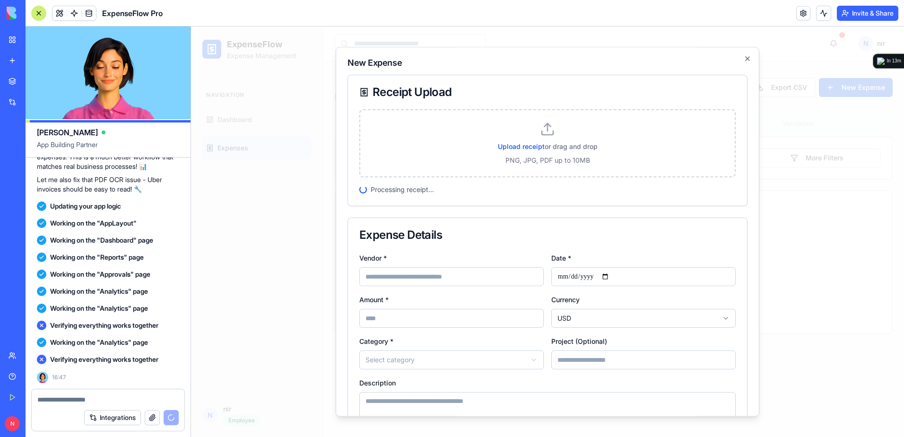
scroll to position [3239, 0]
select select "**********"
type input "****"
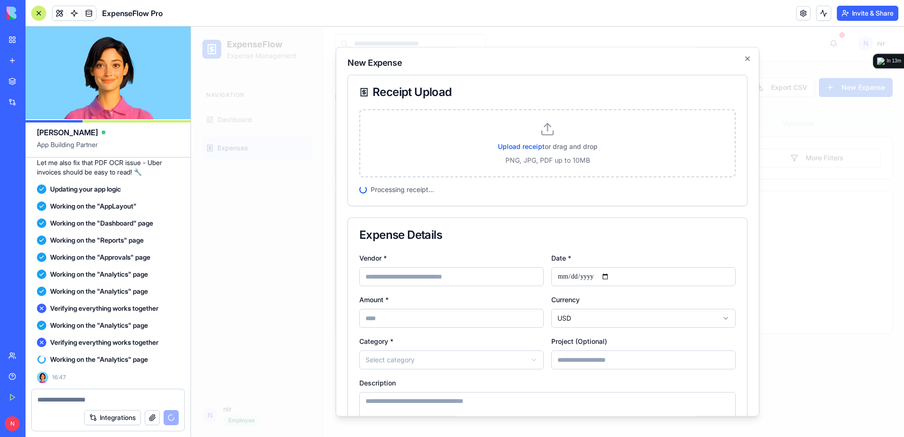
type input "**********"
type input "*****"
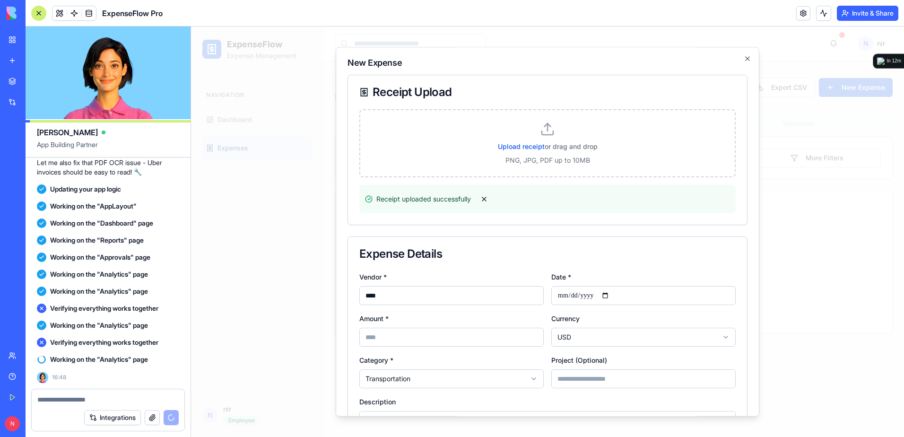
scroll to position [3256, 0]
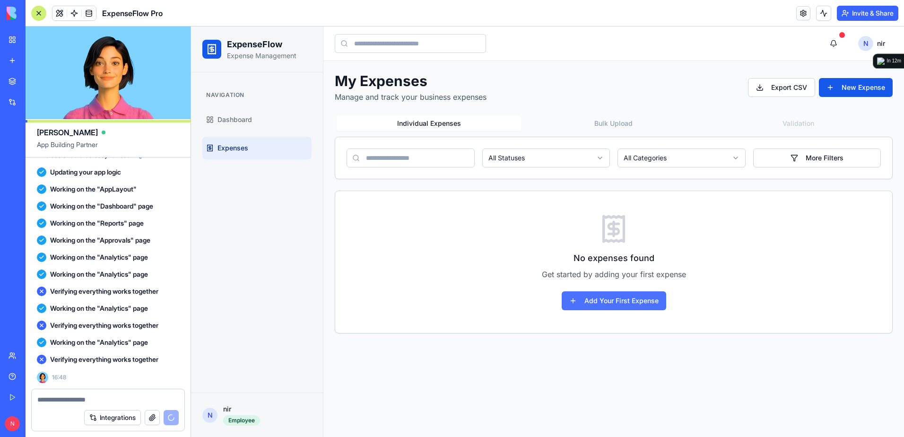
click at [650, 308] on button "Add Your First Expense" at bounding box center [614, 300] width 105 height 19
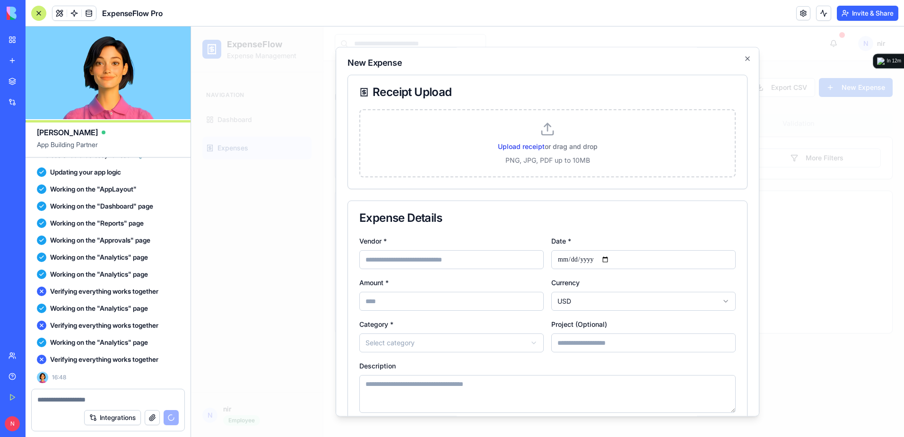
click at [511, 145] on span "Upload receipt" at bounding box center [521, 146] width 47 height 8
click at [191, 26] on input "Upload receipt or drag and drop" at bounding box center [191, 26] width 0 height 0
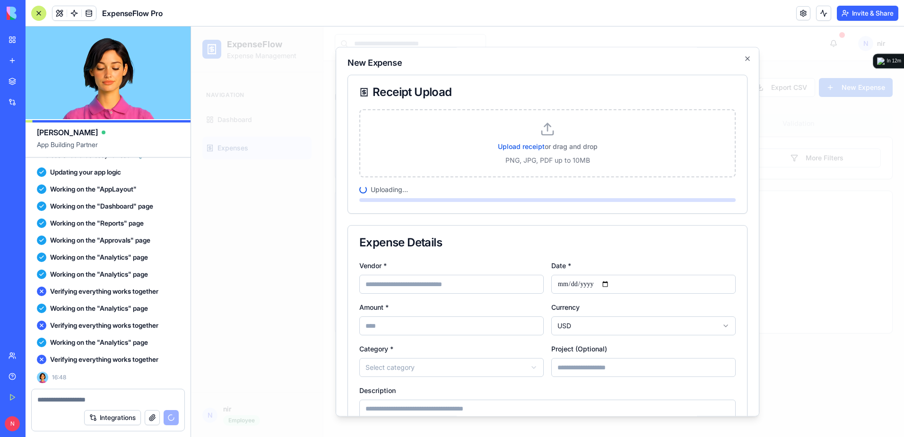
scroll to position [3734, 0]
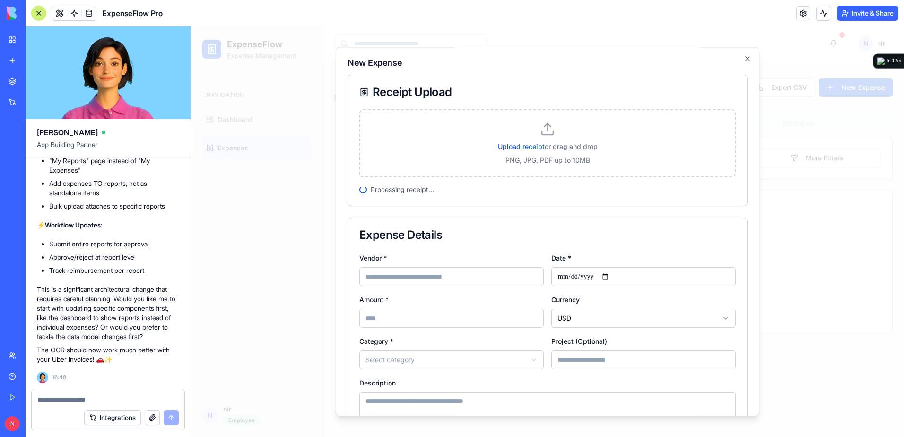
type input "**********"
type input "******"
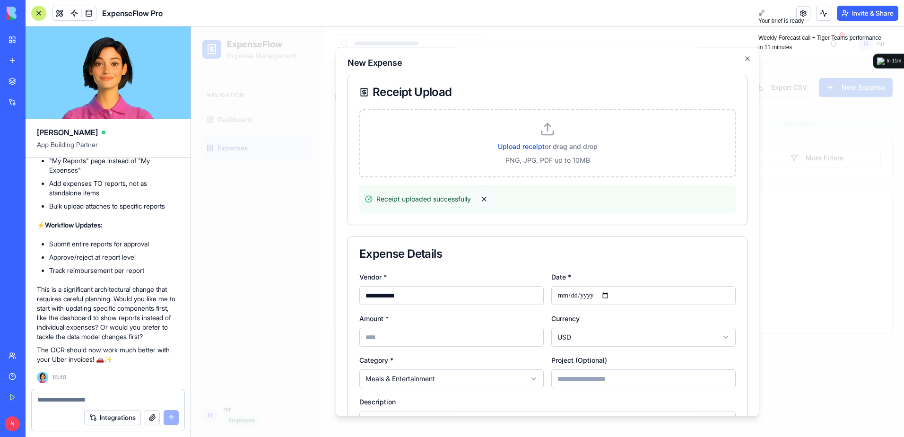
click at [485, 198] on button "button" at bounding box center [484, 199] width 19 height 17
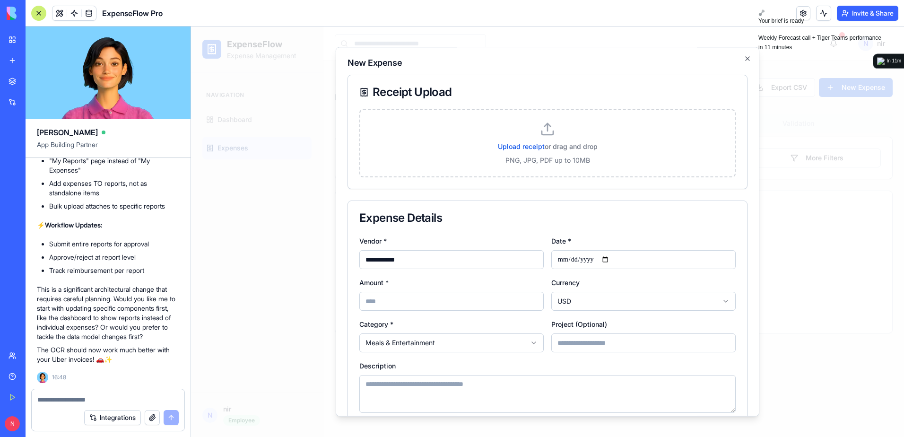
click at [827, 201] on div at bounding box center [547, 231] width 713 height 411
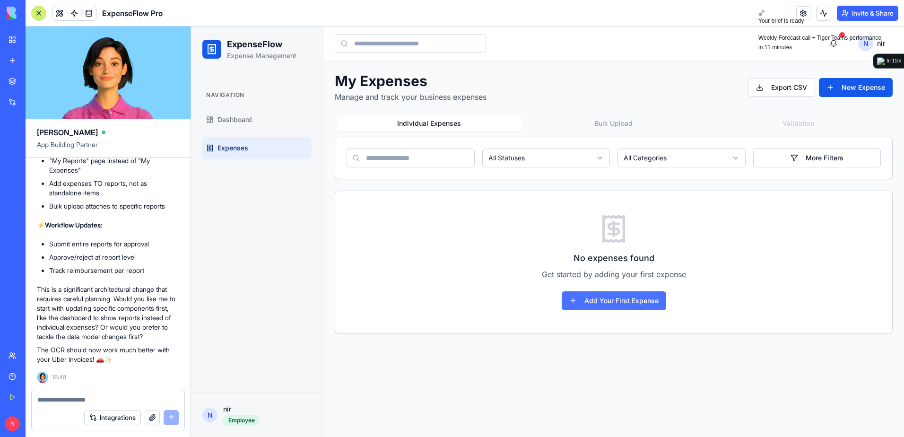
click at [646, 298] on button "Add Your First Expense" at bounding box center [614, 300] width 105 height 19
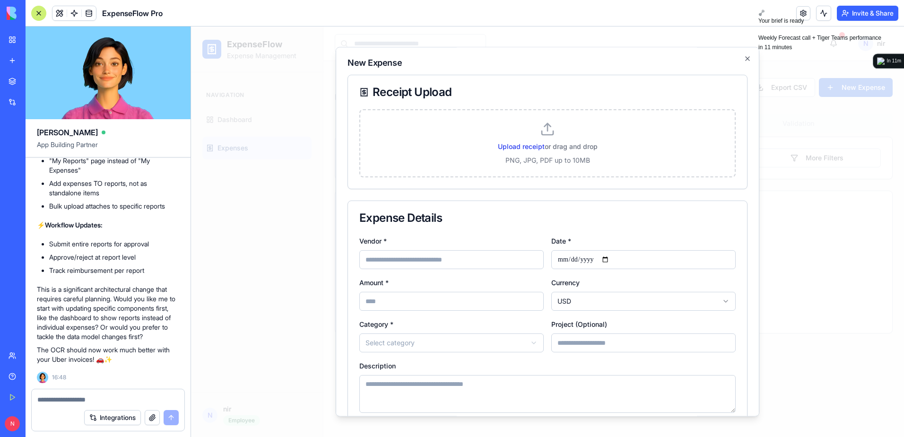
click at [524, 148] on span "Upload receipt" at bounding box center [521, 146] width 47 height 8
click at [191, 26] on input "Upload receipt or drag and drop" at bounding box center [191, 26] width 0 height 0
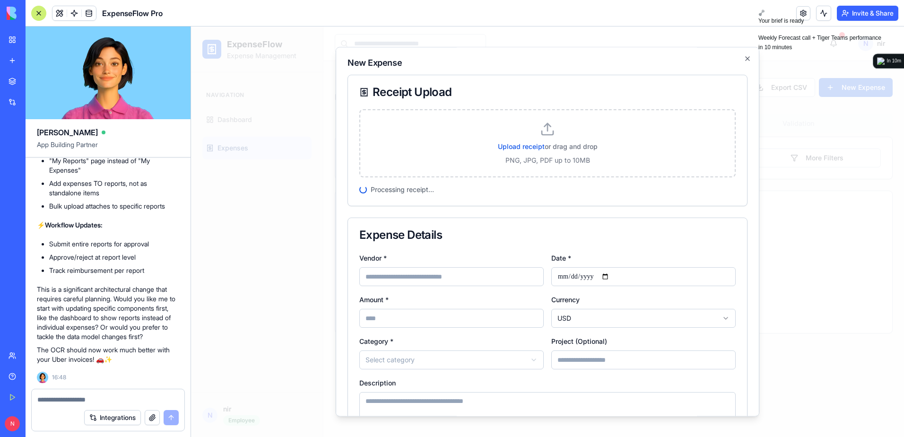
type input "**********"
type input "*****"
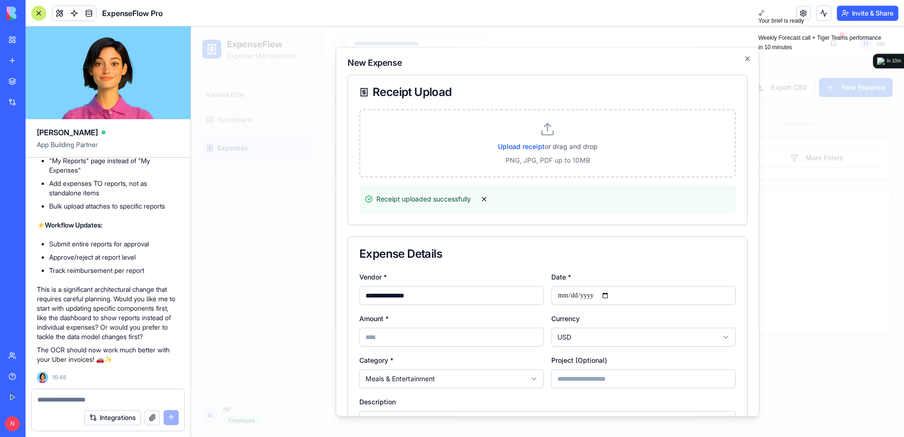
click at [811, 170] on div at bounding box center [547, 231] width 713 height 411
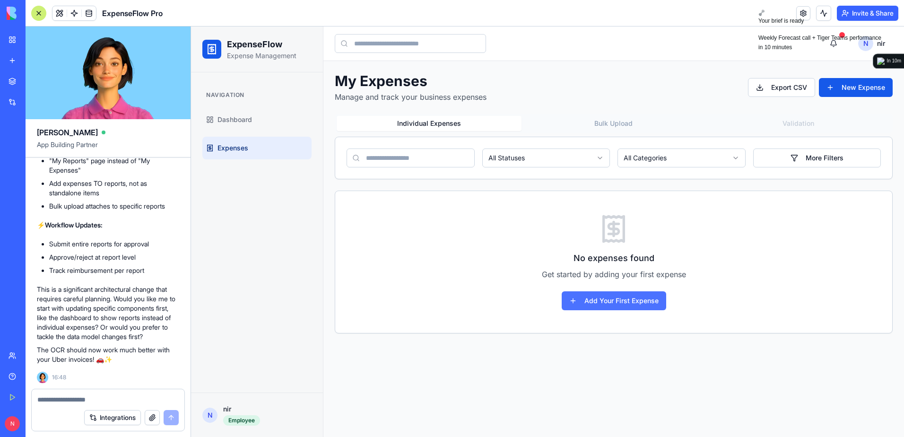
click at [622, 304] on button "Add Your First Expense" at bounding box center [614, 300] width 105 height 19
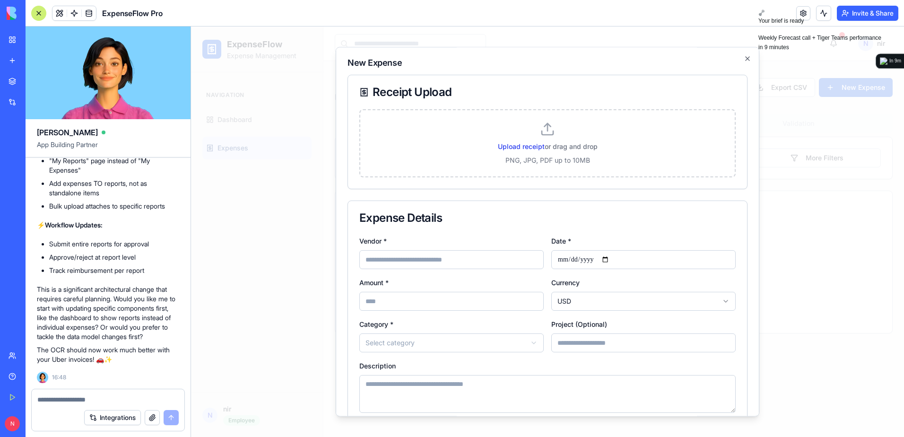
click at [502, 147] on span "Upload receipt" at bounding box center [521, 146] width 47 height 8
click at [191, 26] on input "Upload receipt or drag and drop" at bounding box center [191, 26] width 0 height 0
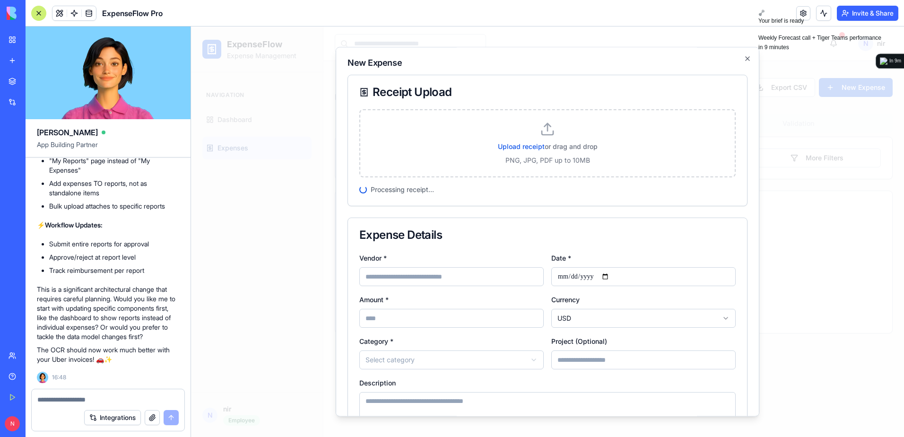
select select "**********"
type input "**********"
type input "******"
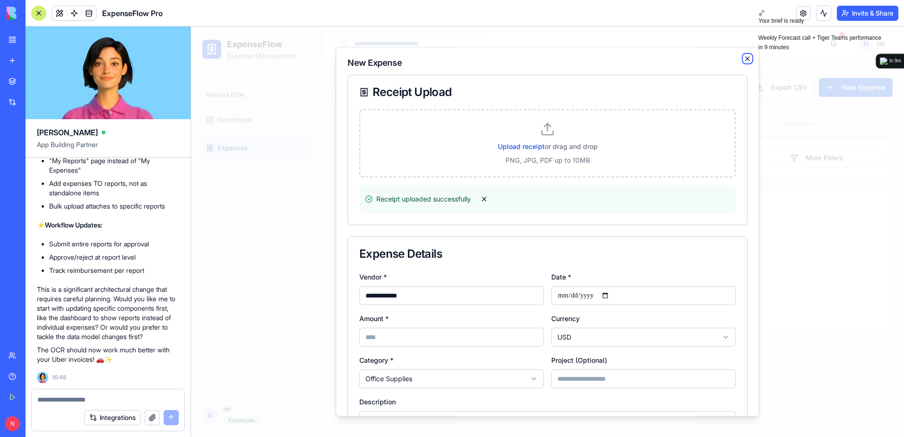
click at [744, 59] on icon "button" at bounding box center [748, 59] width 8 height 8
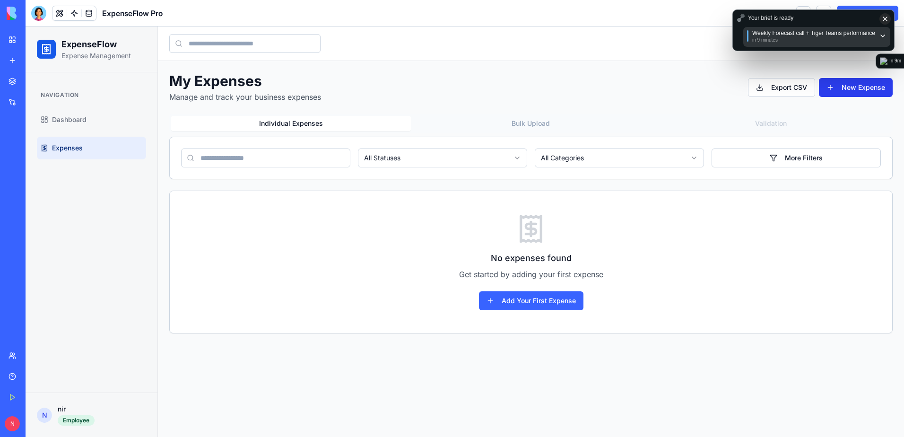
click at [855, 78] on button "New Expense" at bounding box center [856, 87] width 74 height 19
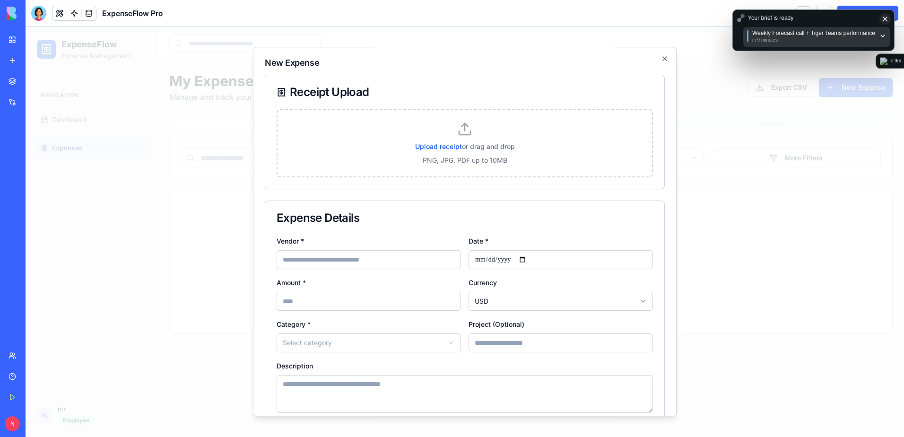
click at [652, 59] on h2 "New Expense" at bounding box center [465, 63] width 400 height 9
click at [61, 43] on div at bounding box center [465, 231] width 879 height 411
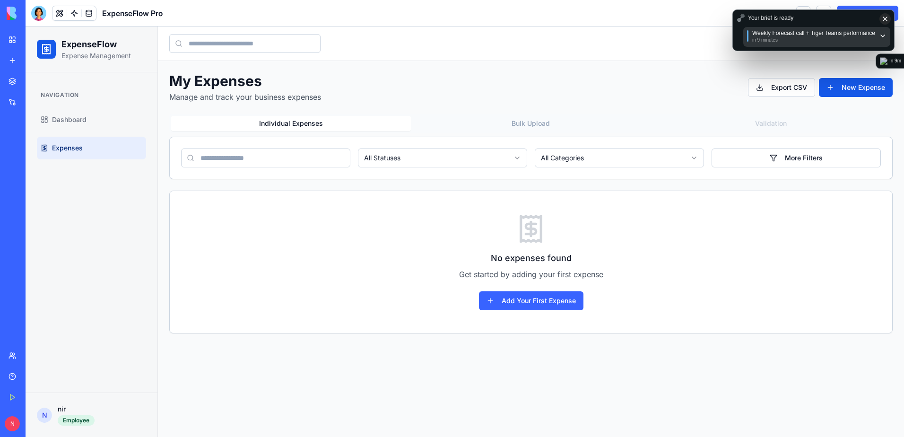
click at [37, 18] on div at bounding box center [38, 13] width 15 height 15
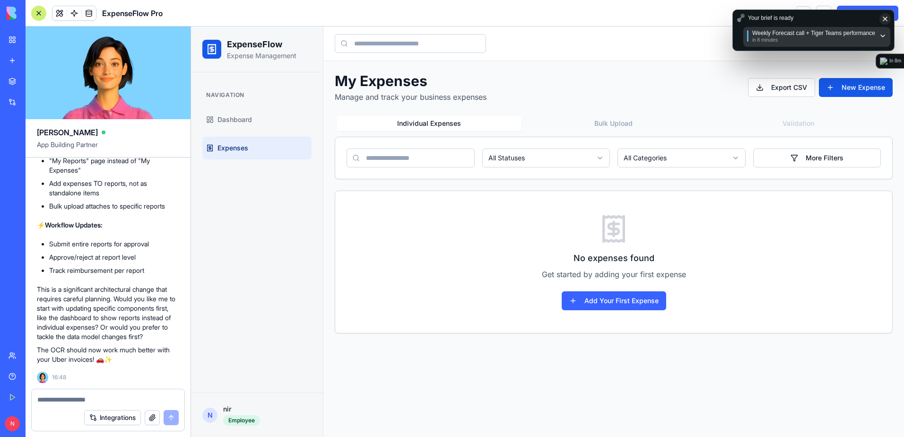
scroll to position [3734, 0]
click at [136, 401] on textarea at bounding box center [107, 399] width 141 height 9
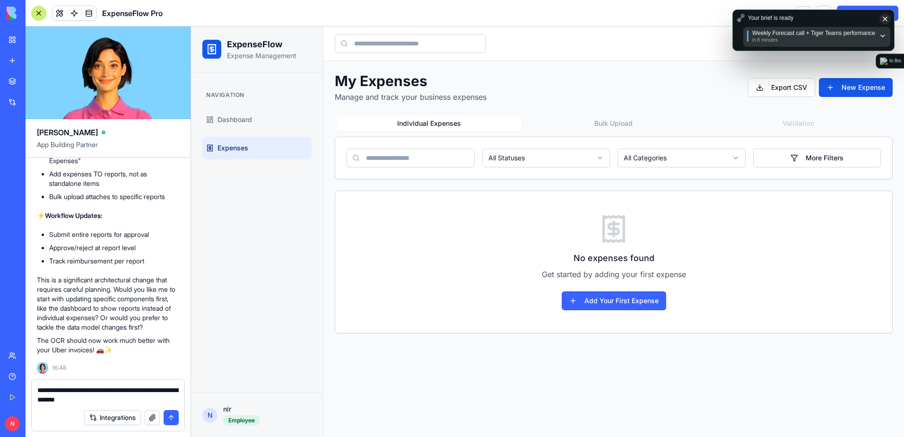
type textarea "**********"
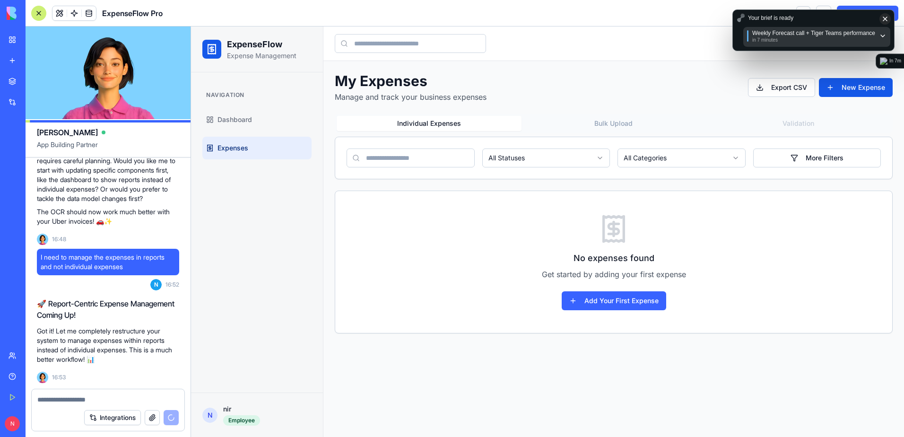
scroll to position [3958, 0]
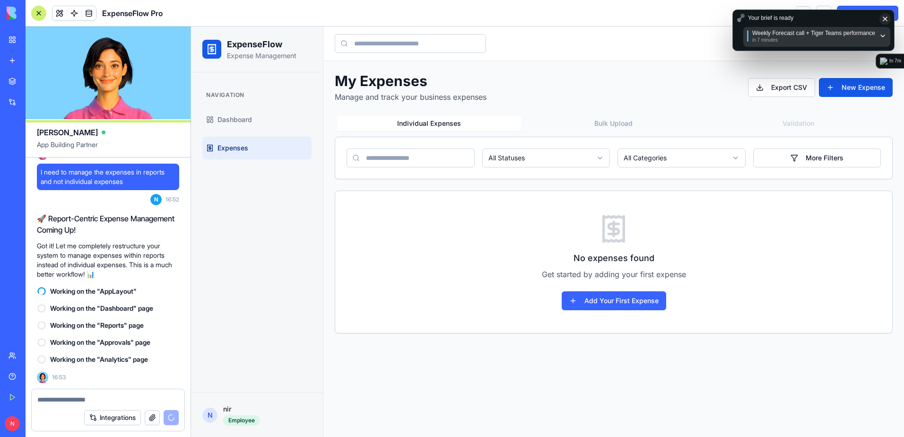
click at [14, 60] on link "New app" at bounding box center [22, 60] width 38 height 19
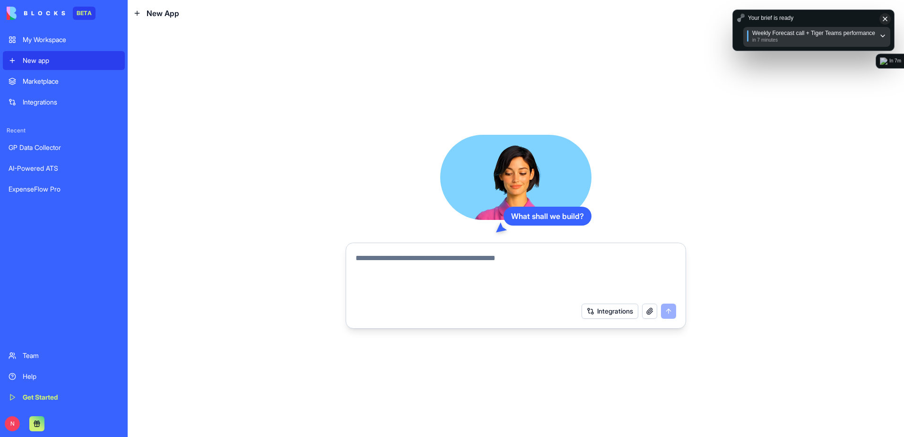
click at [373, 254] on textarea at bounding box center [516, 275] width 321 height 45
paste textarea "**********"
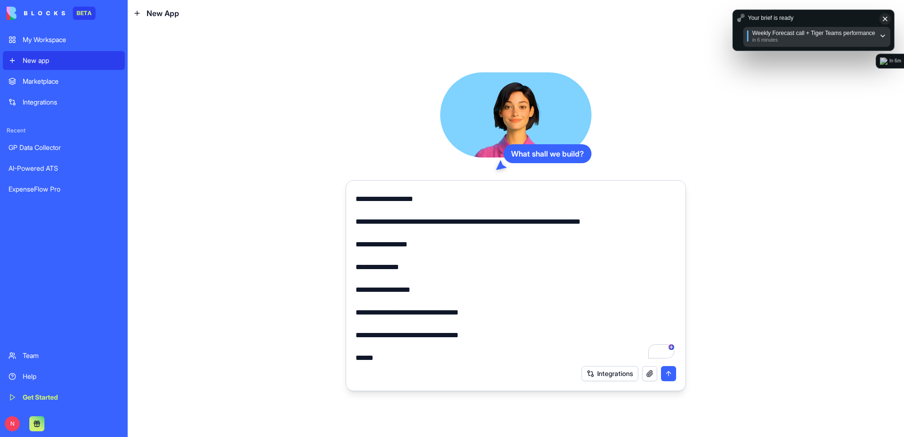
type textarea "**********"
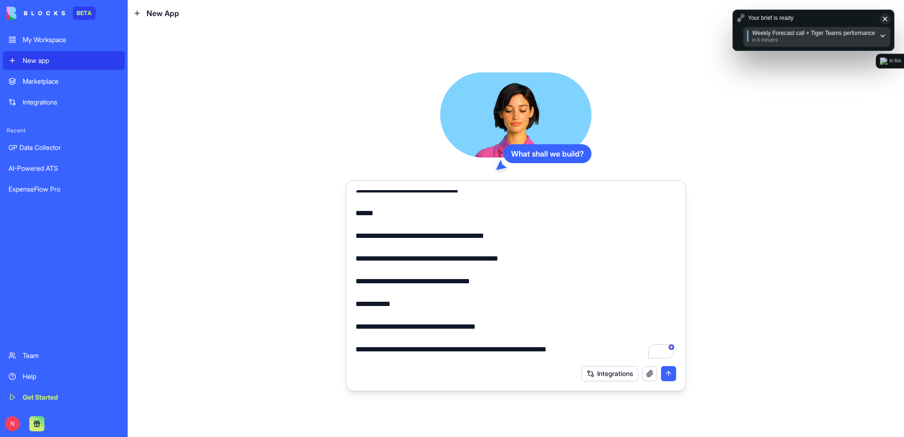
click at [670, 371] on button "submit" at bounding box center [668, 373] width 15 height 15
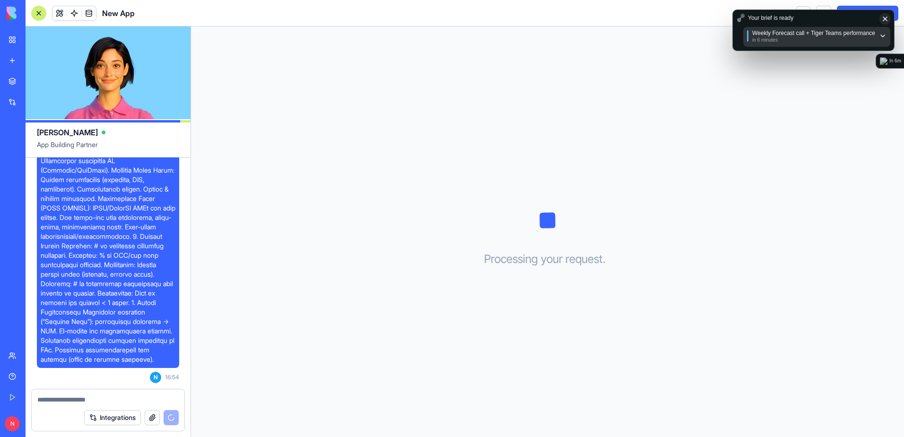
click at [25, 45] on link "My Workspace" at bounding box center [22, 39] width 38 height 19
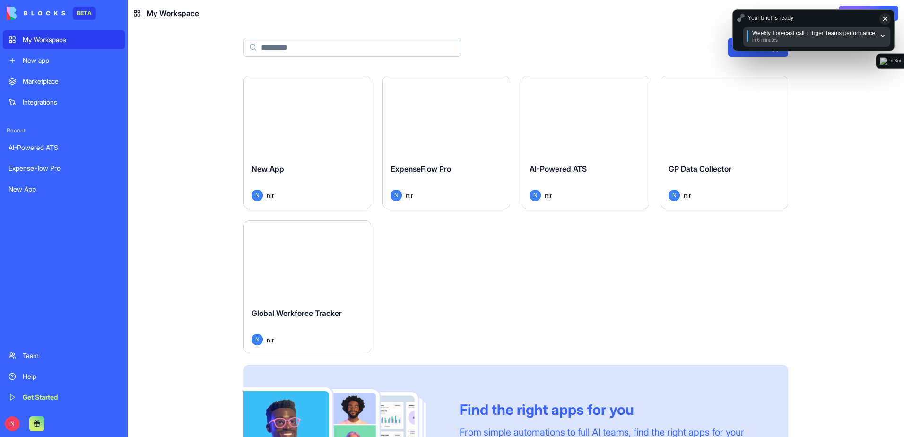
click at [457, 147] on div "Launch" at bounding box center [446, 115] width 127 height 79
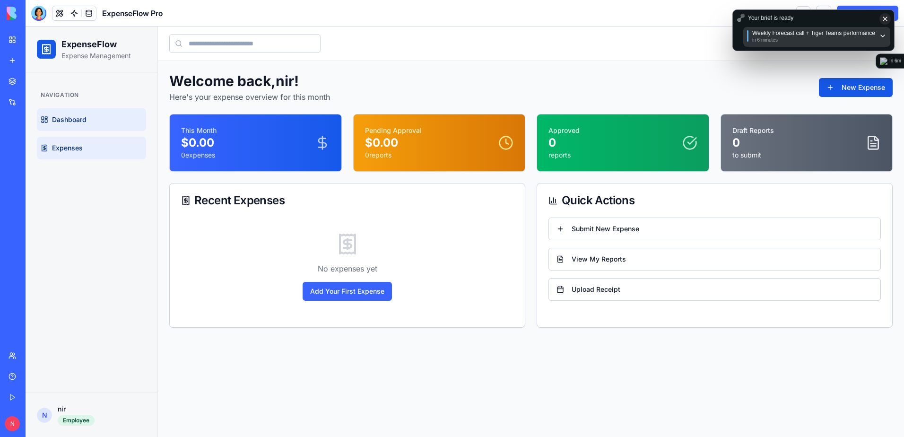
click at [89, 154] on link "Expenses" at bounding box center [91, 148] width 109 height 23
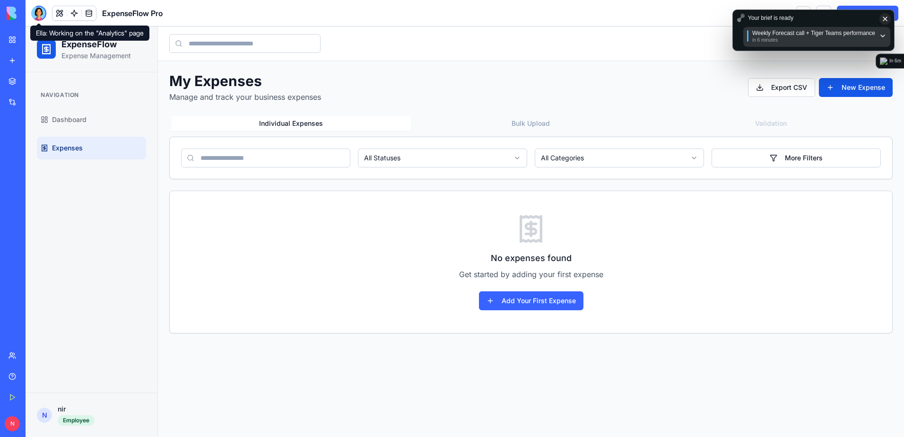
click at [33, 15] on div at bounding box center [38, 13] width 15 height 15
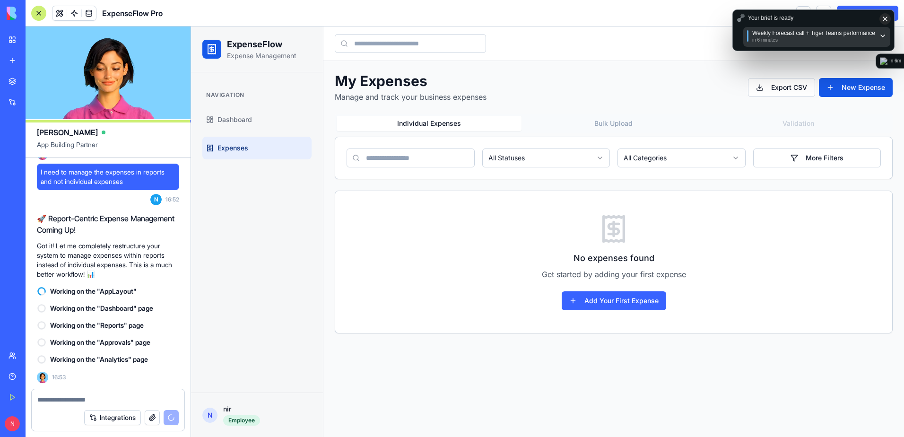
click at [42, 13] on div at bounding box center [38, 13] width 15 height 15
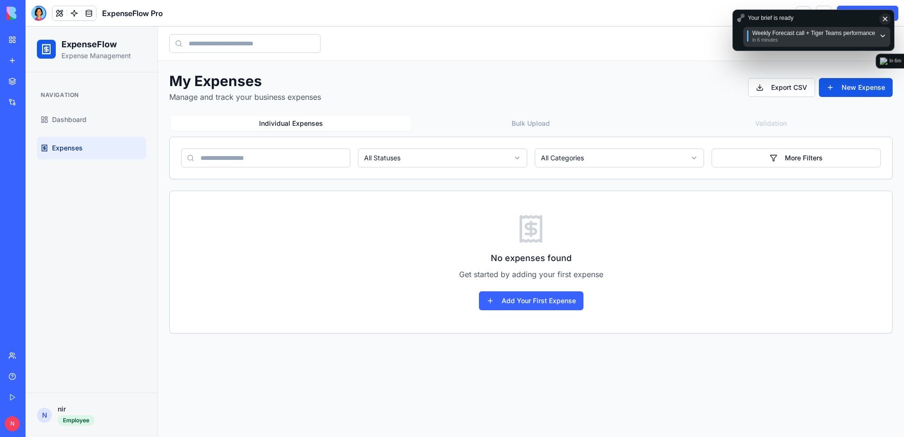
click at [41, 32] on link "My Workspace" at bounding box center [22, 39] width 38 height 19
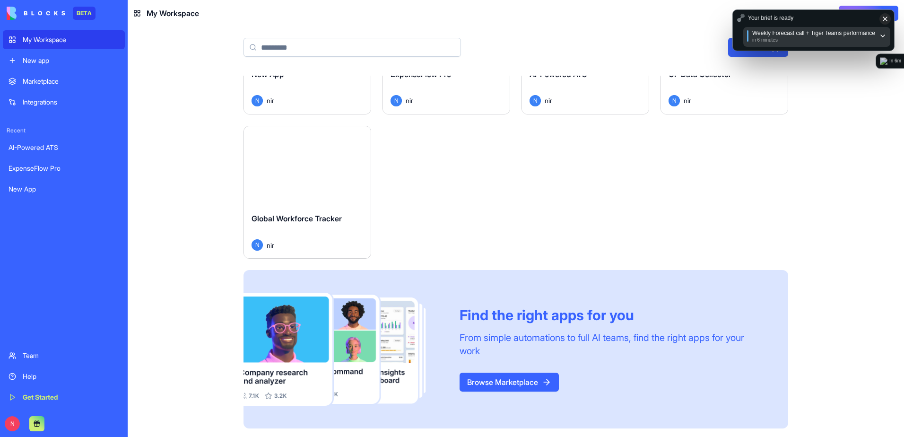
click at [507, 382] on link "Browse Marketplace" at bounding box center [509, 382] width 99 height 19
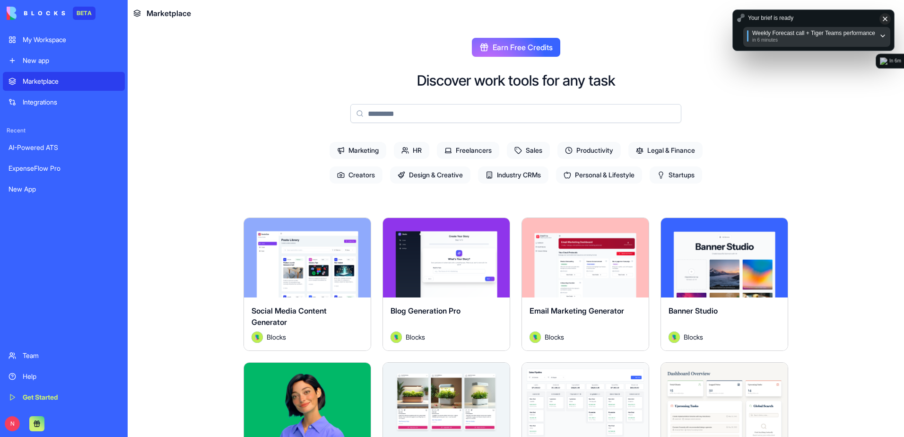
click at [406, 151] on span "HR" at bounding box center [411, 150] width 35 height 17
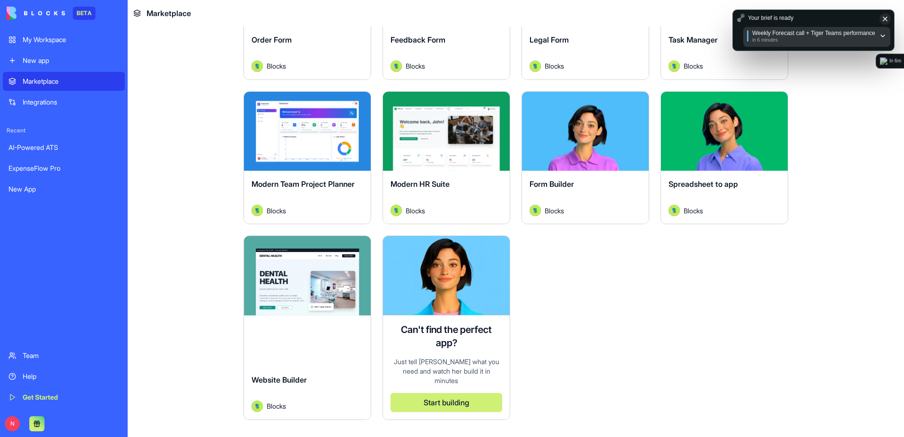
click at [439, 162] on div "Explore" at bounding box center [446, 131] width 127 height 79
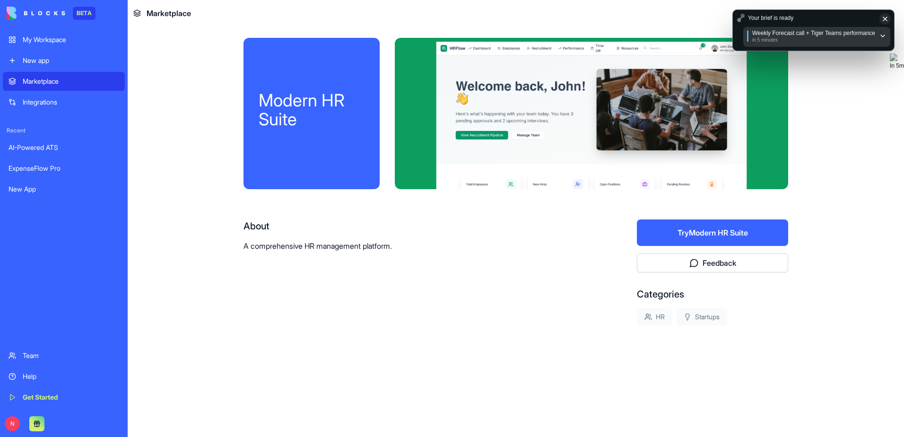
click at [670, 240] on button "Try Modern HR Suite" at bounding box center [712, 232] width 151 height 26
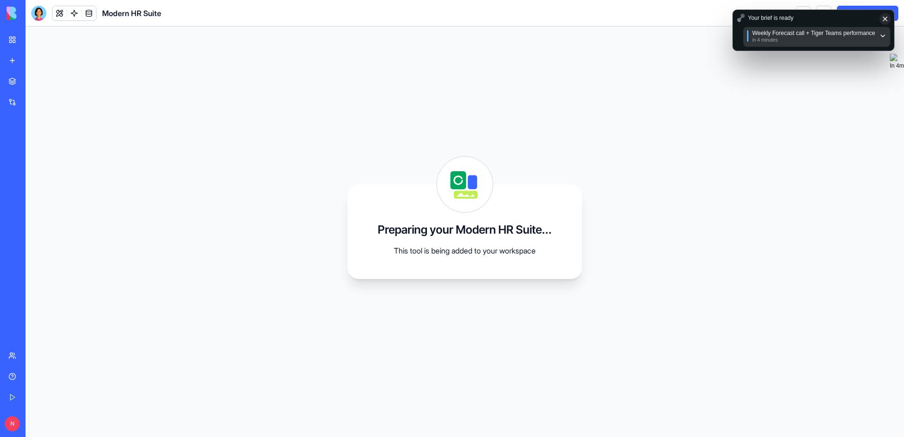
click at [13, 41] on link "My Workspace" at bounding box center [22, 39] width 38 height 19
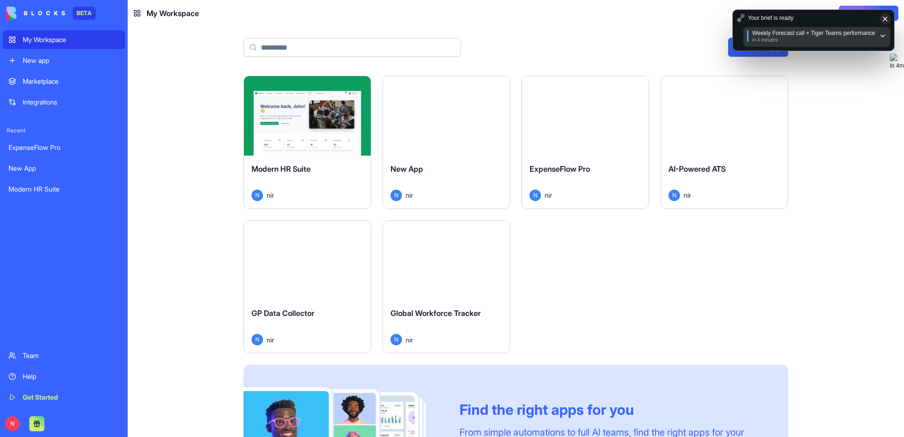
click at [447, 100] on div "Launch" at bounding box center [446, 115] width 127 height 79
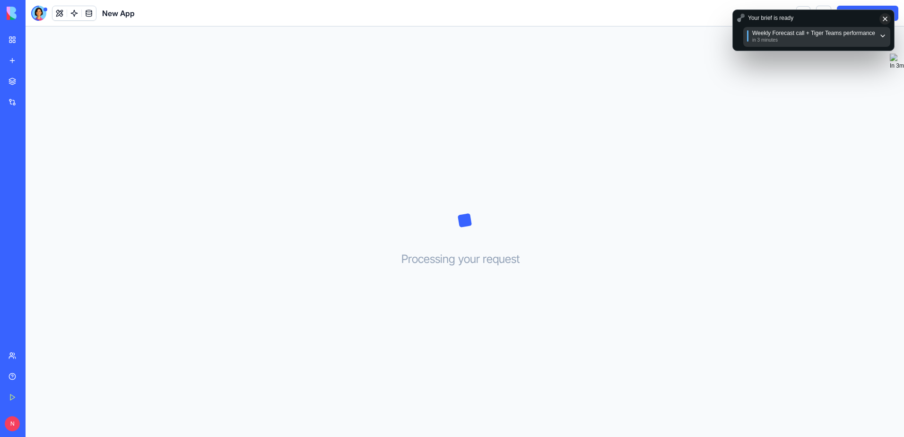
click at [12, 41] on link "My Workspace" at bounding box center [22, 39] width 38 height 19
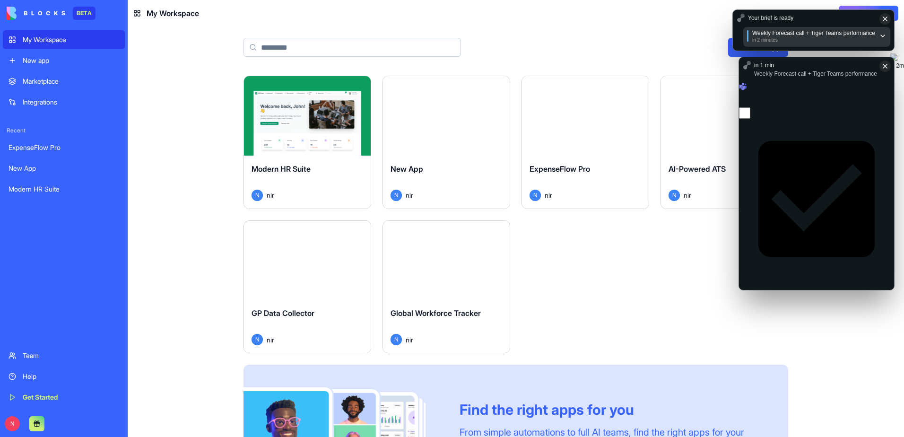
click at [68, 39] on div "My Workspace" at bounding box center [71, 39] width 96 height 9
click at [327, 115] on button "Launch" at bounding box center [307, 115] width 71 height 19
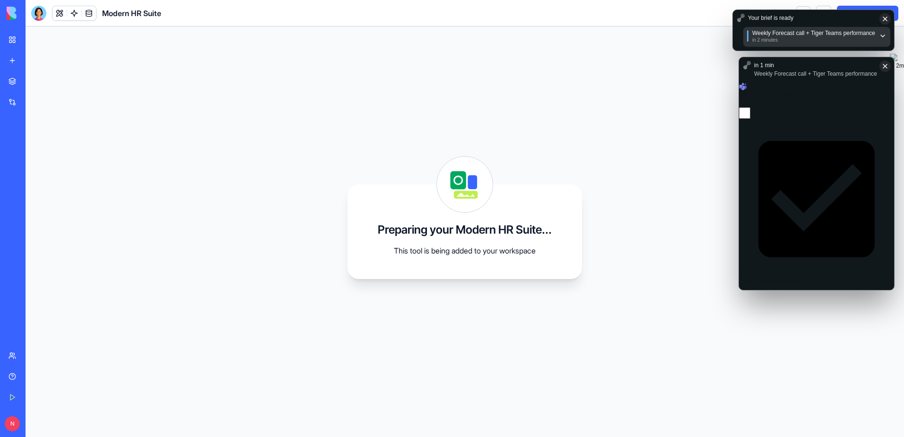
click at [14, 38] on link "My Workspace" at bounding box center [22, 39] width 38 height 19
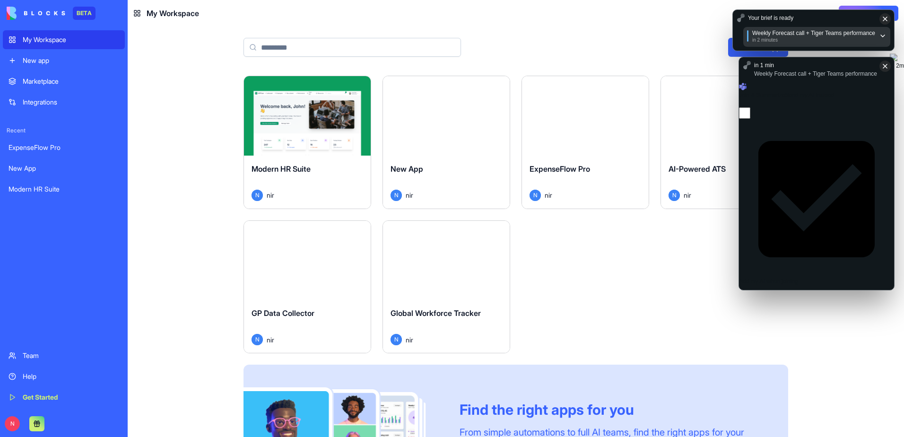
click at [472, 262] on button "Launch" at bounding box center [446, 260] width 71 height 19
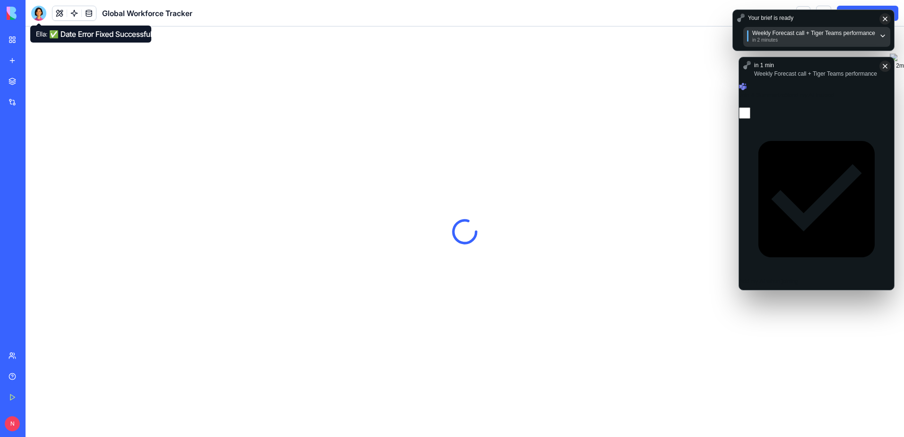
click at [39, 14] on div at bounding box center [38, 13] width 15 height 15
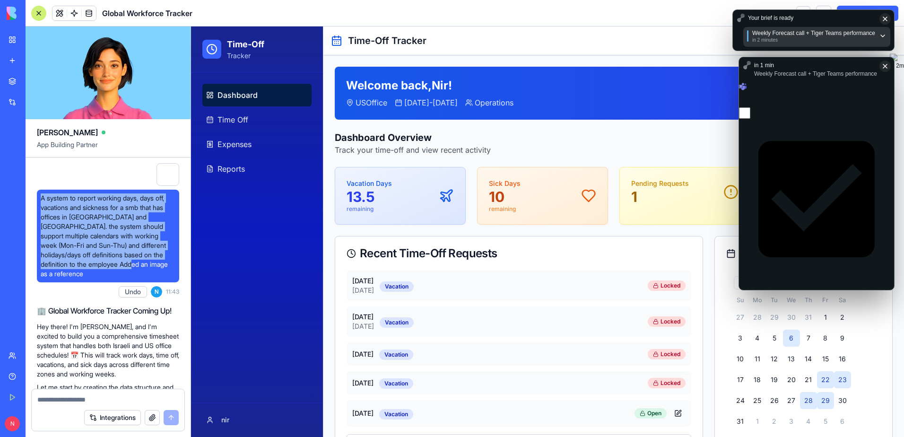
drag, startPoint x: 41, startPoint y: 198, endPoint x: 135, endPoint y: 270, distance: 118.2
click at [135, 270] on div "A system to report working days, days off, vacations and sickness for a smb tha…" at bounding box center [108, 236] width 142 height 93
copy span "A system to report working days, days off, vacations and sickness for a smb tha…"
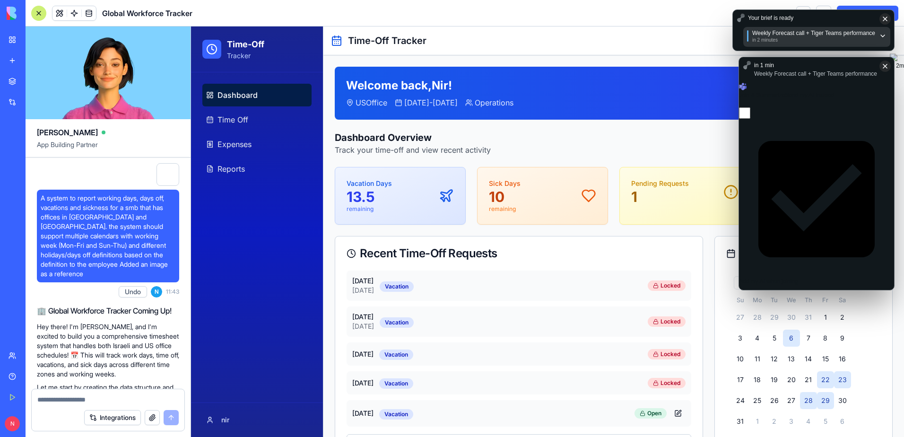
drag, startPoint x: 161, startPoint y: 175, endPoint x: 166, endPoint y: 169, distance: 8.1
click at [166, 169] on div at bounding box center [168, 174] width 23 height 23
click at [169, 167] on div at bounding box center [168, 174] width 23 height 23
click at [165, 171] on div at bounding box center [168, 174] width 23 height 23
click at [169, 174] on div at bounding box center [168, 174] width 23 height 23
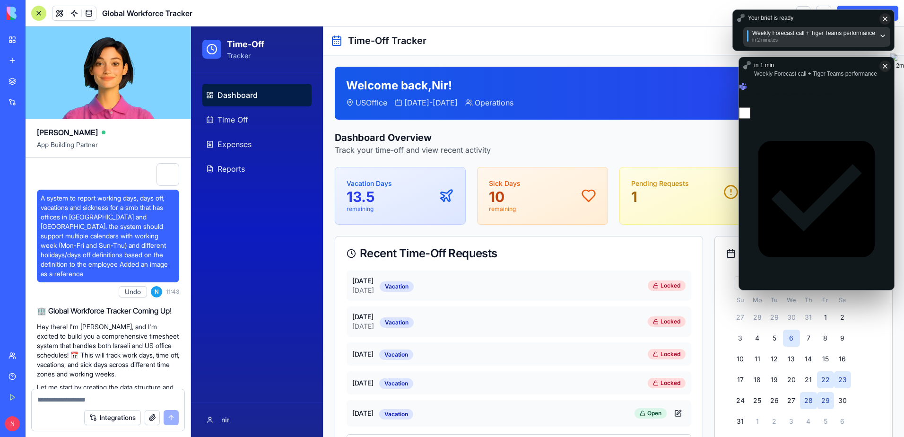
click at [169, 174] on div at bounding box center [168, 174] width 23 height 23
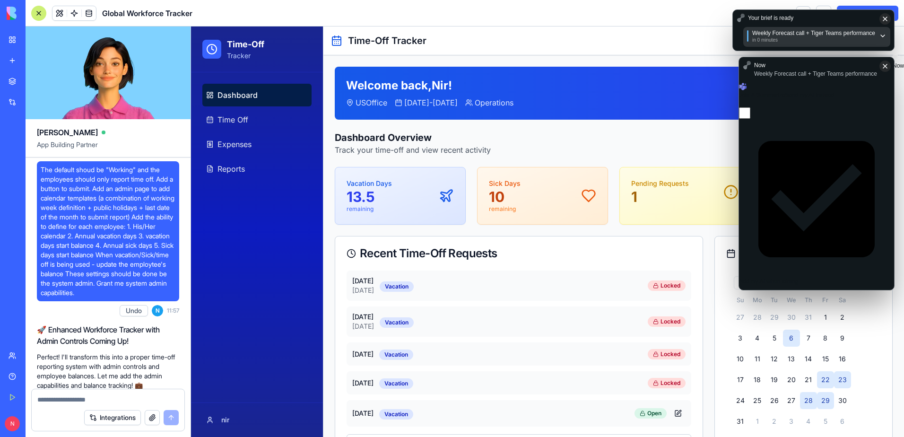
scroll to position [615, 0]
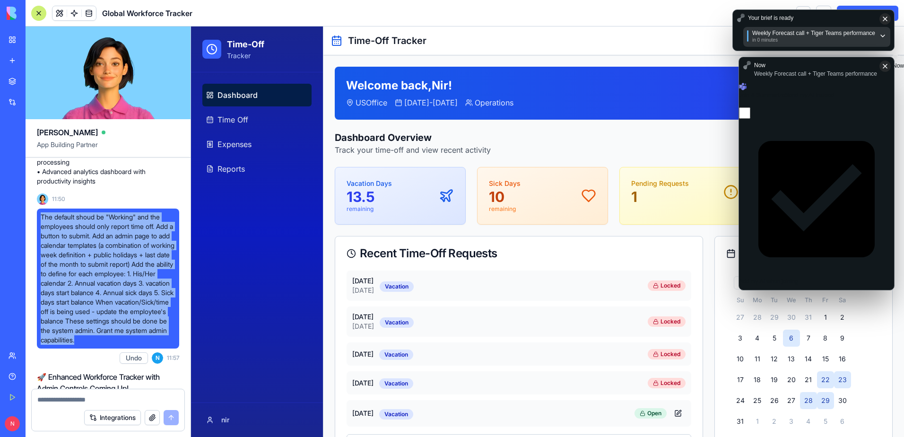
drag, startPoint x: 41, startPoint y: 206, endPoint x: 105, endPoint y: 348, distance: 155.6
click at [105, 348] on div "The default shoud be "Working" and the employees should only report time off. A…" at bounding box center [108, 279] width 142 height 140
copy span "The default shoud be "Working" and the employees should only report time off. A…"
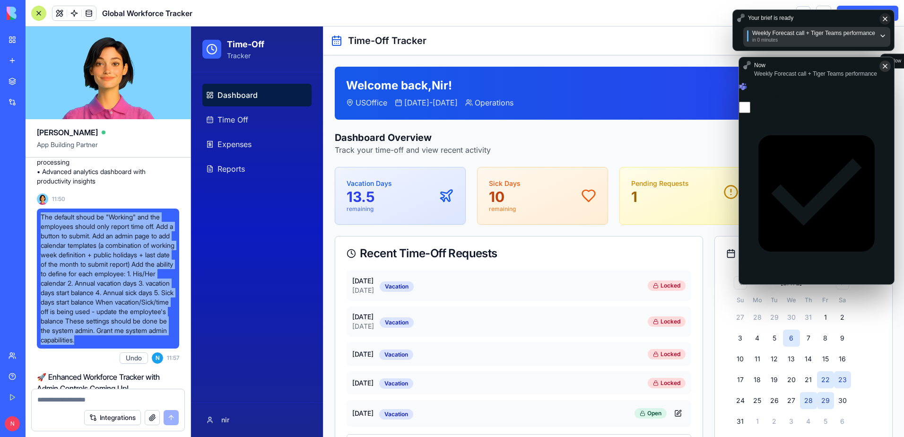
drag, startPoint x: 884, startPoint y: 67, endPoint x: 884, endPoint y: 51, distance: 15.6
click at [884, 67] on icon at bounding box center [886, 66] width 8 height 8
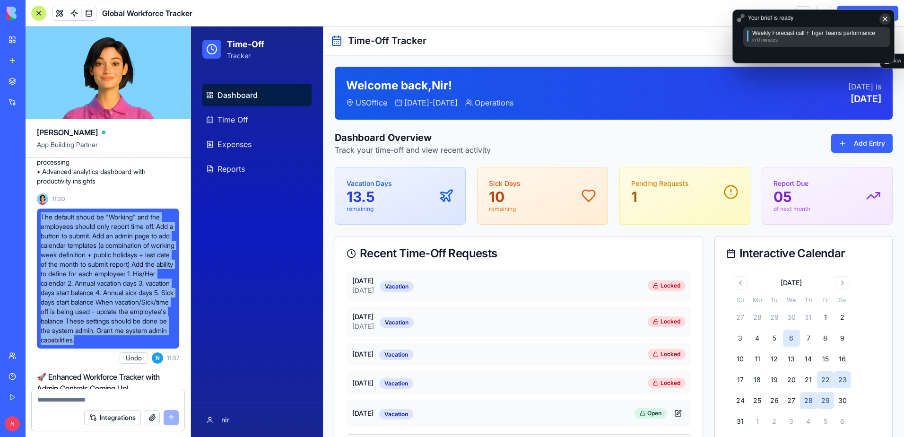
click at [885, 19] on icon at bounding box center [886, 19] width 8 height 8
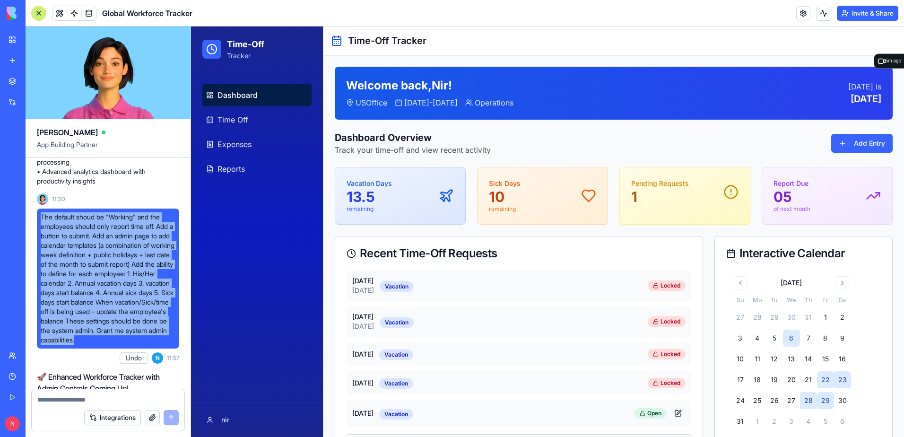
copy span "The default shoud be "Working" and the employees should only report time off. A…"
click at [38, 13] on div at bounding box center [38, 13] width 15 height 15
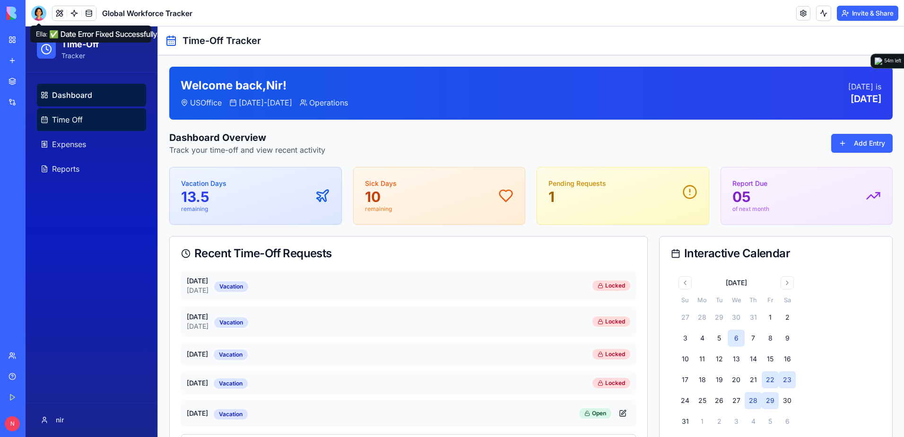
click at [79, 121] on span "Time Off" at bounding box center [67, 119] width 31 height 11
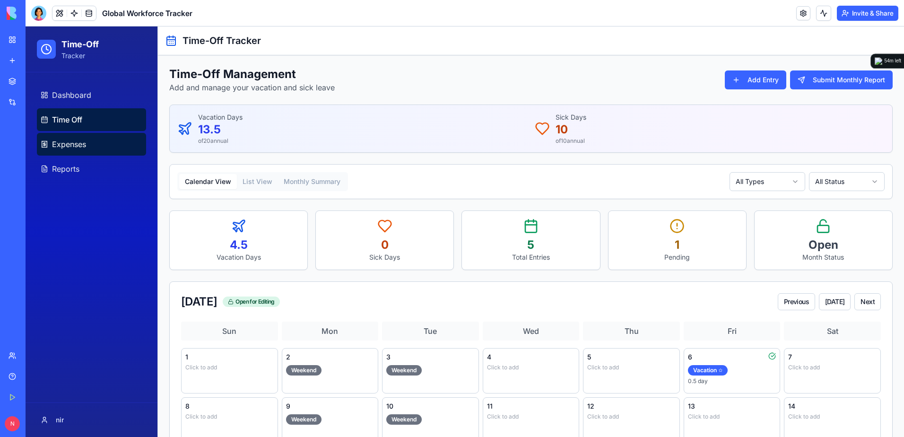
click at [76, 147] on span "Expenses" at bounding box center [69, 144] width 34 height 11
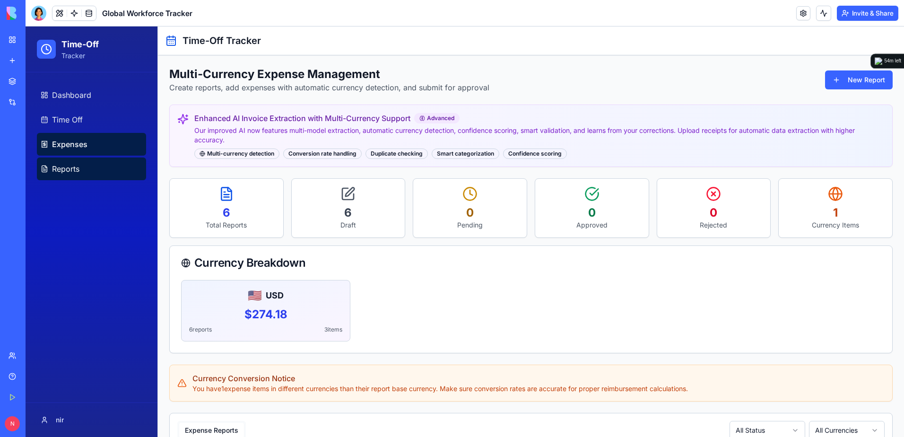
click at [73, 168] on span "Reports" at bounding box center [65, 168] width 27 height 11
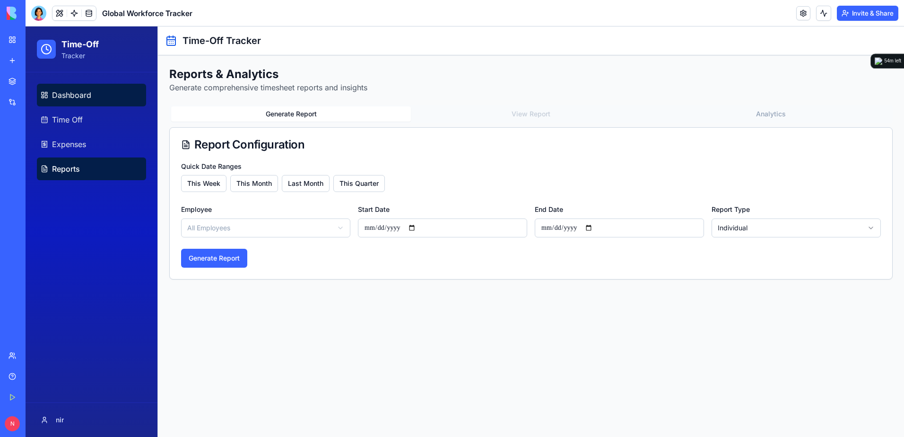
click at [69, 99] on span "Dashboard" at bounding box center [71, 94] width 39 height 11
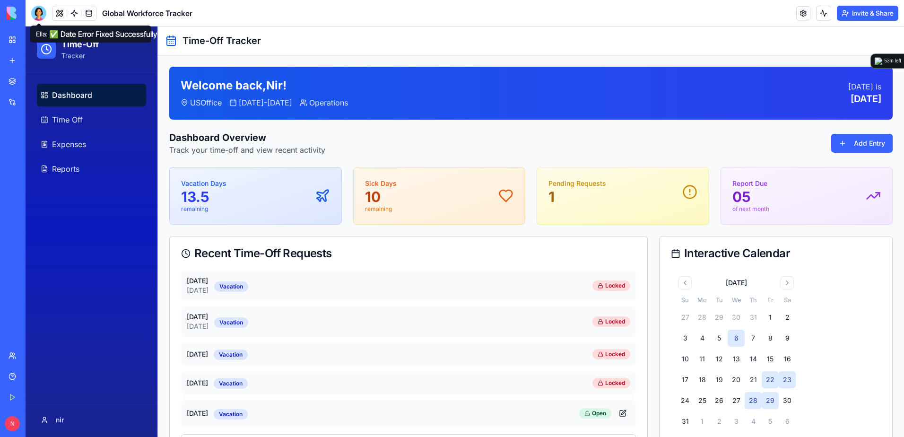
click at [42, 11] on div at bounding box center [38, 13] width 15 height 15
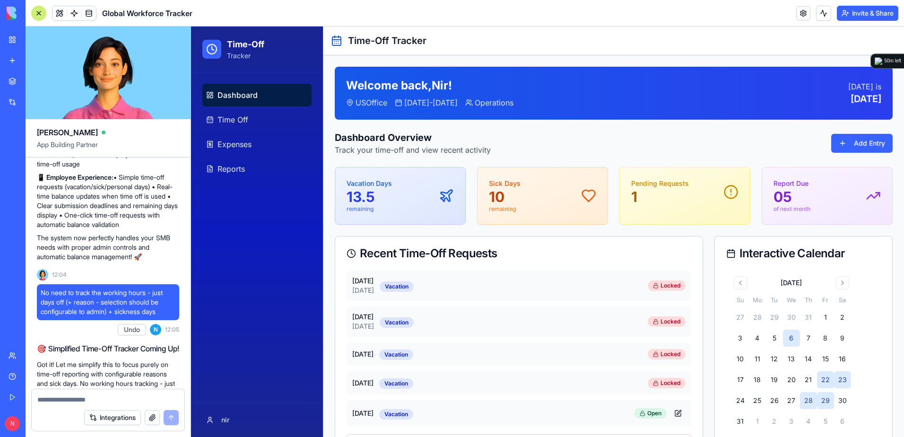
scroll to position [1336, 0]
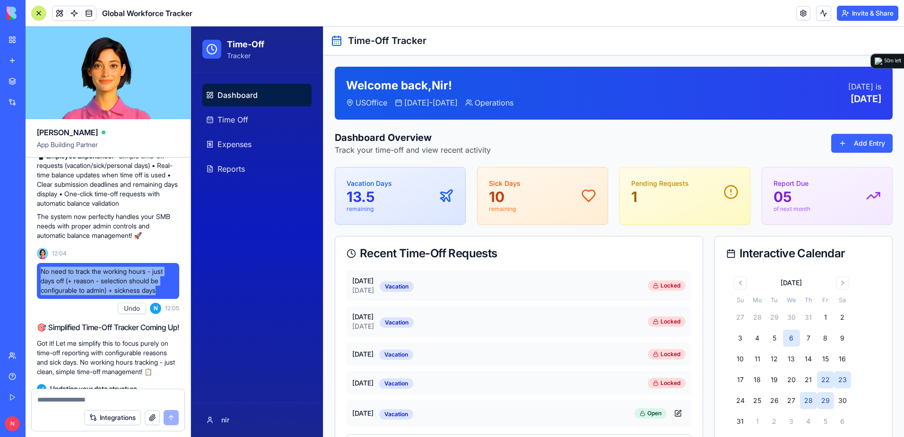
drag, startPoint x: 167, startPoint y: 317, endPoint x: 41, endPoint y: 296, distance: 127.7
click at [41, 295] on span "No need to track the working hours - just days off (+ reason - selection should…" at bounding box center [108, 281] width 135 height 28
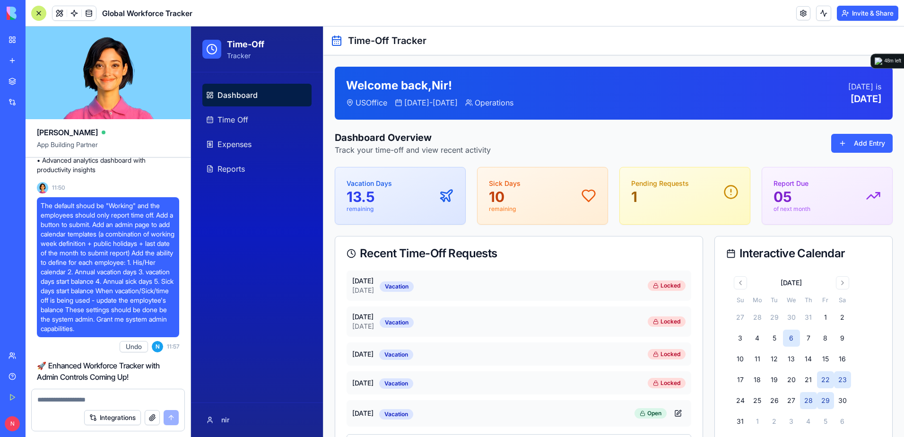
scroll to position [627, 0]
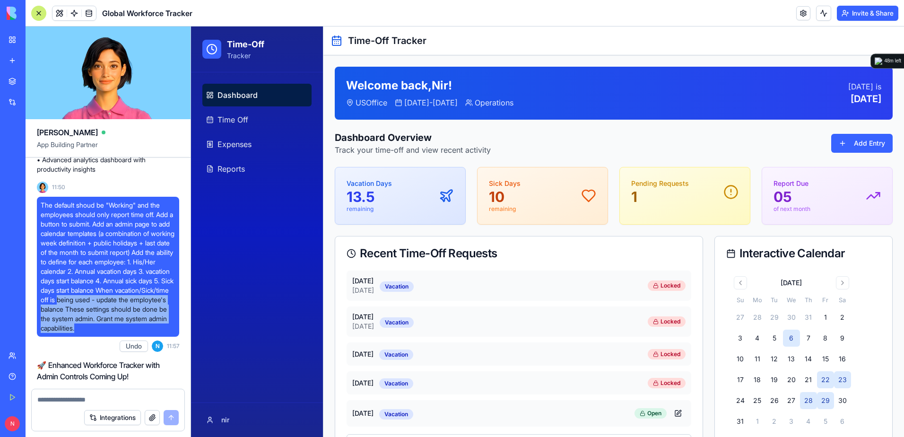
drag, startPoint x: 78, startPoint y: 332, endPoint x: 49, endPoint y: 296, distance: 46.0
click at [49, 296] on span "The default shoud be "Working" and the employees should only report time off. A…" at bounding box center [108, 267] width 135 height 132
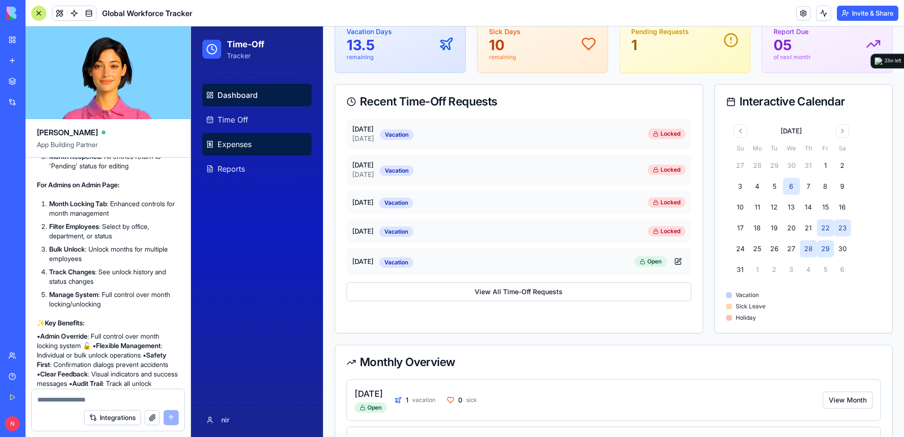
scroll to position [254, 0]
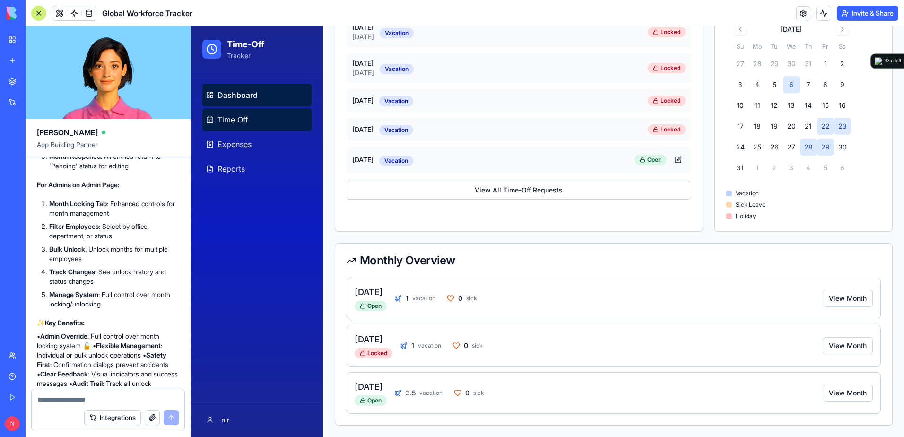
click at [255, 118] on link "Time Off" at bounding box center [256, 119] width 109 height 23
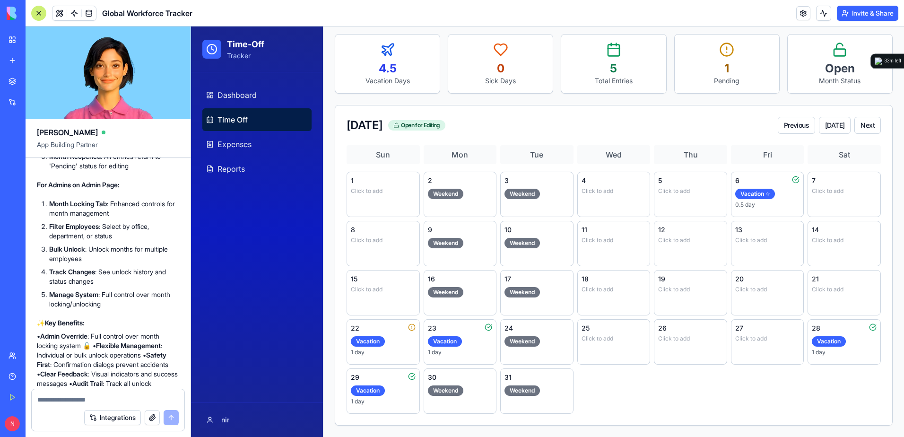
scroll to position [176, 0]
click at [442, 292] on div "Weekend" at bounding box center [445, 292] width 35 height 10
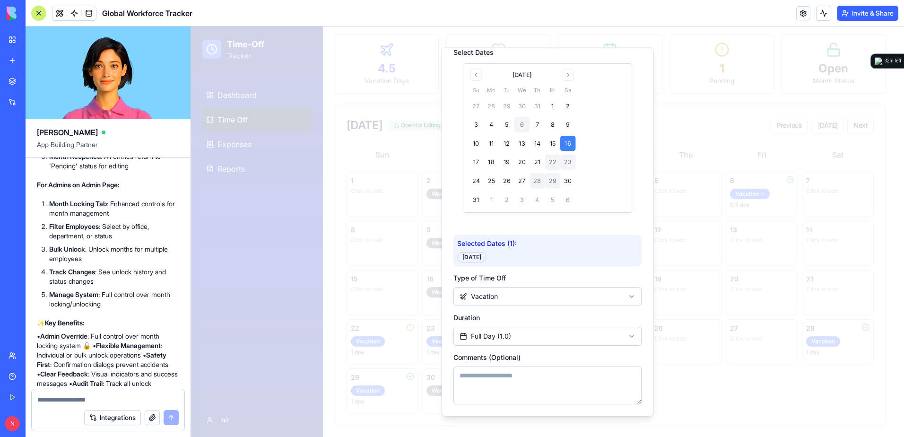
scroll to position [0, 0]
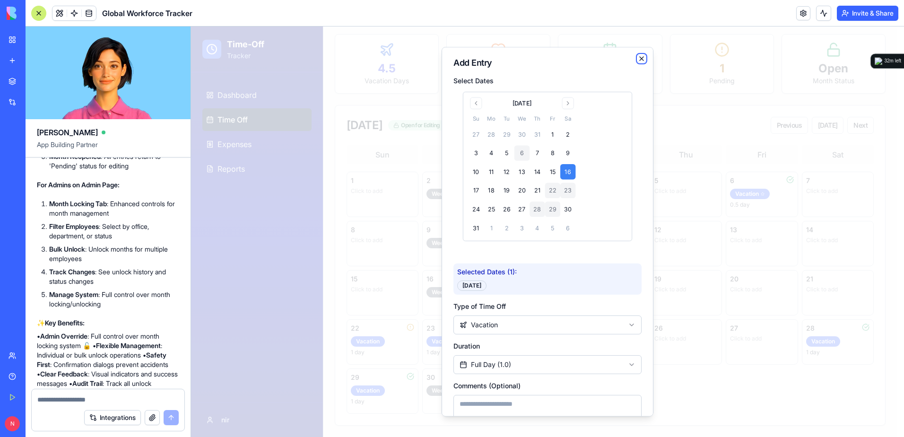
click at [638, 55] on icon "button" at bounding box center [642, 59] width 8 height 8
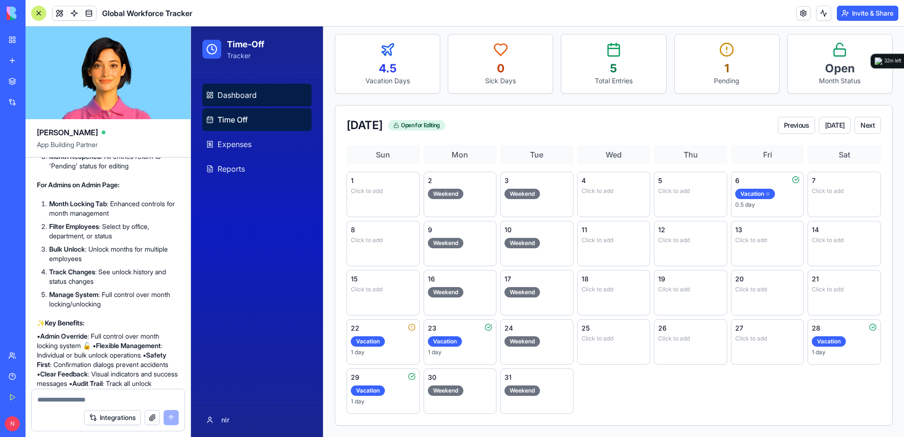
click at [228, 100] on span "Dashboard" at bounding box center [237, 94] width 39 height 11
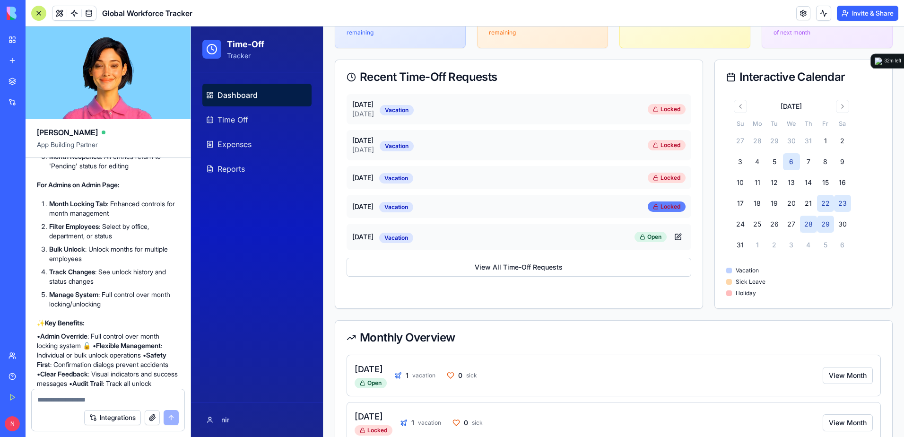
click at [661, 210] on div "Locked" at bounding box center [667, 207] width 38 height 10
click at [673, 234] on button at bounding box center [678, 236] width 15 height 15
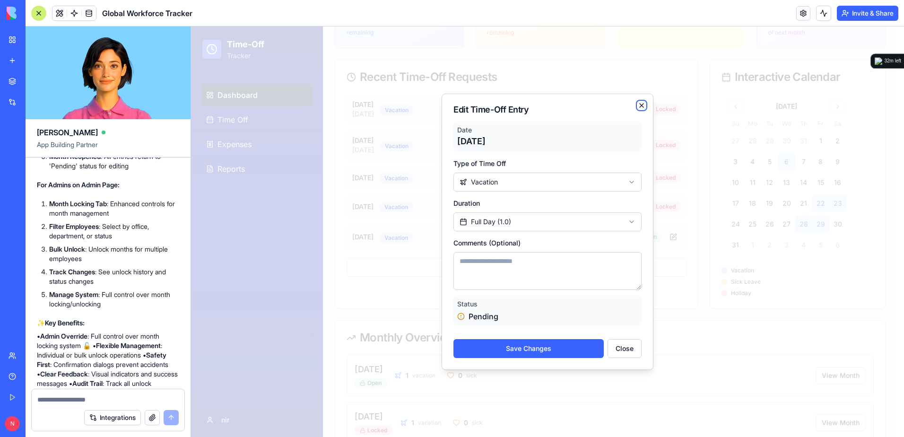
click at [640, 105] on icon "button" at bounding box center [642, 106] width 8 height 8
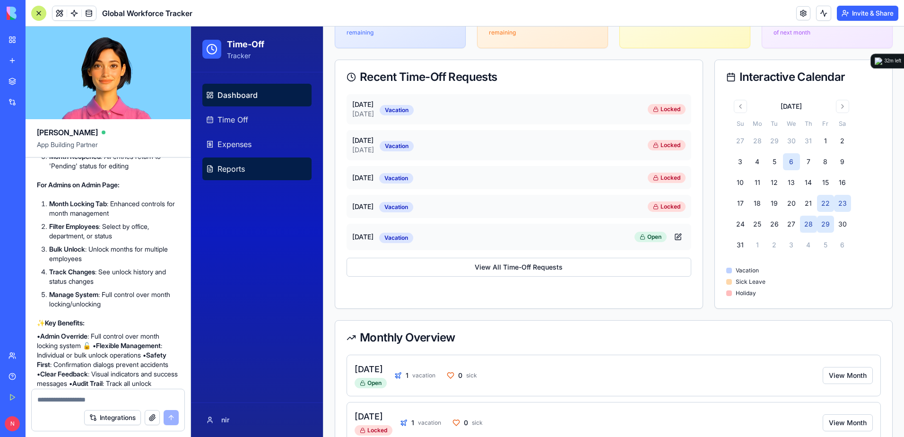
click at [223, 163] on link "Reports" at bounding box center [256, 169] width 109 height 23
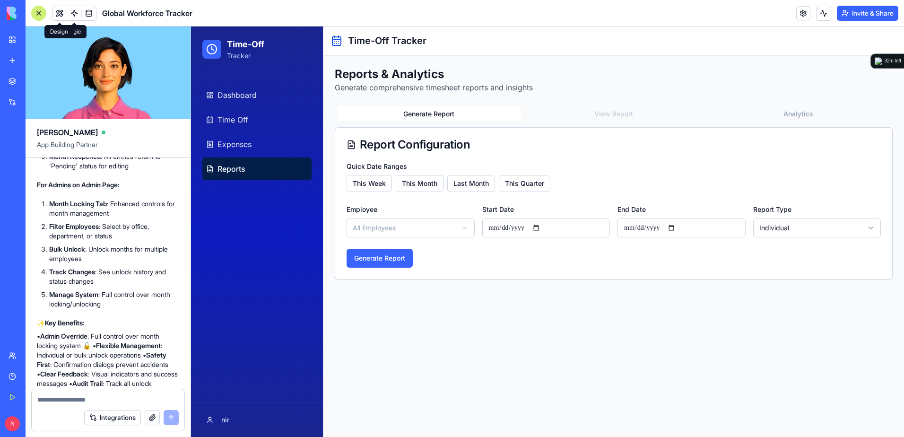
click at [61, 16] on button at bounding box center [60, 13] width 14 height 14
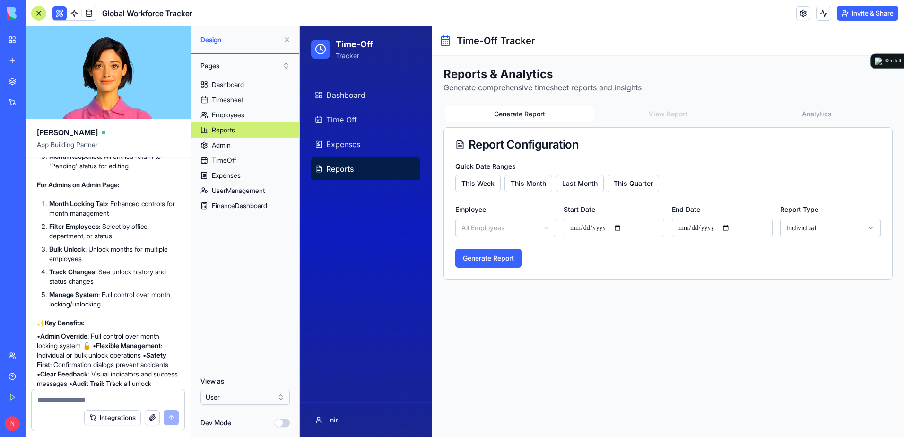
click at [261, 396] on html "BETA My Workspace New app Marketplace Integrations Recent ExpenseFlow Pro New A…" at bounding box center [452, 218] width 904 height 437
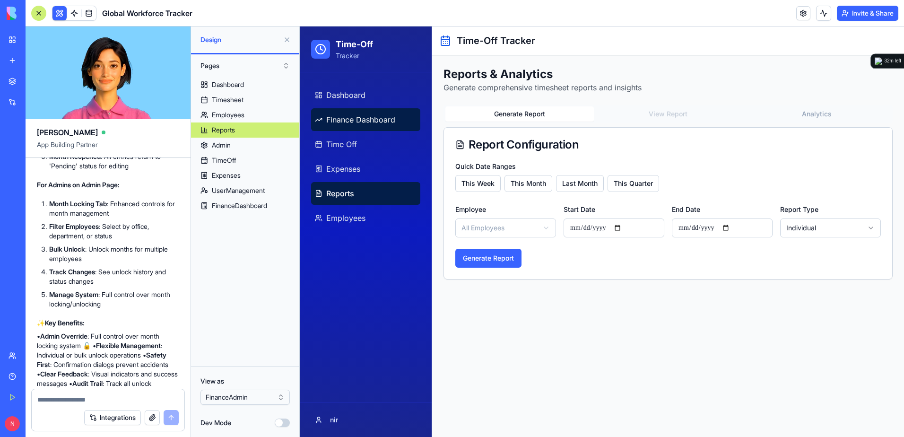
click at [350, 126] on link "Finance Dashboard" at bounding box center [365, 119] width 109 height 23
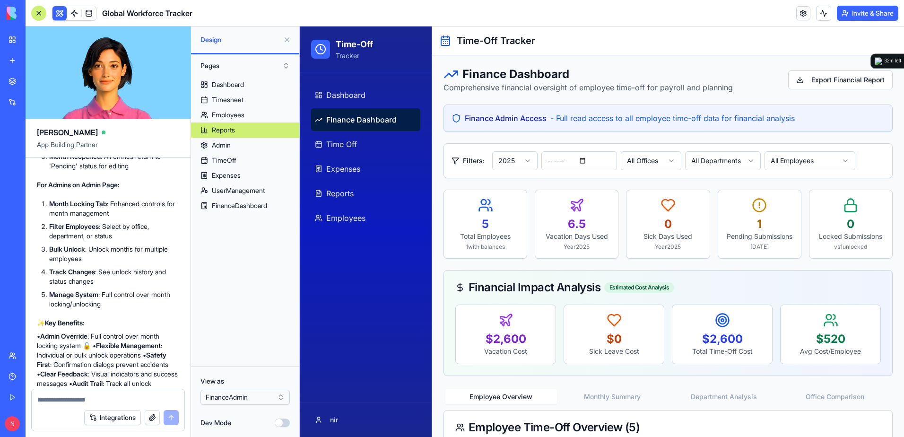
click at [35, 14] on div at bounding box center [38, 13] width 15 height 15
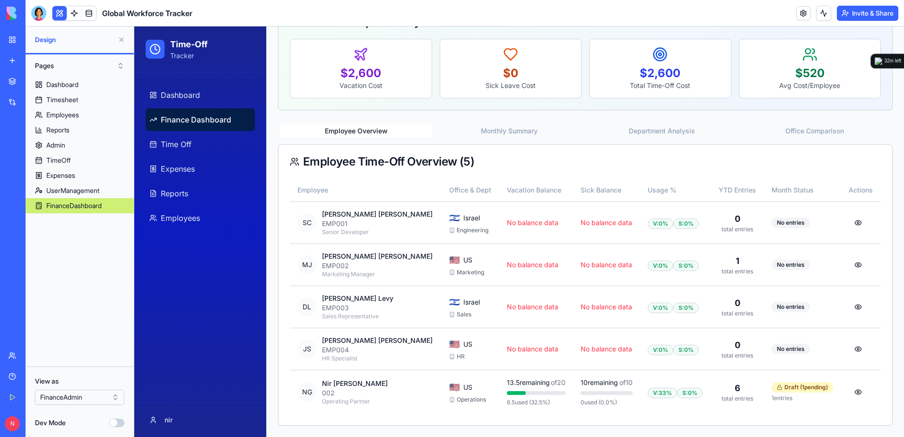
scroll to position [163, 0]
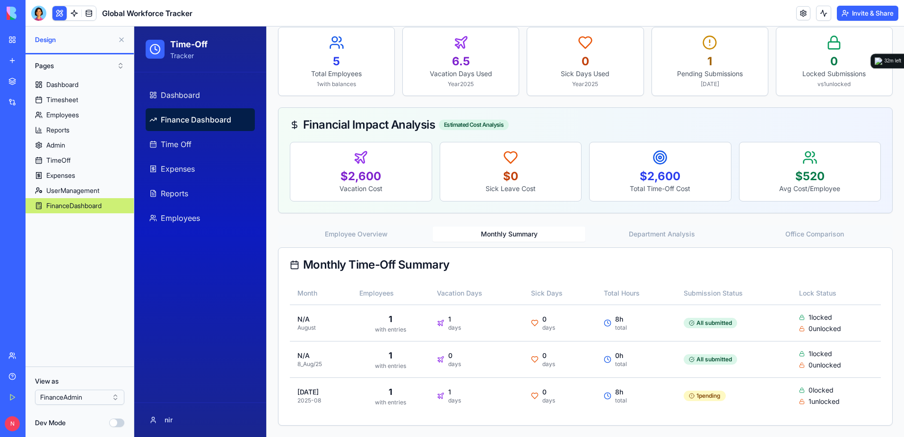
click at [502, 132] on div "Finance Dashboard Comprehensive financial oversight of employee time-off for pa…" at bounding box center [585, 165] width 615 height 522
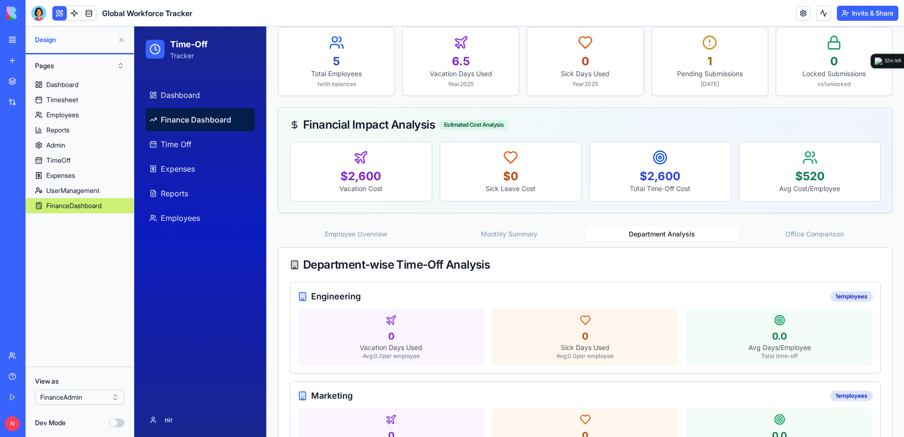
click at [639, 230] on button "Department Analysis" at bounding box center [662, 234] width 153 height 15
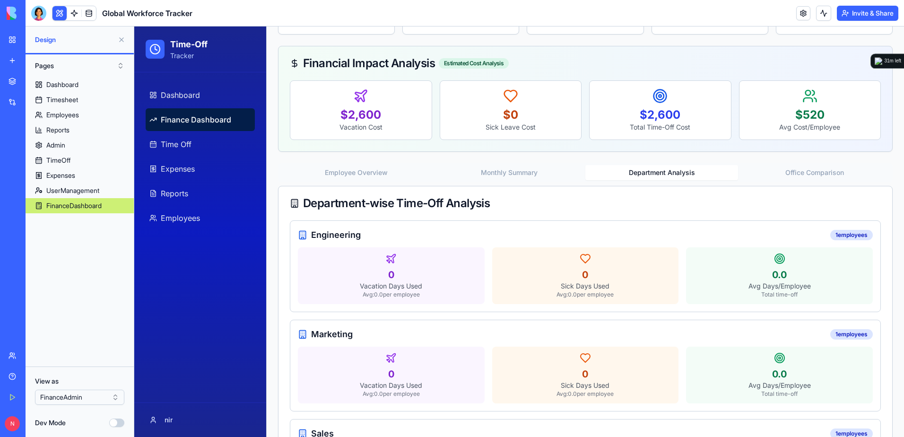
scroll to position [210, 0]
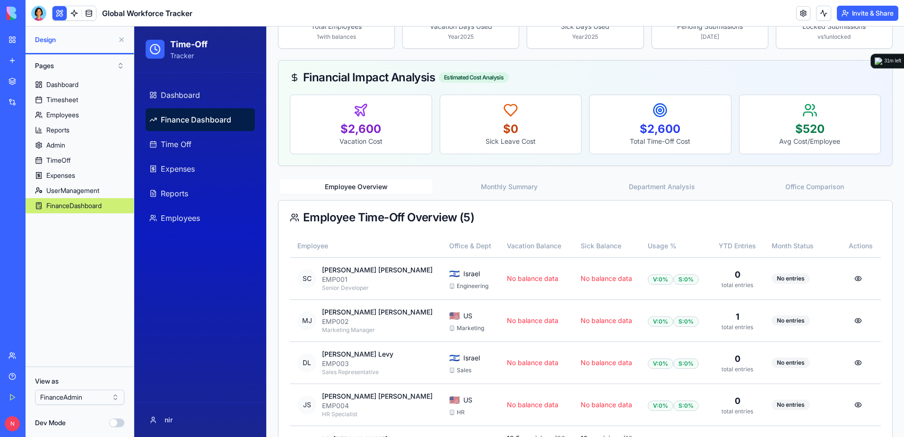
click at [364, 186] on button "Employee Overview" at bounding box center [356, 186] width 153 height 15
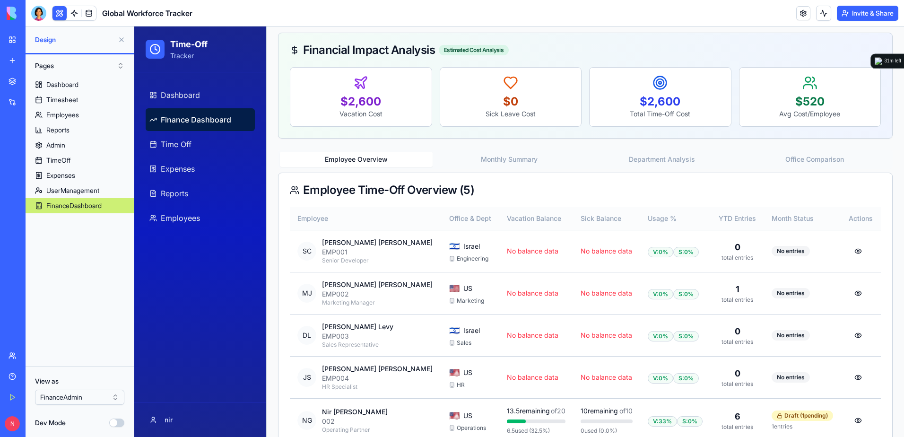
scroll to position [266, 0]
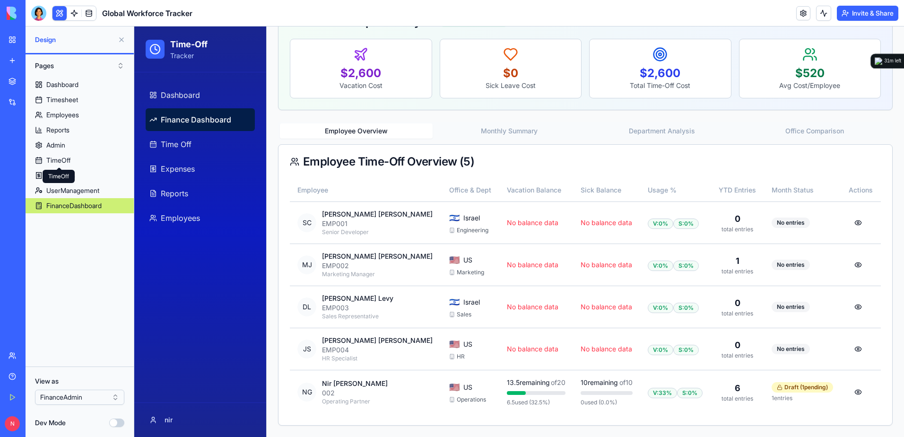
click at [119, 39] on button at bounding box center [121, 39] width 15 height 15
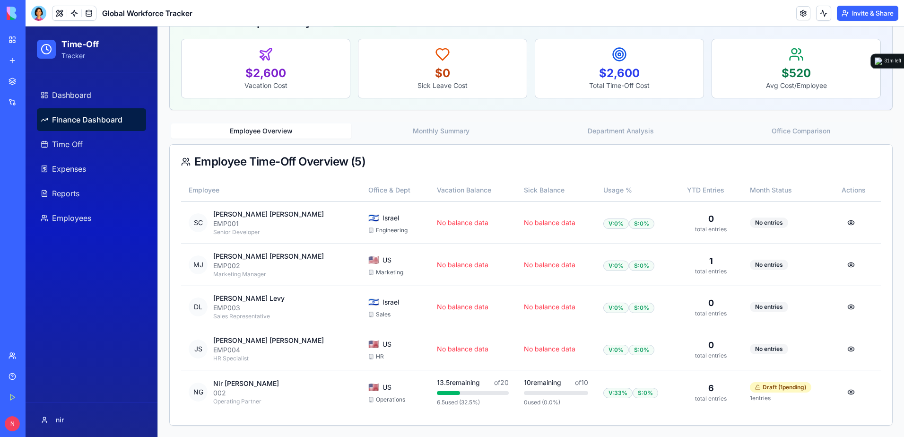
click at [35, 11] on div at bounding box center [38, 13] width 15 height 15
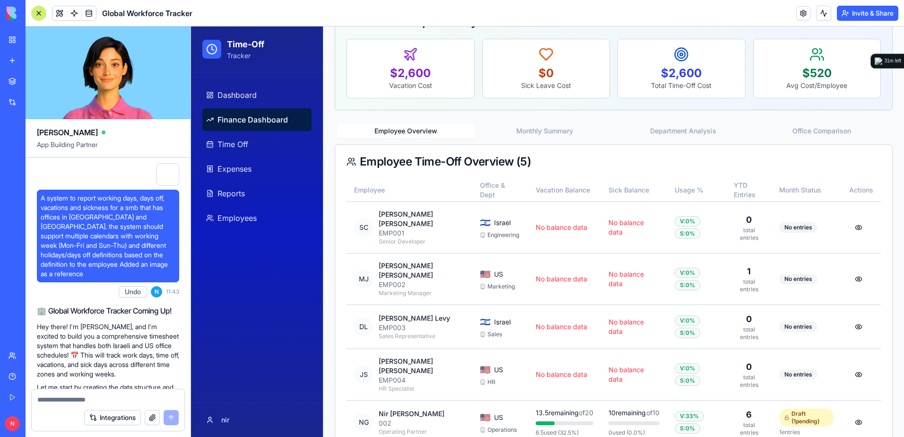
scroll to position [40597, 0]
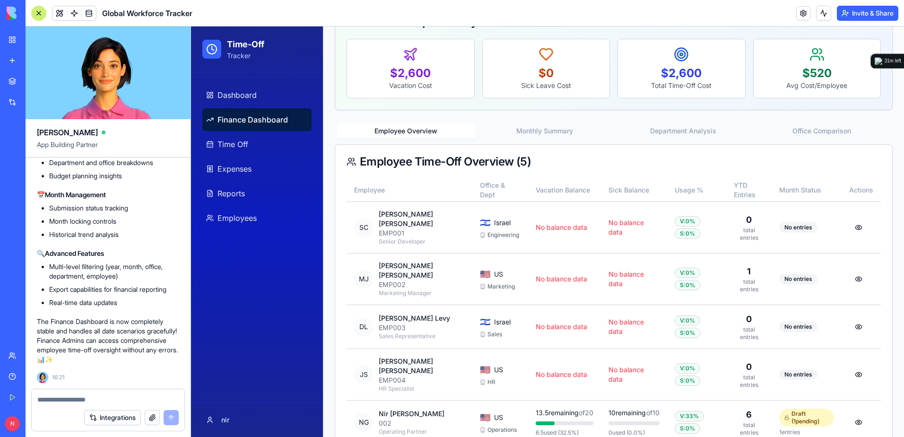
click at [131, 390] on div at bounding box center [108, 396] width 153 height 15
click at [132, 400] on textarea at bounding box center [107, 399] width 141 height 9
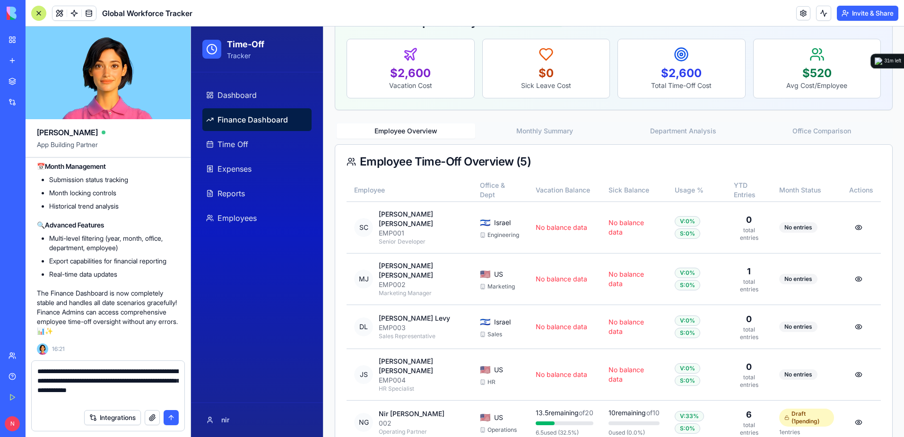
type textarea "**********"
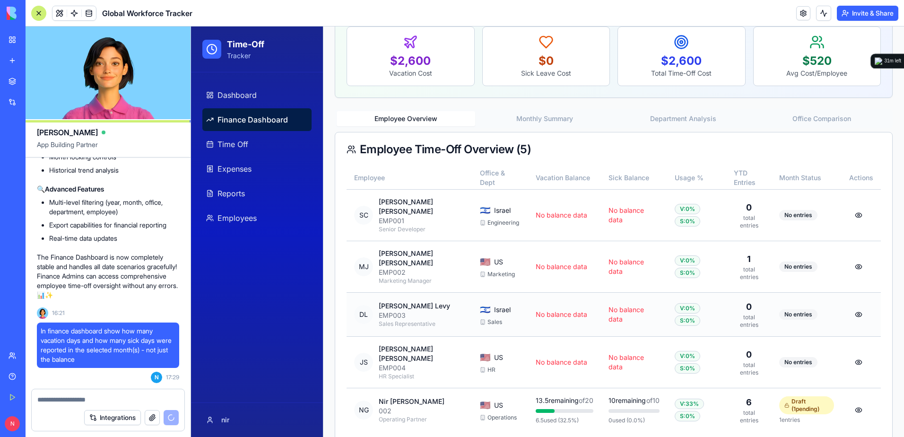
scroll to position [283, 0]
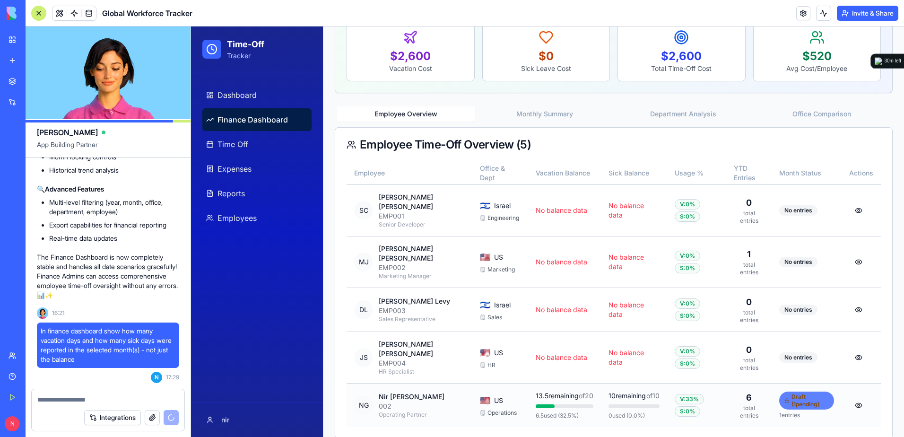
click at [799, 392] on div "Draft ( 1 pending)" at bounding box center [807, 401] width 55 height 18
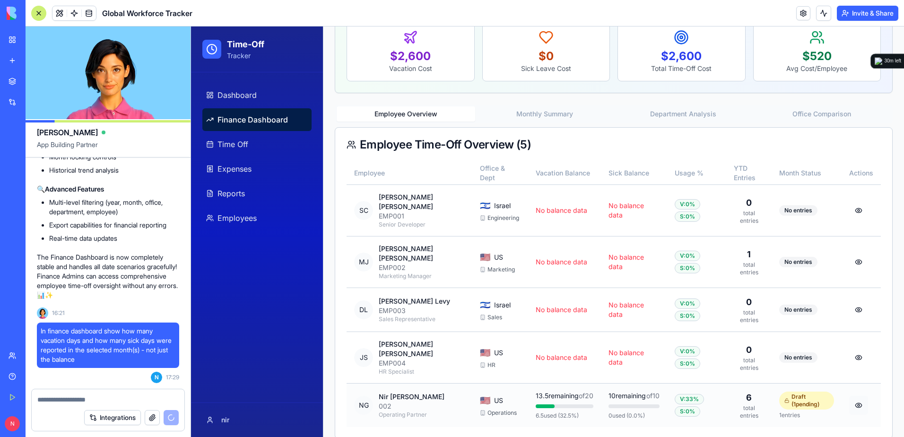
click at [854, 396] on button at bounding box center [859, 405] width 19 height 19
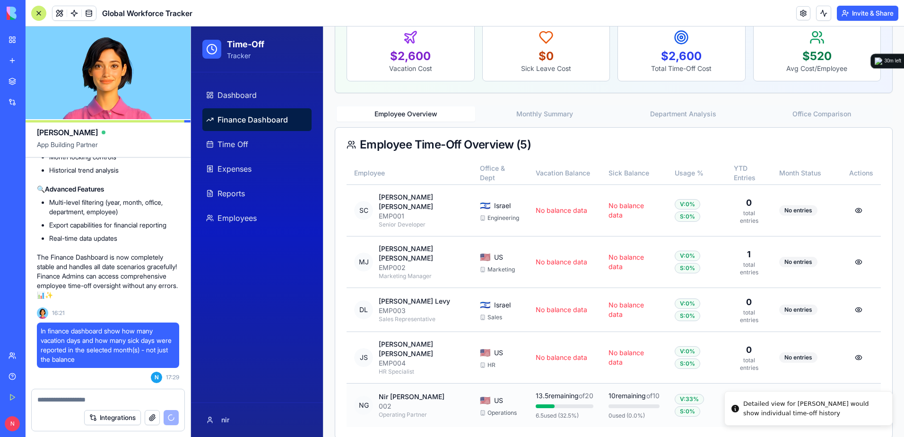
click at [851, 396] on button at bounding box center [859, 405] width 19 height 19
click at [850, 396] on button at bounding box center [859, 405] width 19 height 19
click at [850, 386] on div "Finance Dashboard Comprehensive financial oversight of employee time-off for pa…" at bounding box center [614, 111] width 581 height 678
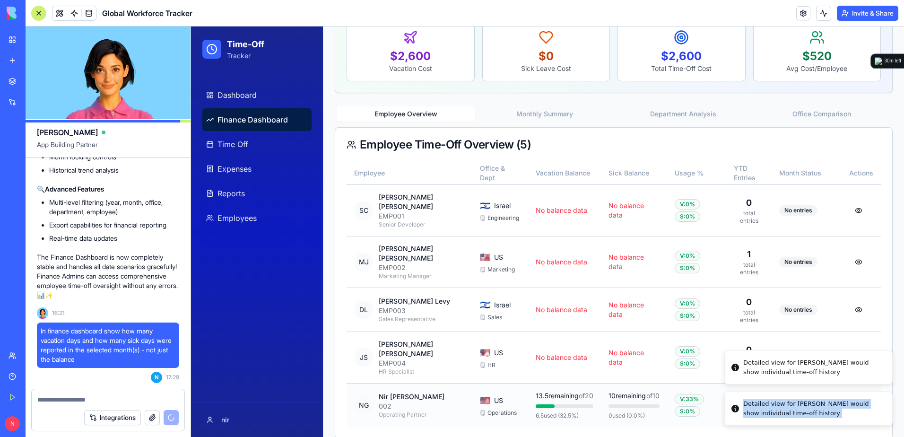
click at [850, 391] on li "Detailed view for Nir Goldstein would show individual time-off history" at bounding box center [809, 408] width 168 height 35
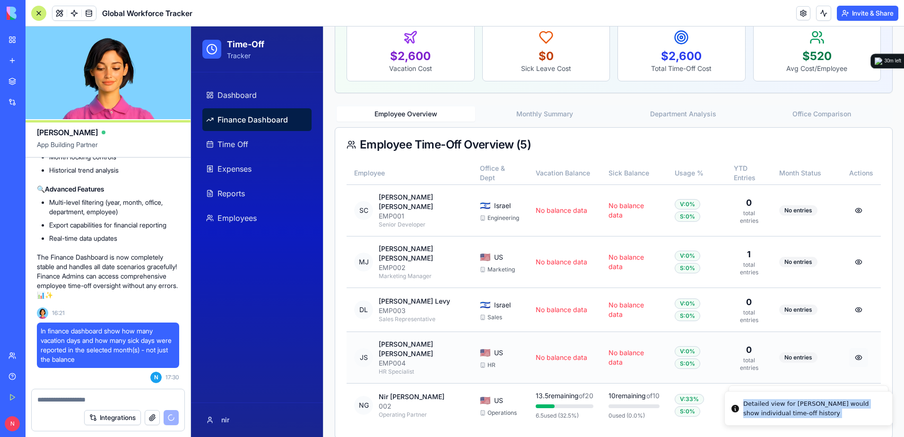
click at [850, 348] on button at bounding box center [859, 357] width 19 height 19
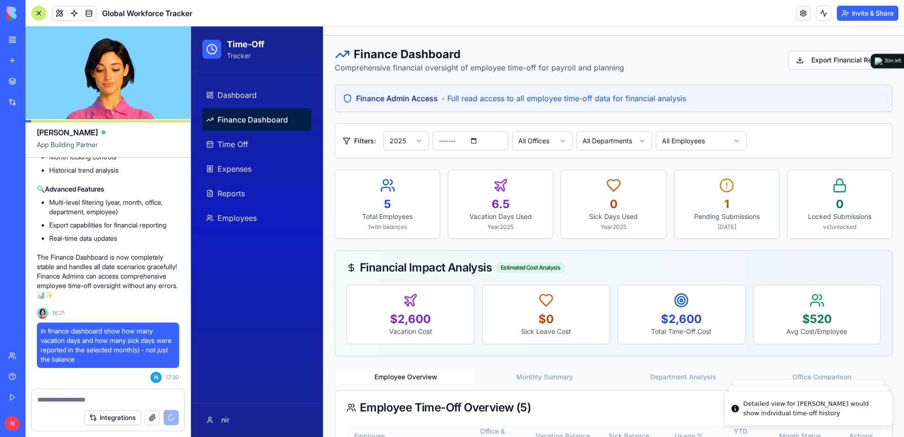
scroll to position [0, 0]
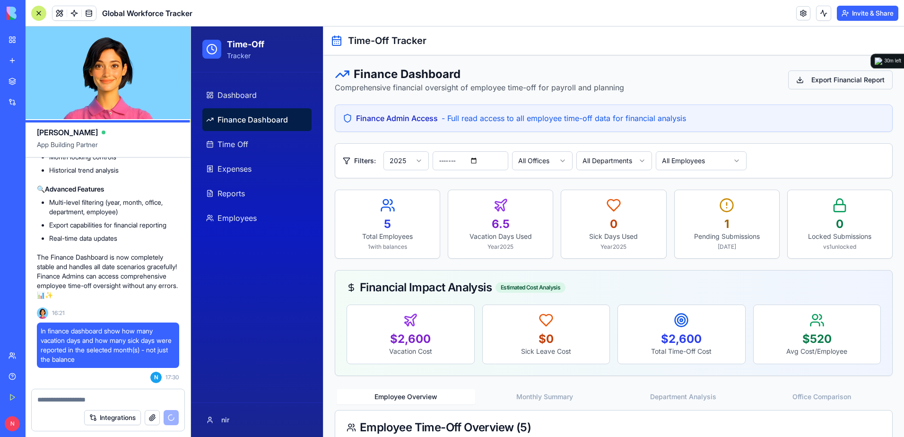
click at [798, 78] on button "Export Financial Report" at bounding box center [841, 79] width 105 height 19
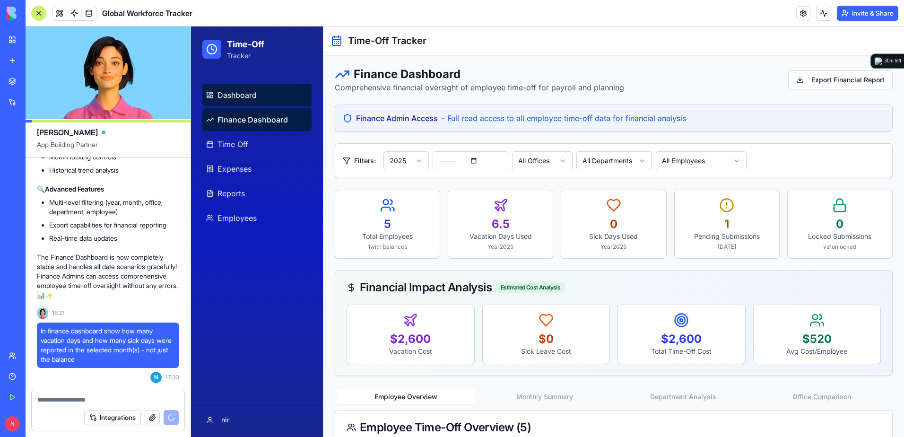
click at [280, 100] on link "Dashboard" at bounding box center [256, 95] width 109 height 23
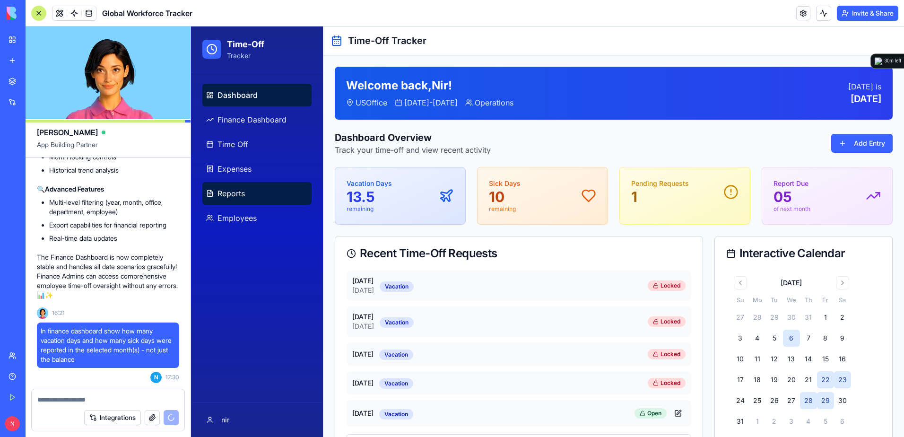
click at [274, 196] on link "Reports" at bounding box center [256, 193] width 109 height 23
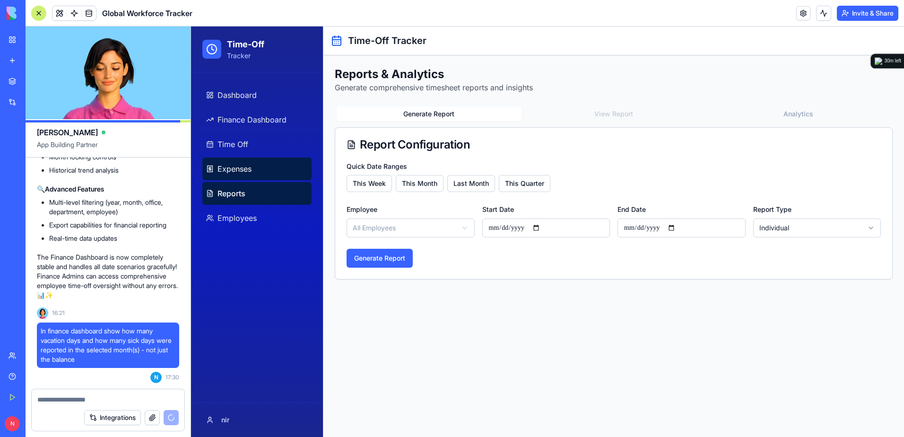
click at [277, 177] on link "Expenses" at bounding box center [256, 169] width 109 height 23
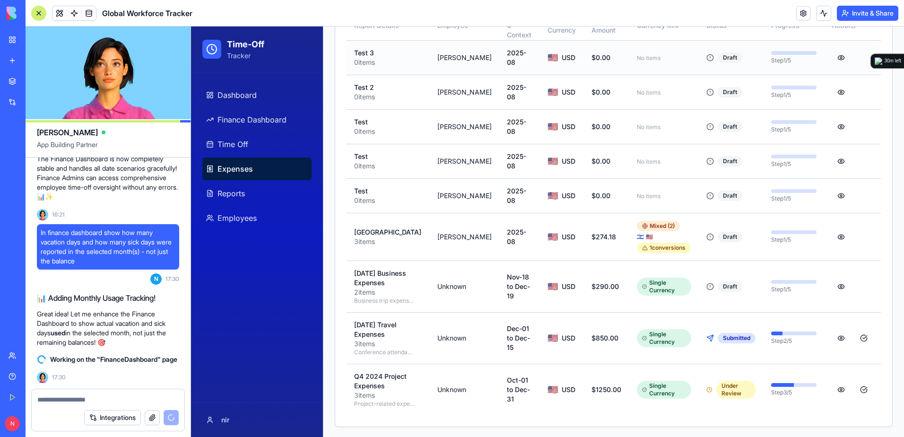
scroll to position [485, 0]
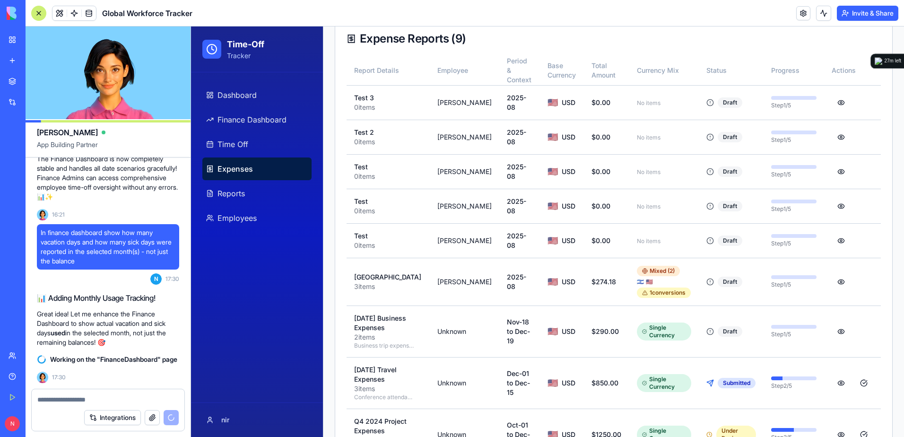
click at [8, 41] on link "My Workspace" at bounding box center [22, 39] width 38 height 19
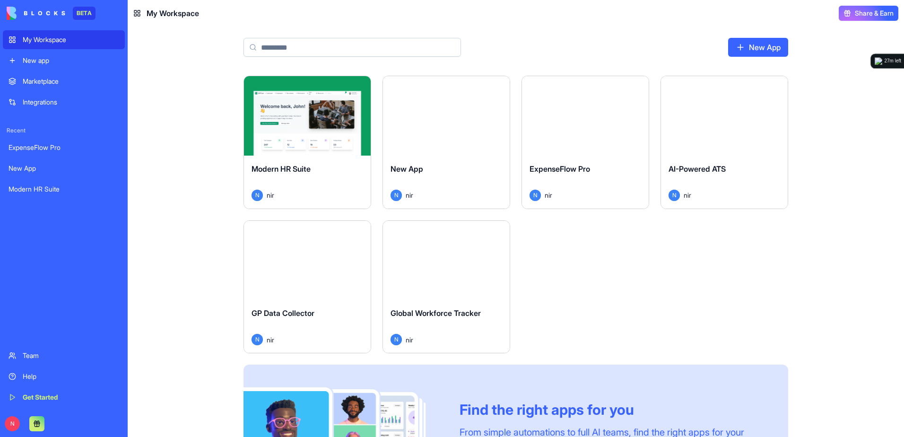
click at [314, 109] on button "Launch" at bounding box center [307, 115] width 71 height 19
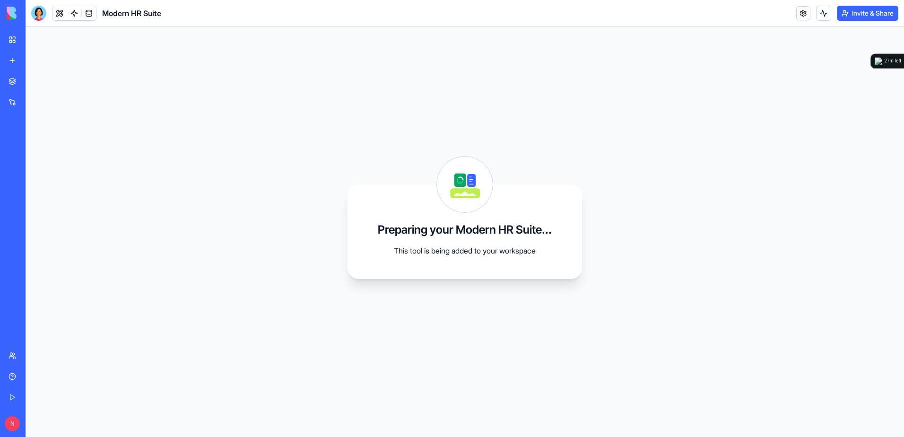
click at [18, 39] on link "My Workspace" at bounding box center [22, 39] width 38 height 19
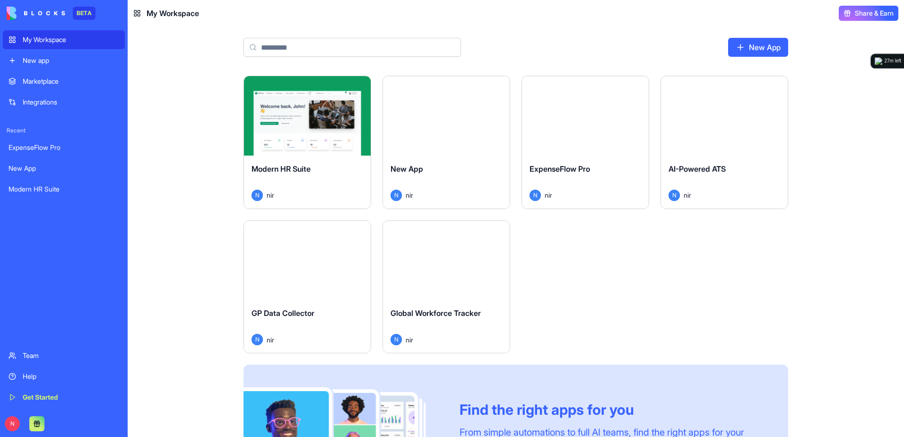
click at [44, 82] on div "Marketplace" at bounding box center [71, 81] width 96 height 9
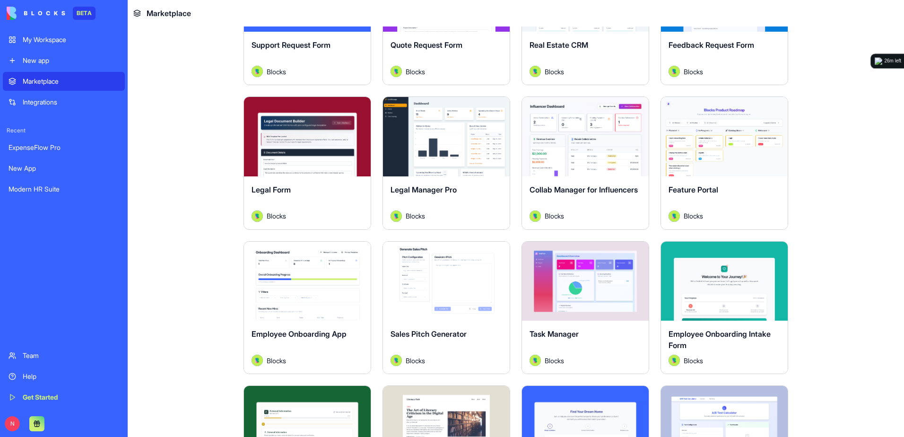
scroll to position [1324, 0]
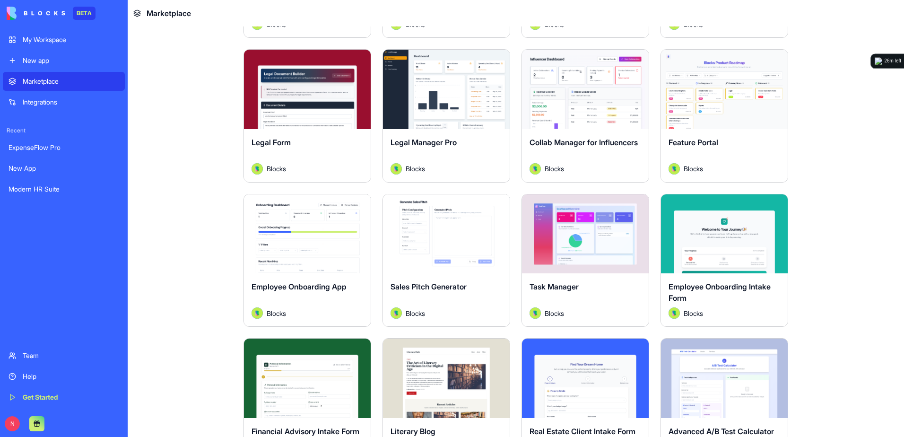
click at [629, 115] on div "Explore" at bounding box center [585, 89] width 127 height 79
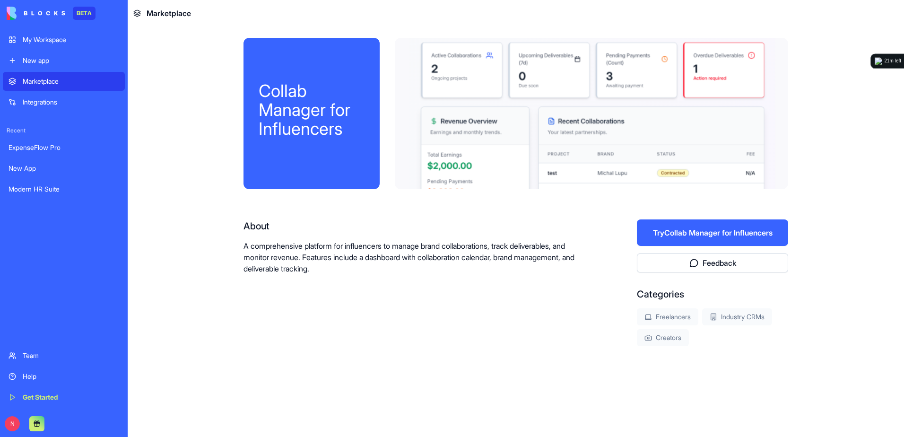
click at [61, 43] on div "My Workspace" at bounding box center [71, 39] width 96 height 9
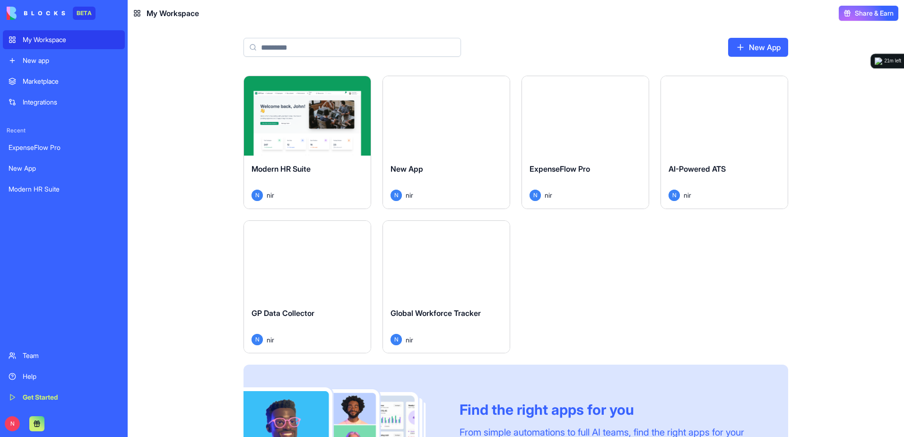
click at [281, 125] on div "Launch" at bounding box center [307, 115] width 127 height 79
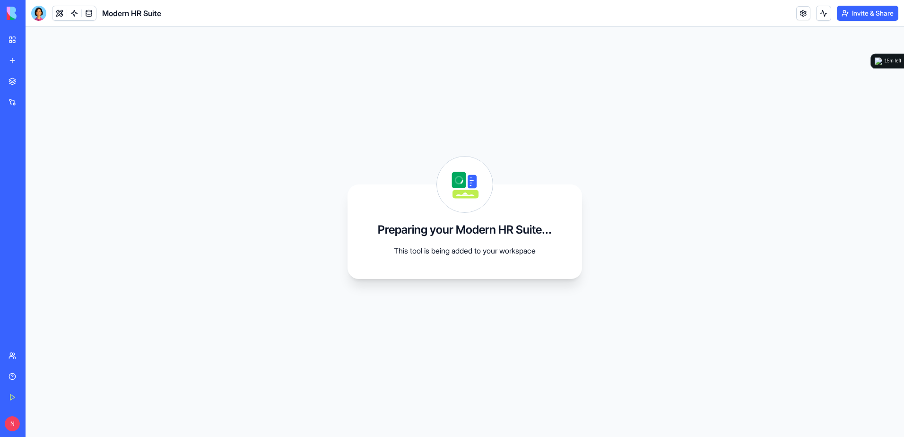
click at [24, 61] on div "New app" at bounding box center [29, 60] width 12 height 9
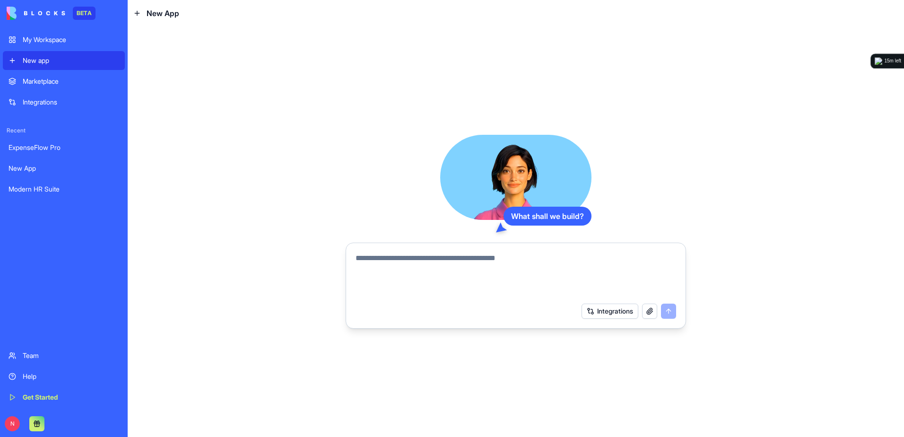
click at [517, 262] on textarea at bounding box center [516, 275] width 321 height 45
paste textarea "**********"
type textarea "**********"
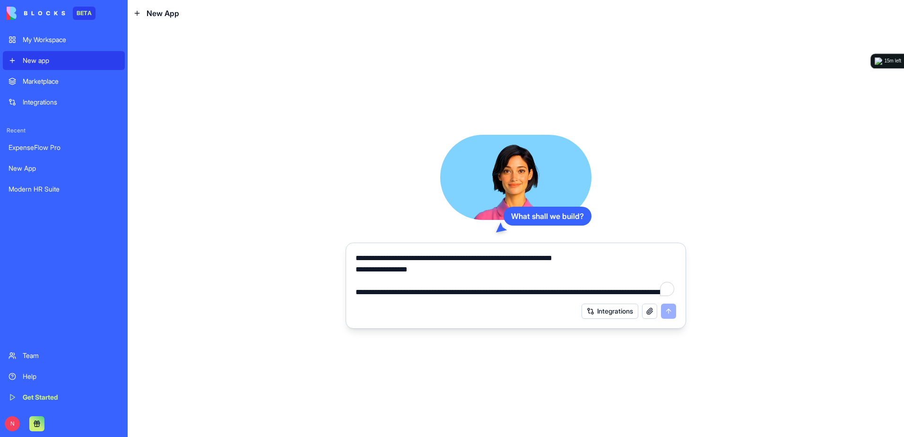
scroll to position [2372, 0]
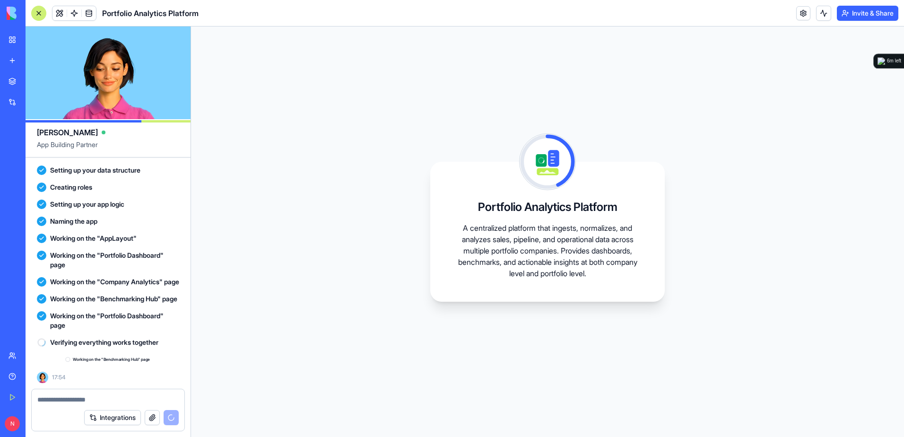
scroll to position [1354, 0]
click at [12, 36] on link "My Workspace" at bounding box center [22, 39] width 38 height 19
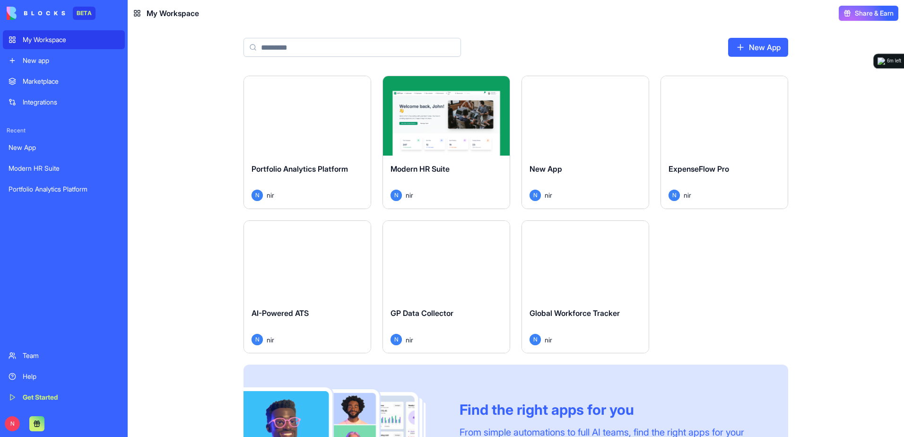
click at [445, 96] on div "Launch" at bounding box center [446, 115] width 127 height 79
